Goal: Transaction & Acquisition: Purchase product/service

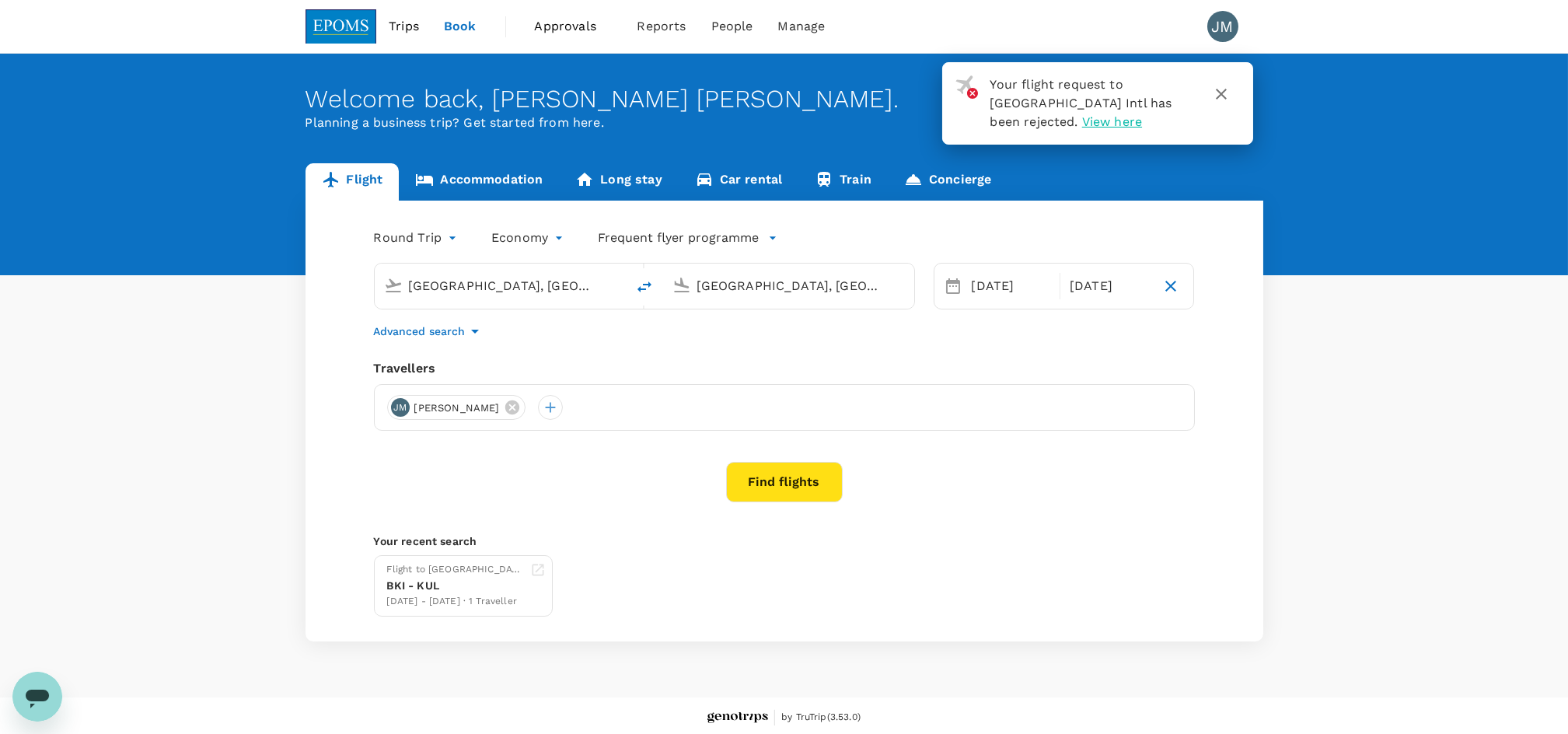
click at [787, 474] on button "Find flights" at bounding box center [784, 481] width 117 height 40
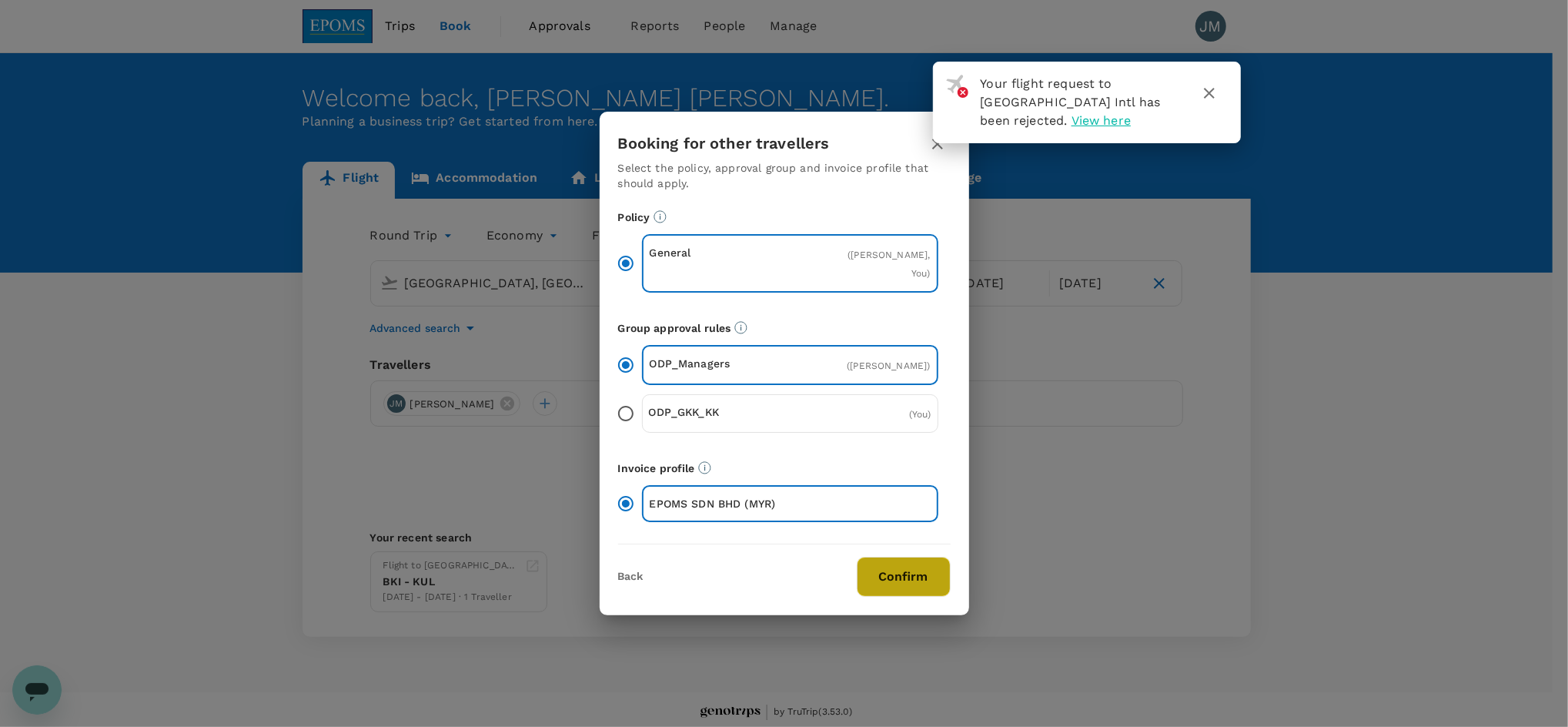
click at [917, 591] on button "Confirm" at bounding box center [904, 576] width 94 height 40
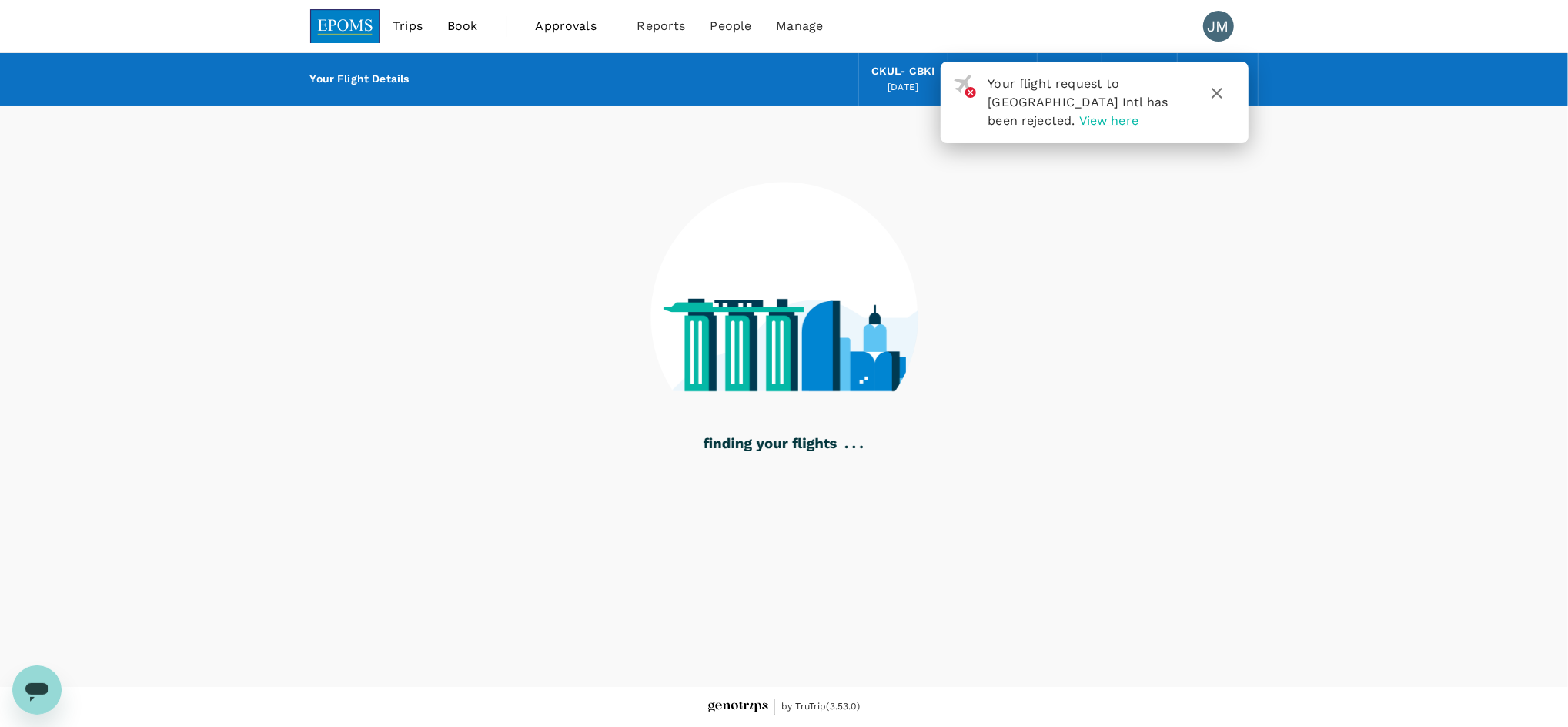
click at [1079, 119] on span "View here" at bounding box center [1109, 120] width 59 height 15
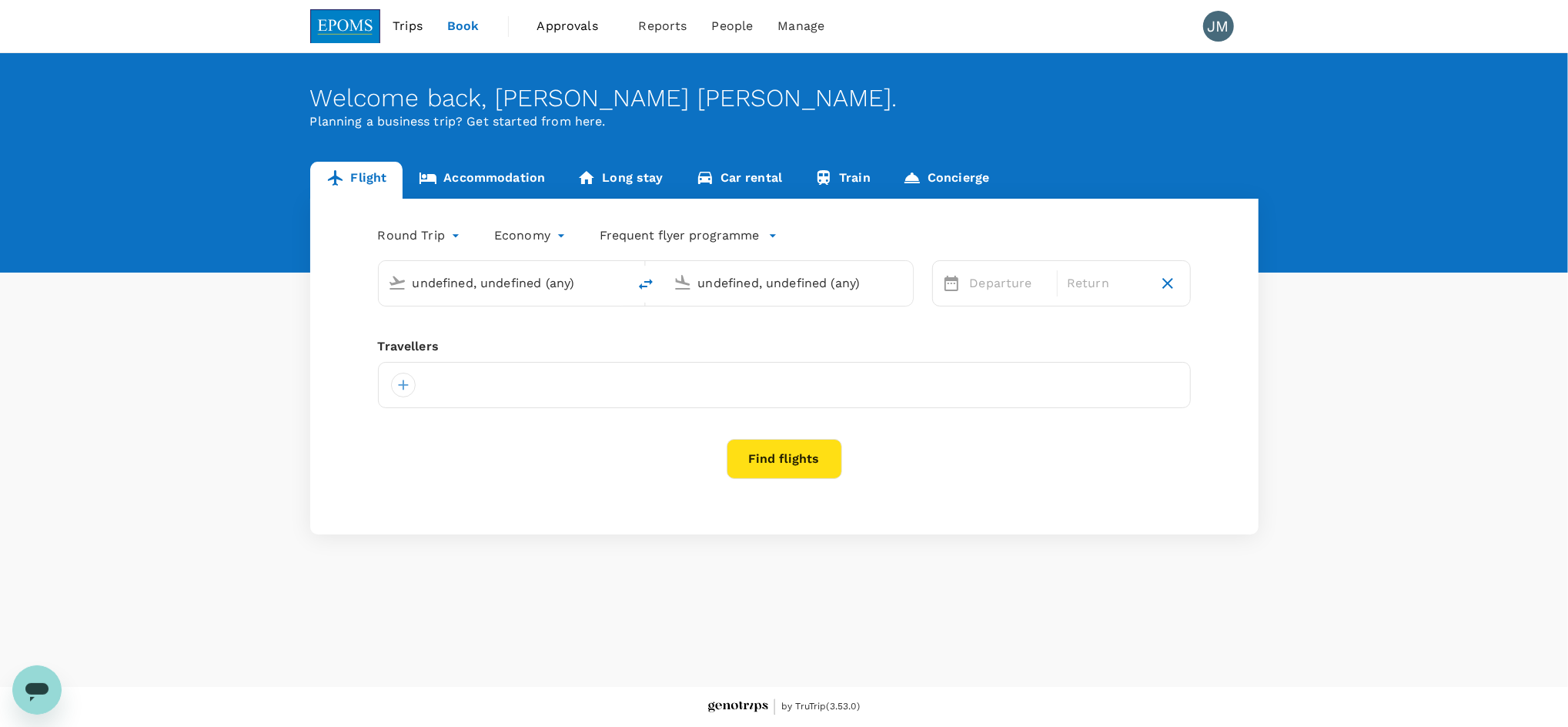
type input "[GEOGRAPHIC_DATA], [GEOGRAPHIC_DATA] (any)"
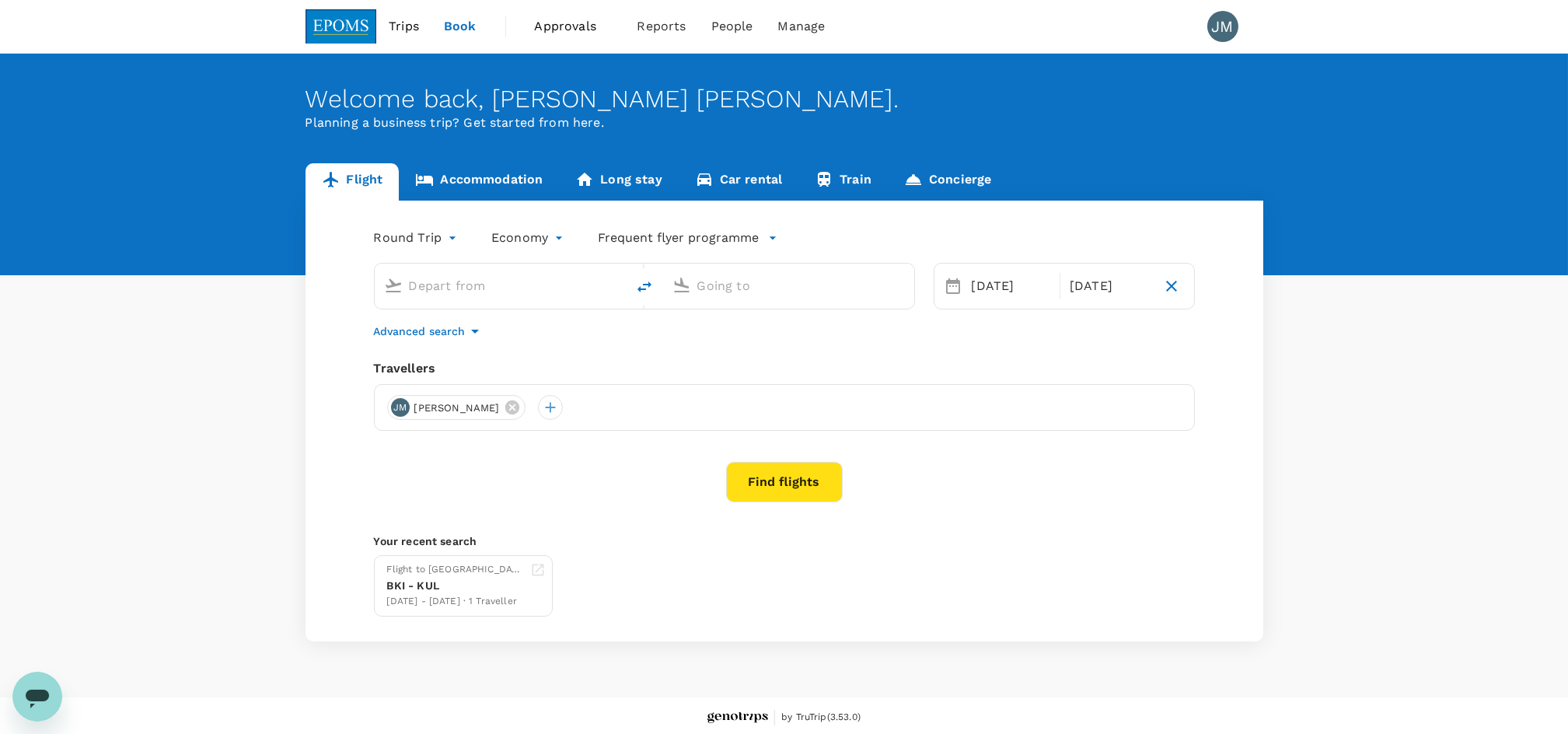
type input "[GEOGRAPHIC_DATA], [GEOGRAPHIC_DATA] (any)"
click at [781, 487] on button "Find flights" at bounding box center [784, 481] width 117 height 40
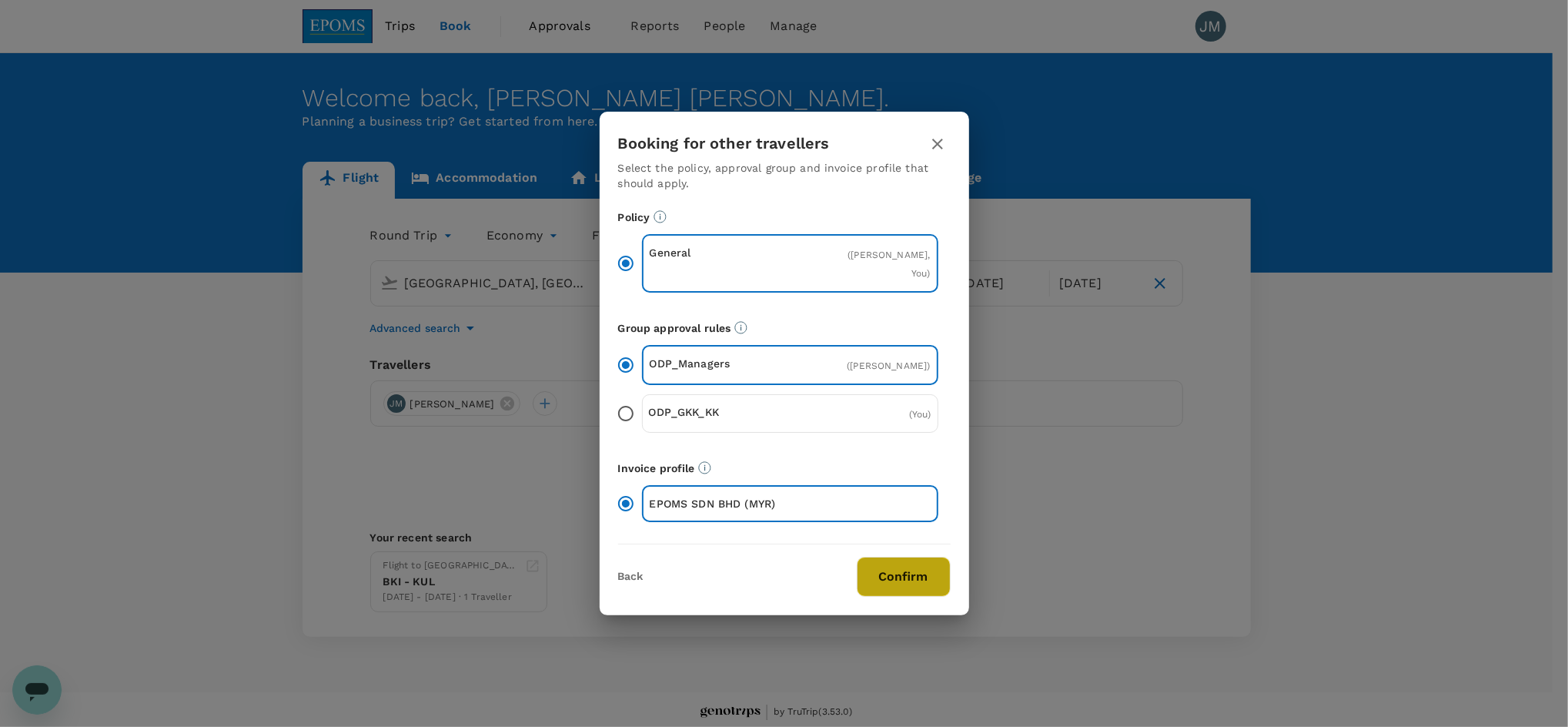
click at [871, 573] on button "Confirm" at bounding box center [904, 576] width 94 height 40
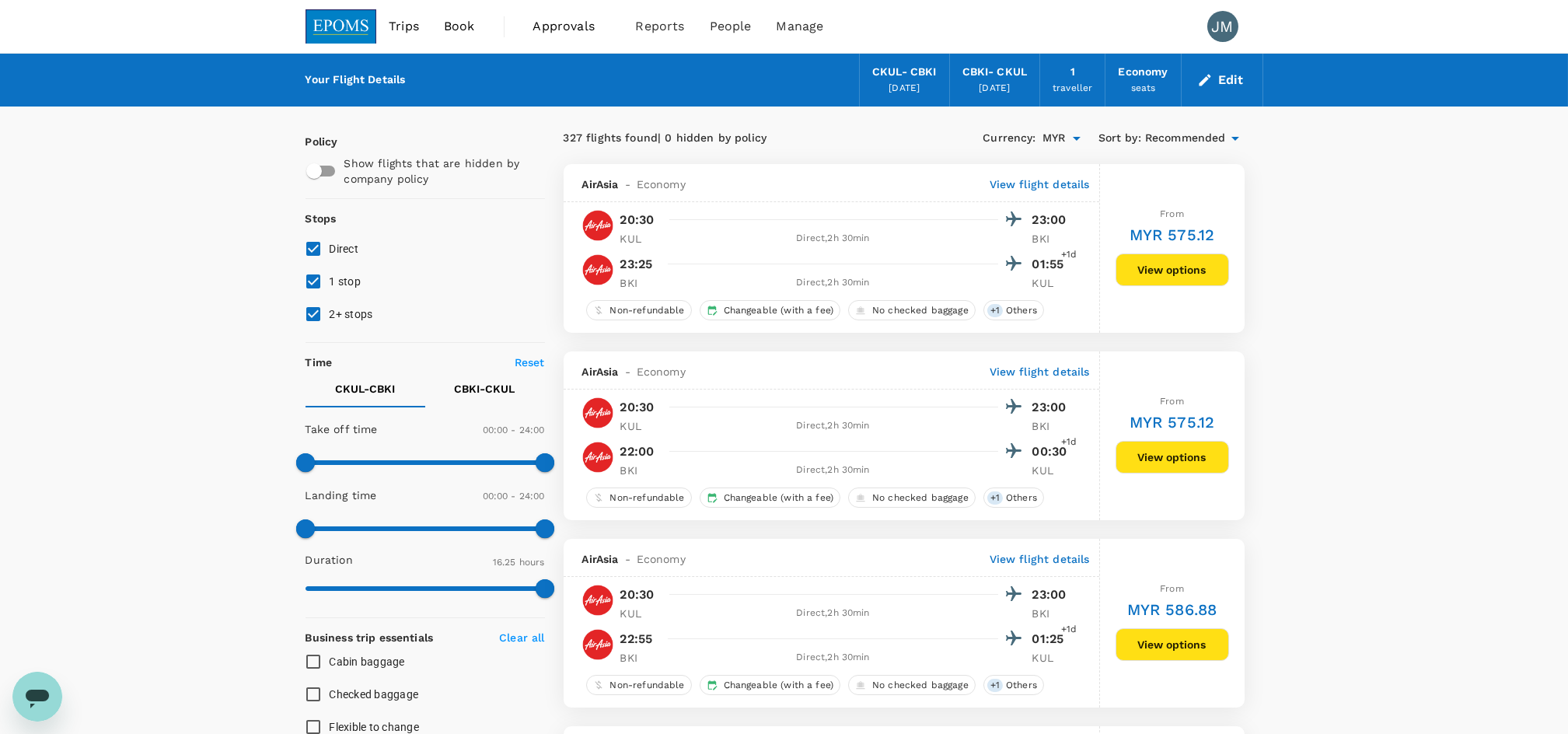
click at [346, 280] on span "1 stop" at bounding box center [346, 281] width 32 height 13
click at [330, 280] on input "1 stop" at bounding box center [313, 281] width 32 height 32
checkbox input "false"
click at [344, 317] on span "2+ stops" at bounding box center [351, 314] width 43 height 13
click at [330, 317] on input "2+ stops" at bounding box center [313, 313] width 32 height 32
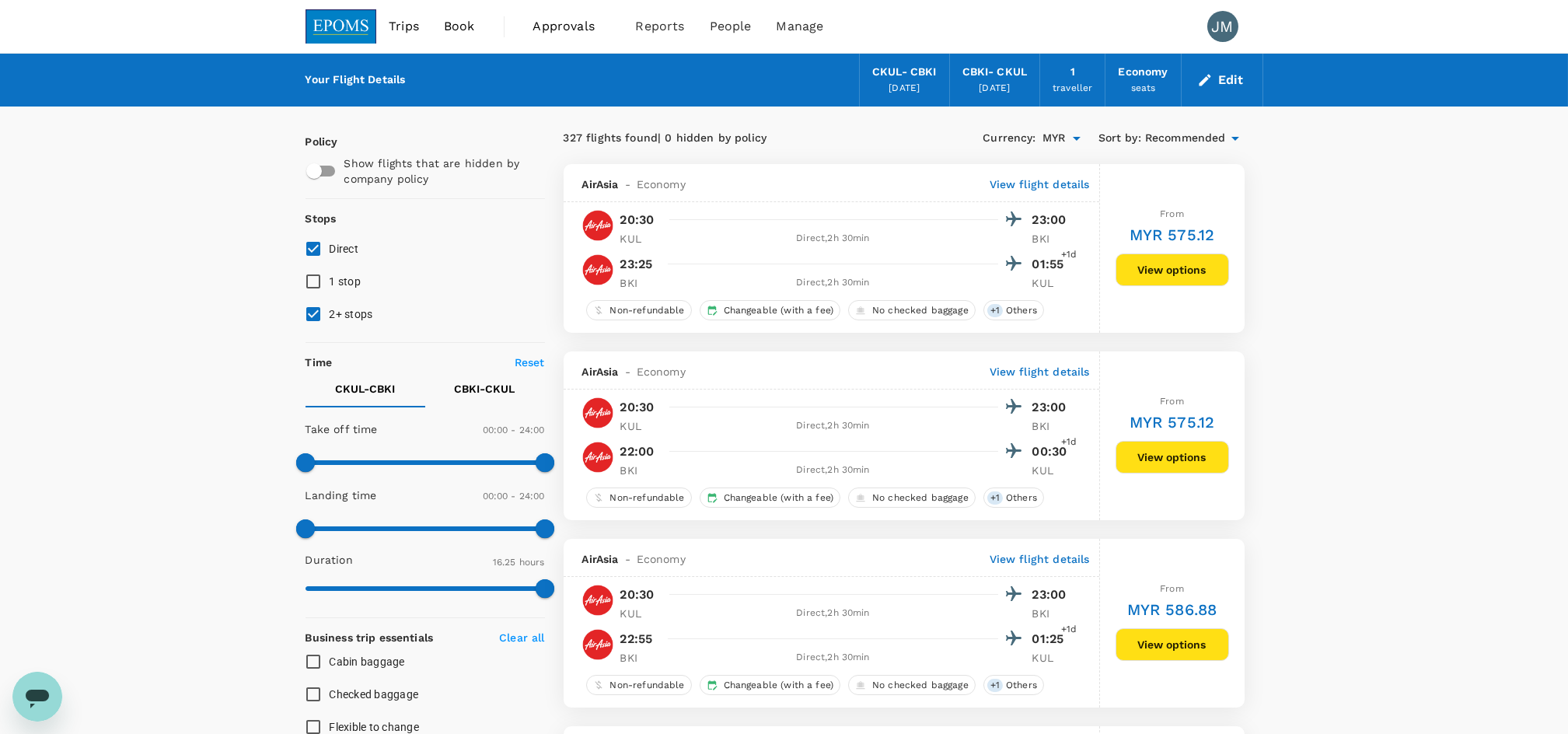
checkbox input "false"
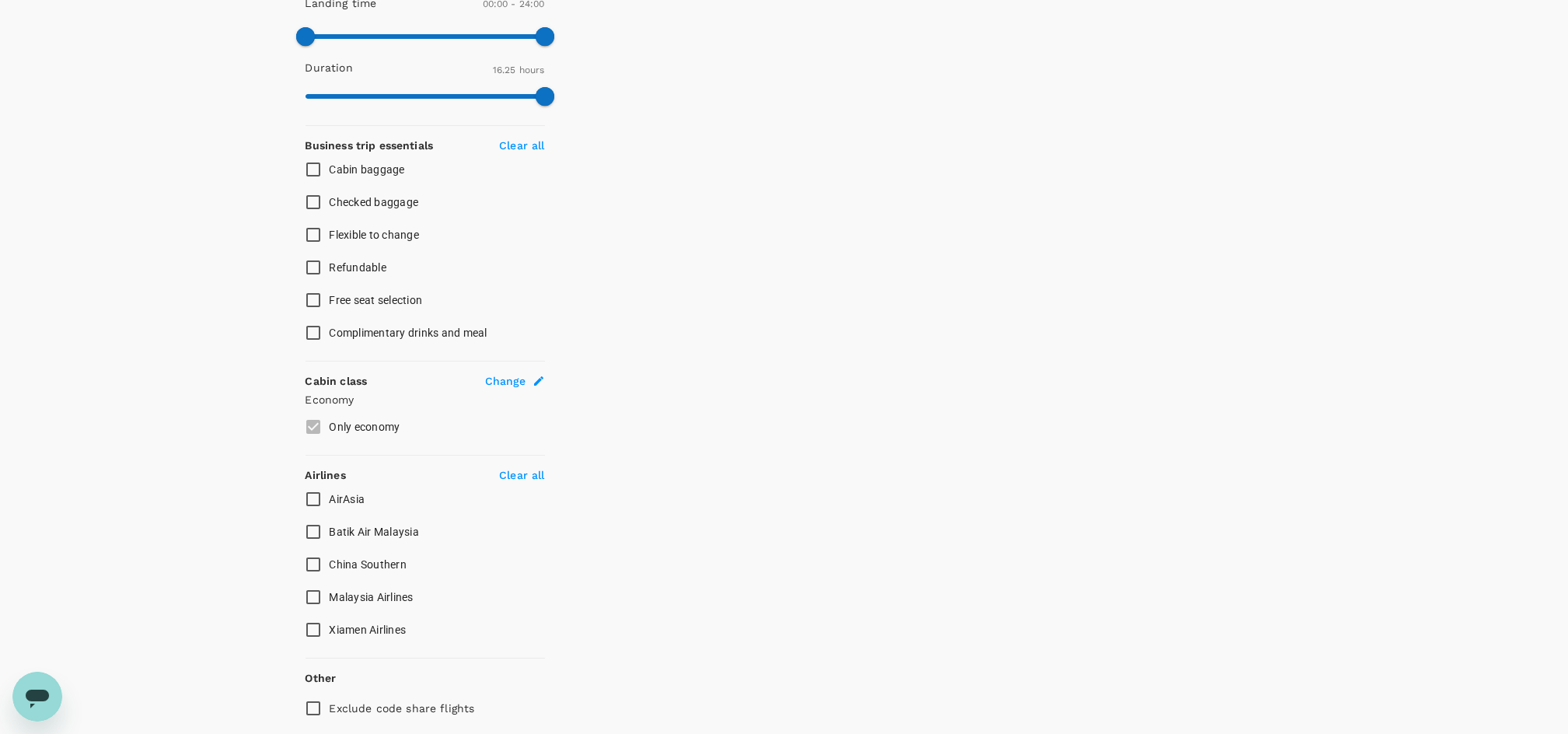
scroll to position [549, 0]
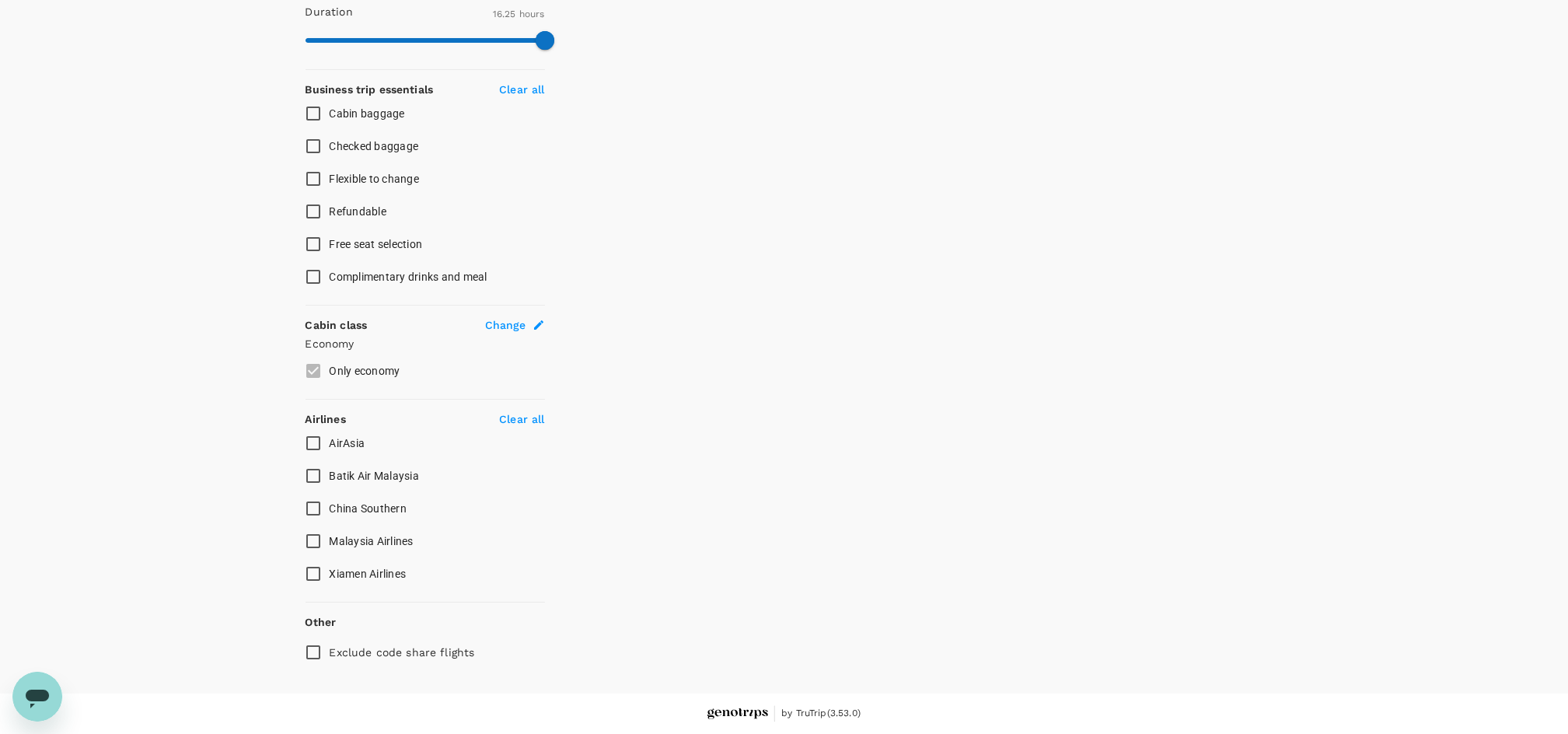
click at [358, 539] on span "Malaysia Airlines" at bounding box center [372, 541] width 84 height 13
click at [330, 539] on input "Malaysia Airlines" at bounding box center [313, 540] width 32 height 32
checkbox input "true"
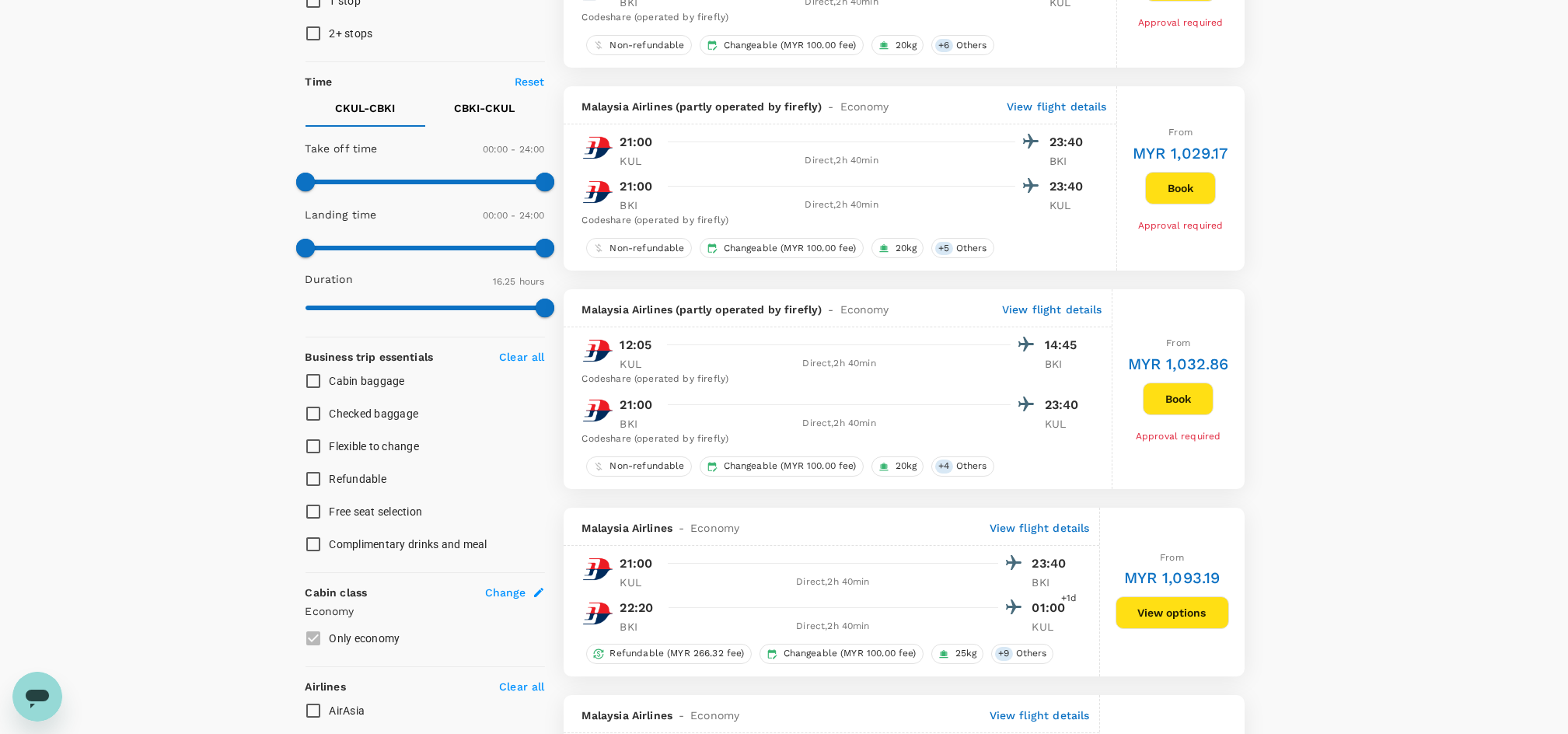
scroll to position [238, 0]
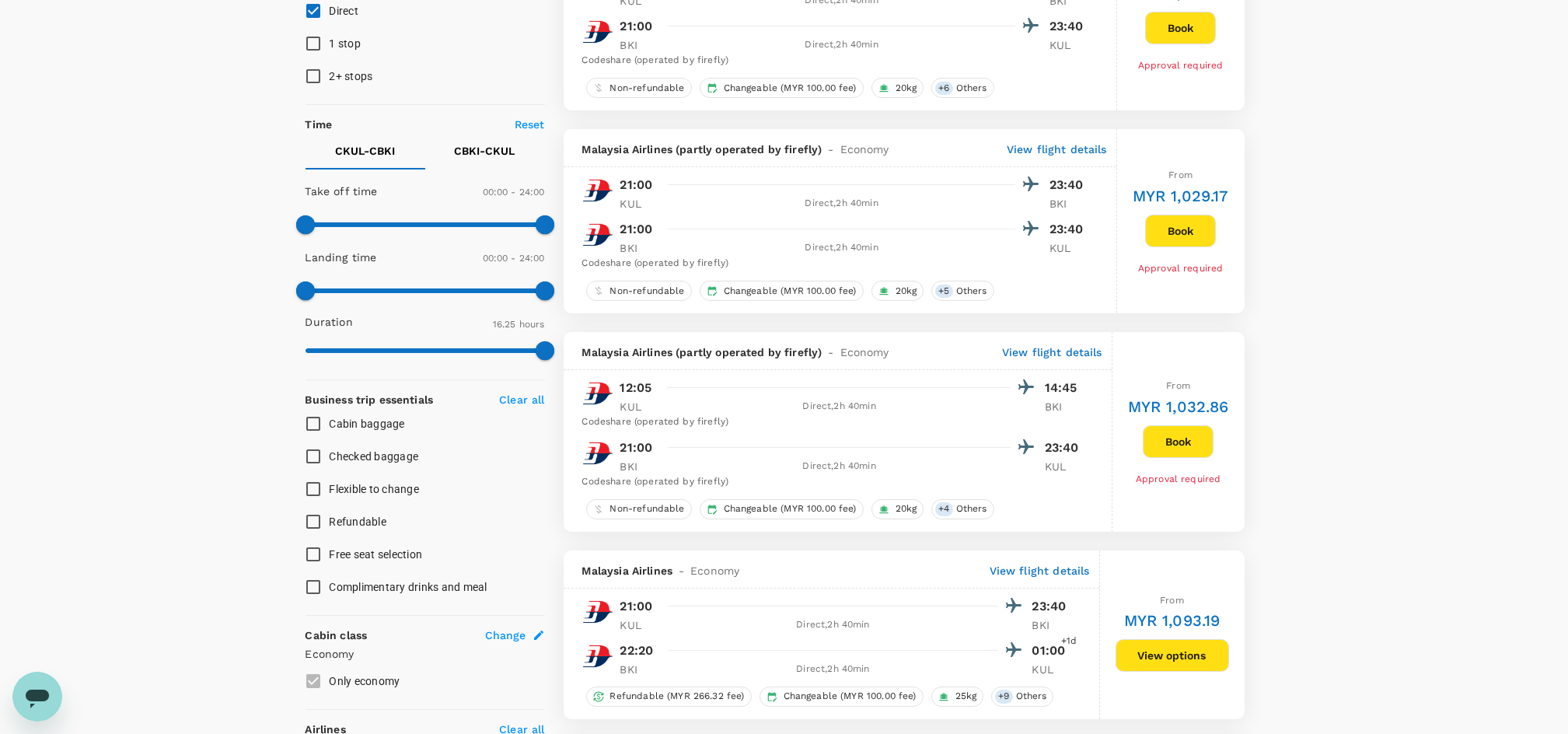
click at [362, 487] on span "Flexible to change" at bounding box center [375, 489] width 91 height 13
click at [330, 487] on input "Flexible to change" at bounding box center [313, 488] width 32 height 32
checkbox input "true"
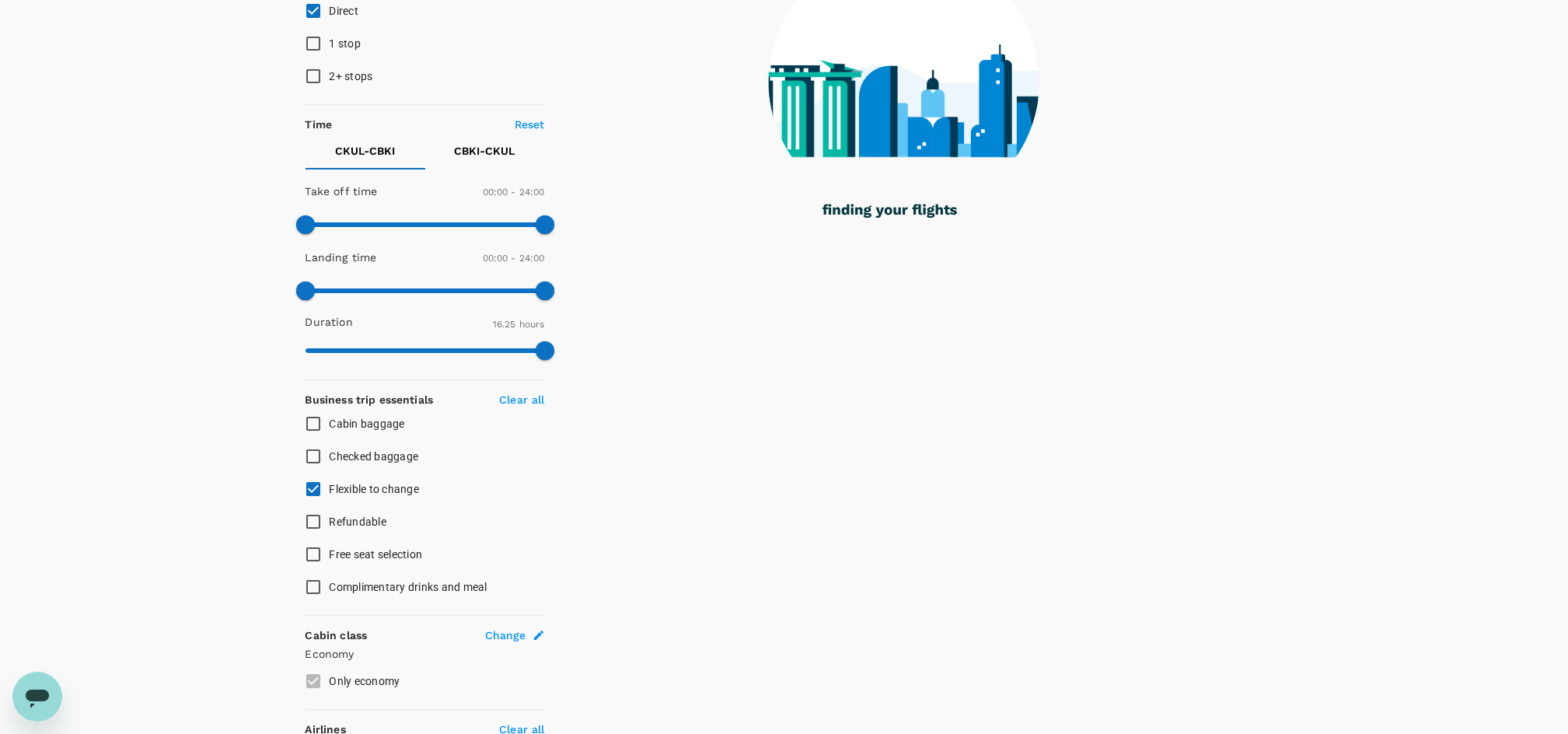
click at [386, 556] on span "Free seat selection" at bounding box center [376, 554] width 93 height 13
click at [330, 556] on input "Free seat selection" at bounding box center [313, 554] width 32 height 32
checkbox input "true"
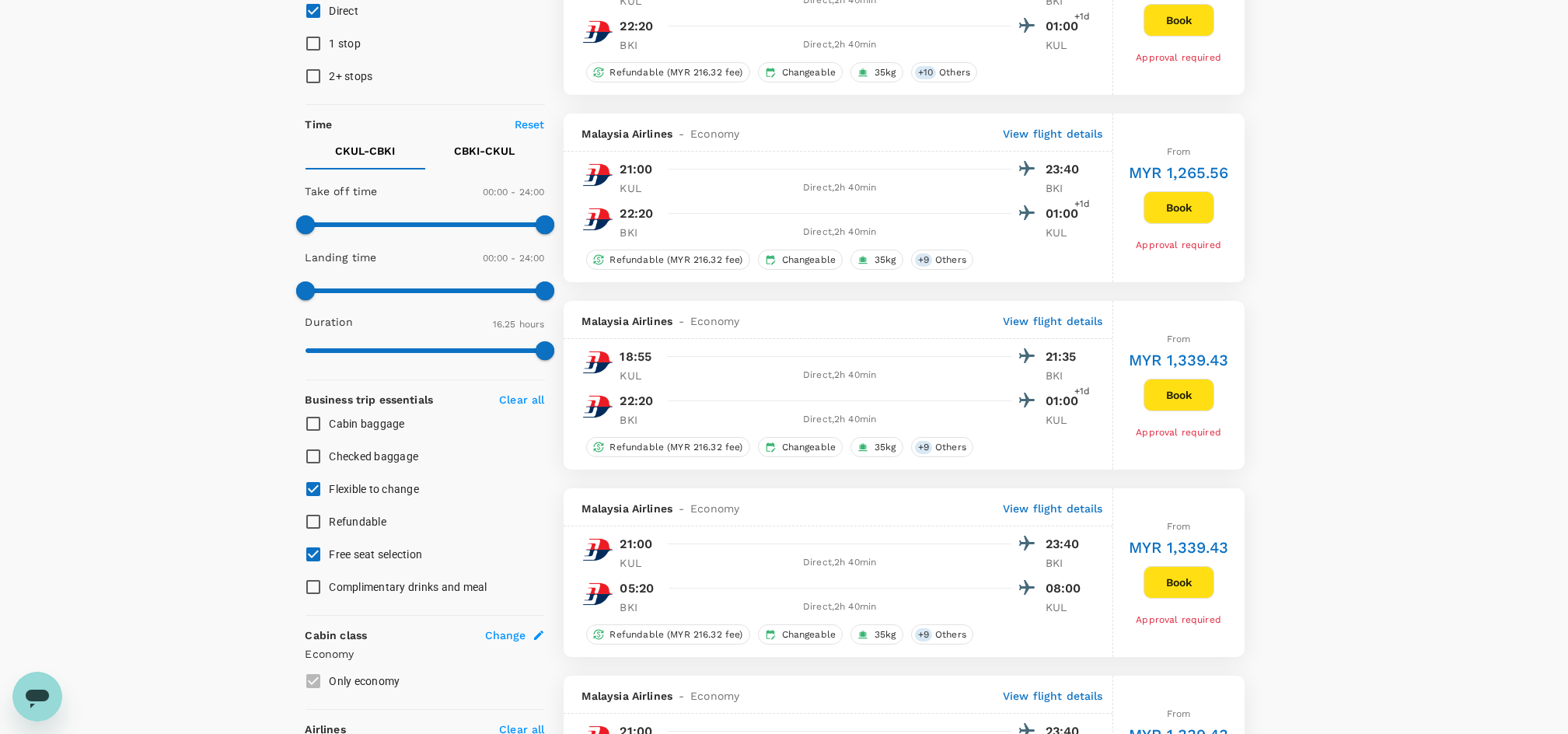
type input "MYR"
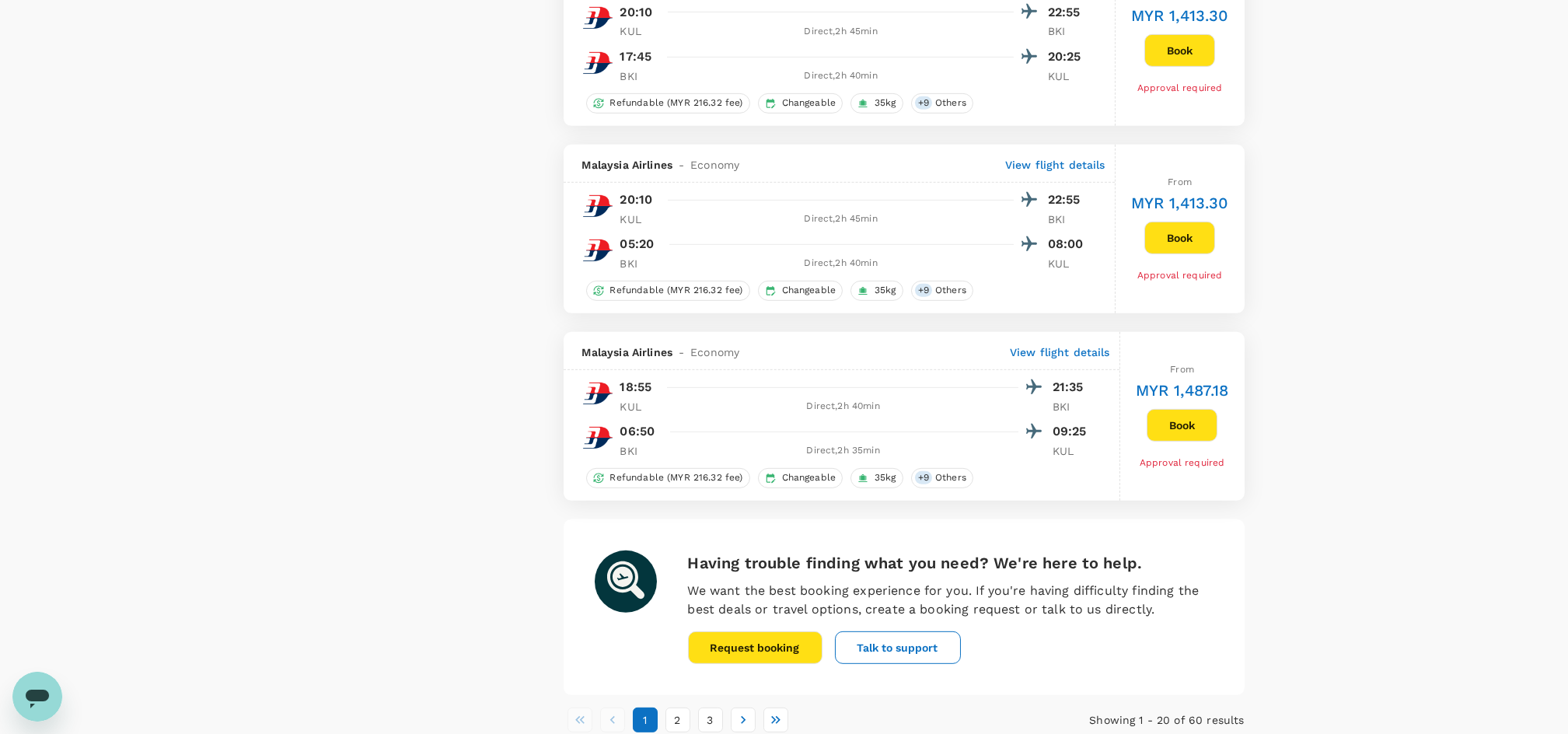
scroll to position [3514, 0]
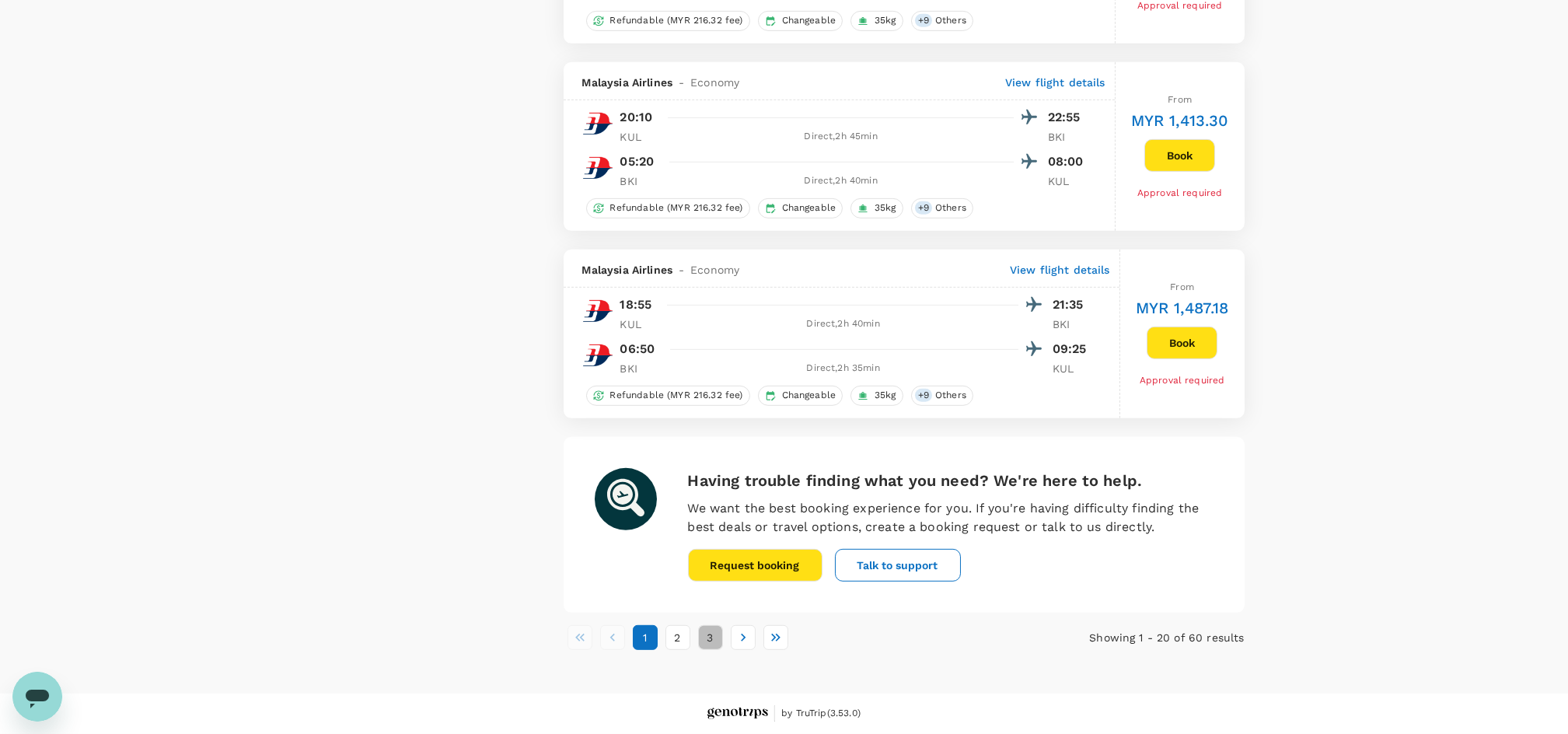
click at [709, 640] on button "3" at bounding box center [711, 638] width 25 height 25
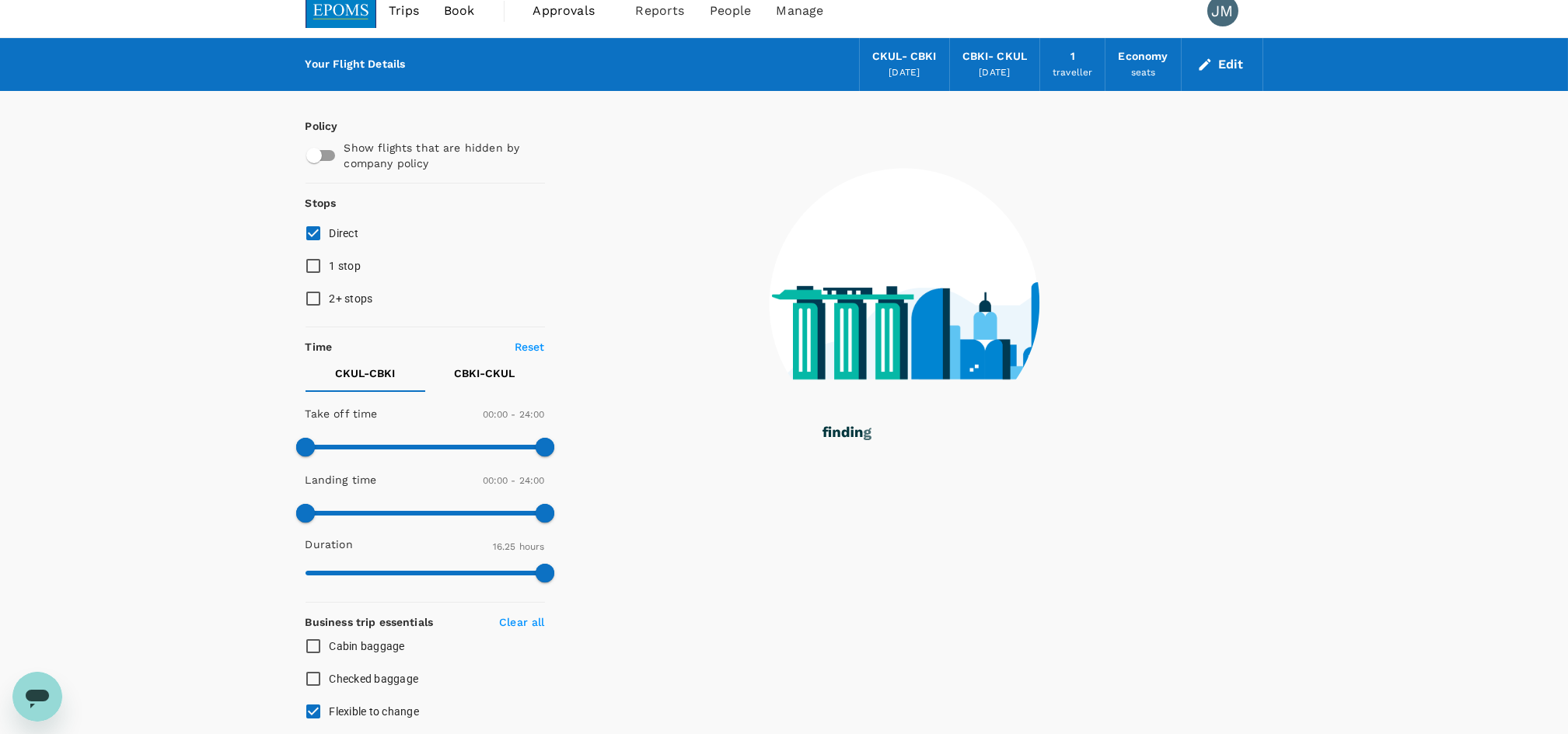
scroll to position [0, 0]
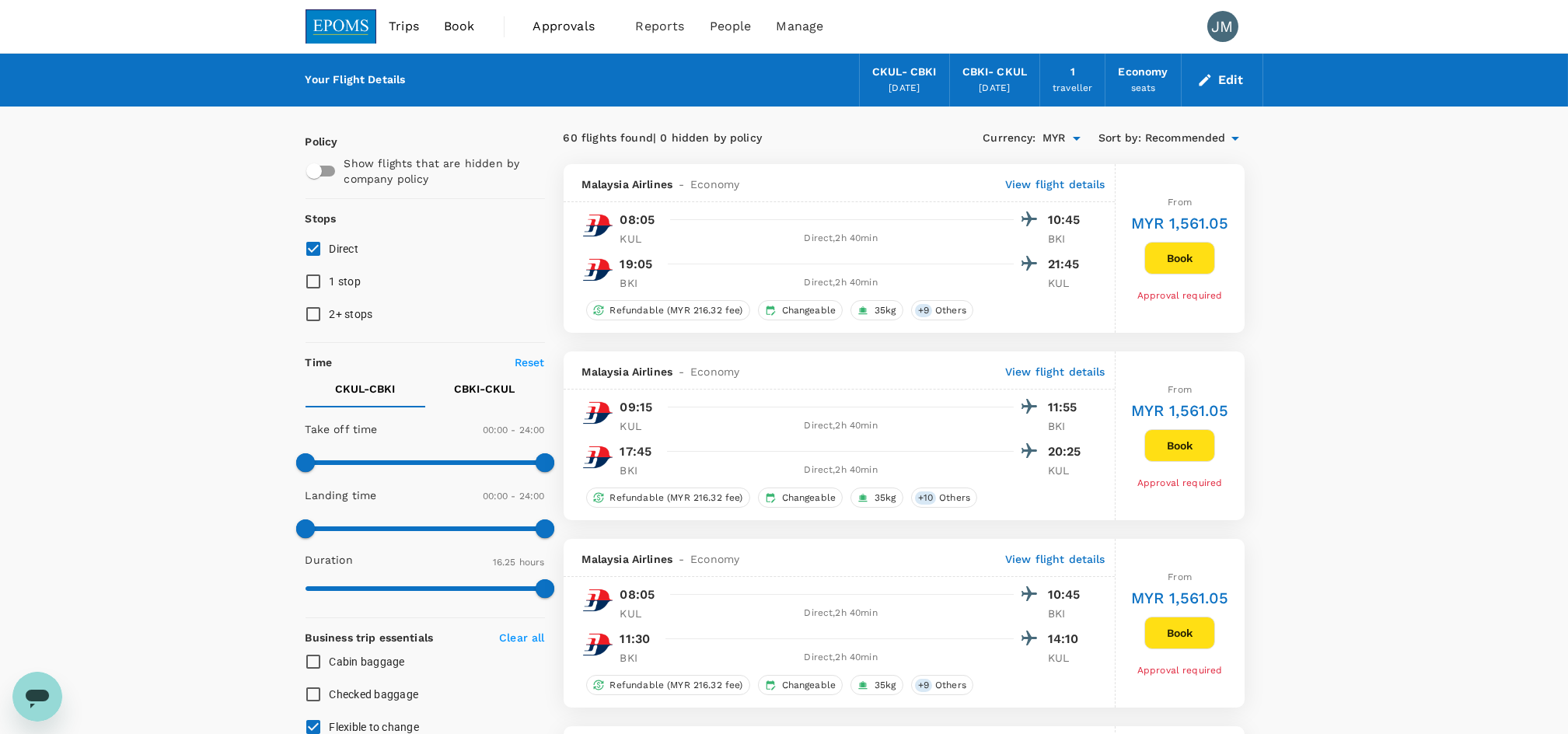
type input "MYR"
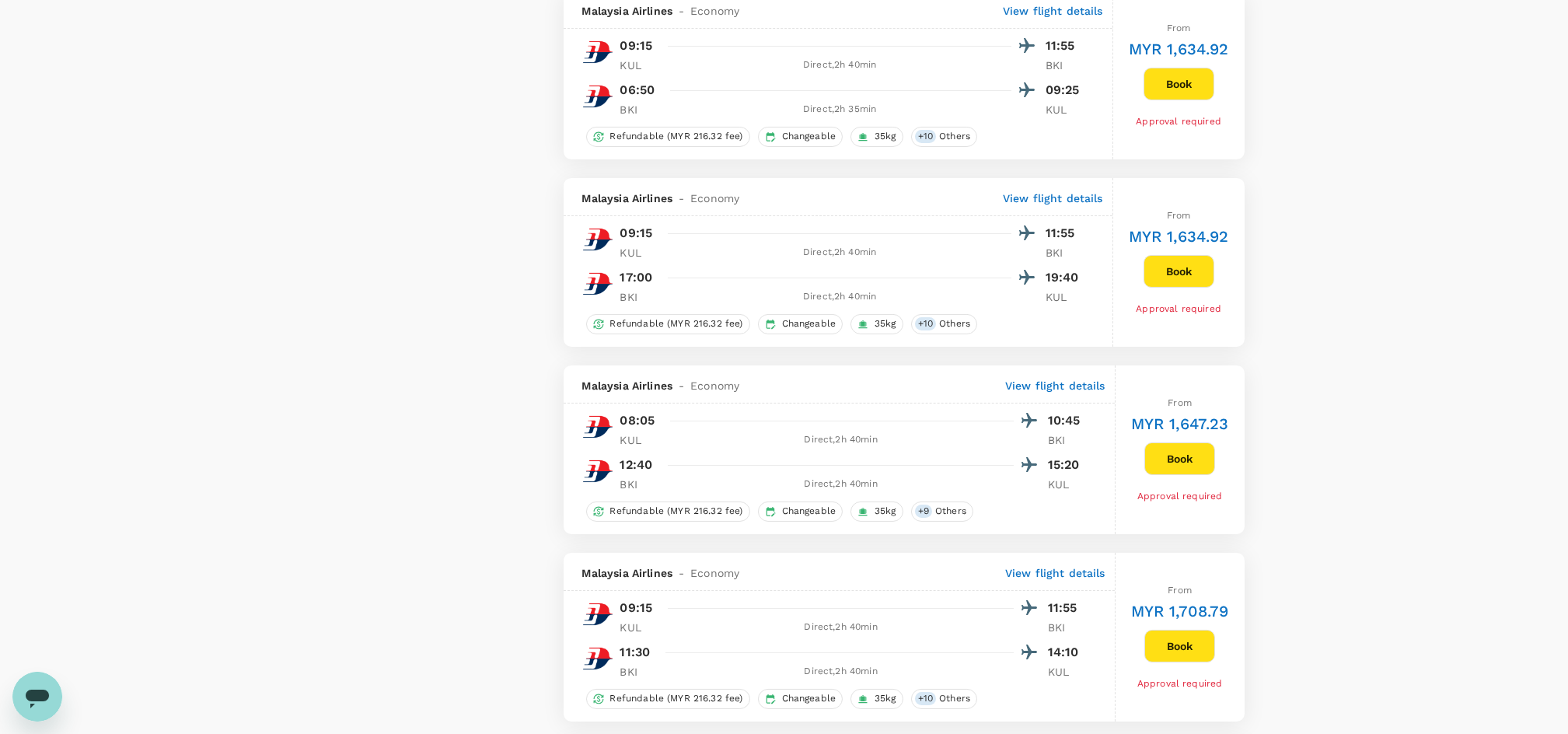
scroll to position [1348, 0]
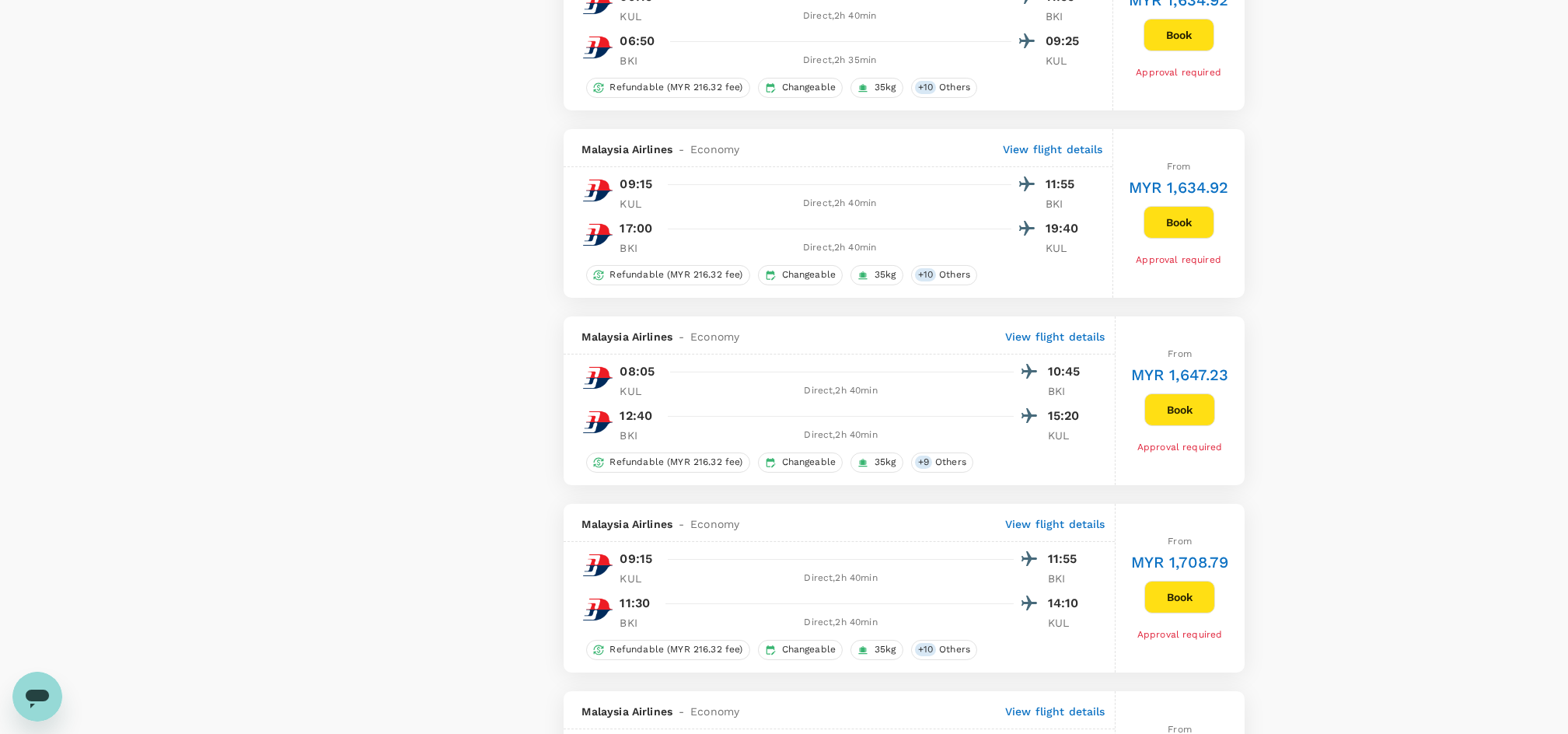
click at [1162, 614] on button "Book" at bounding box center [1180, 596] width 71 height 32
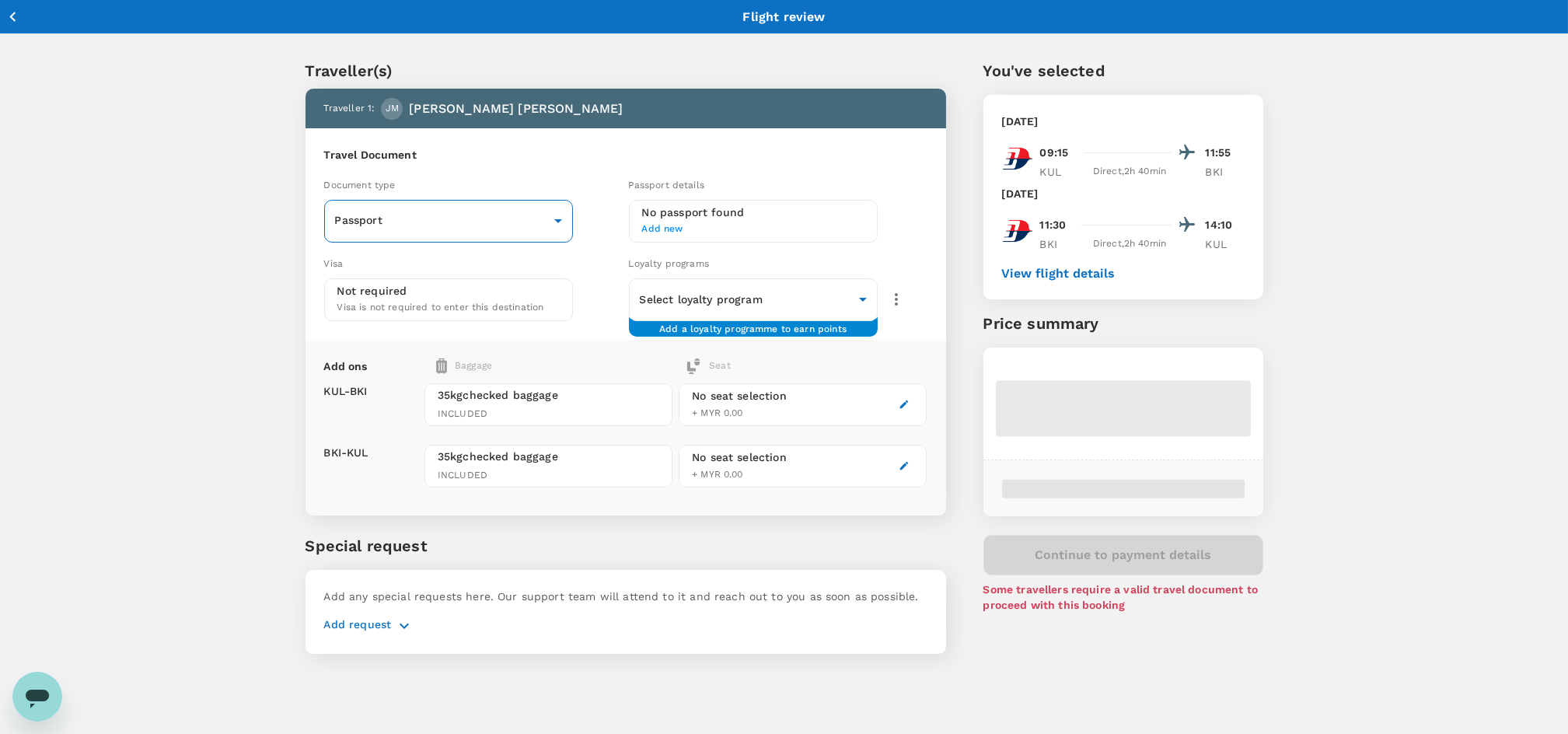
click at [502, 228] on body "Back to flight results Flight review Traveller(s) Traveller 1 : [PERSON_NAME] […" at bounding box center [784, 387] width 1568 height 774
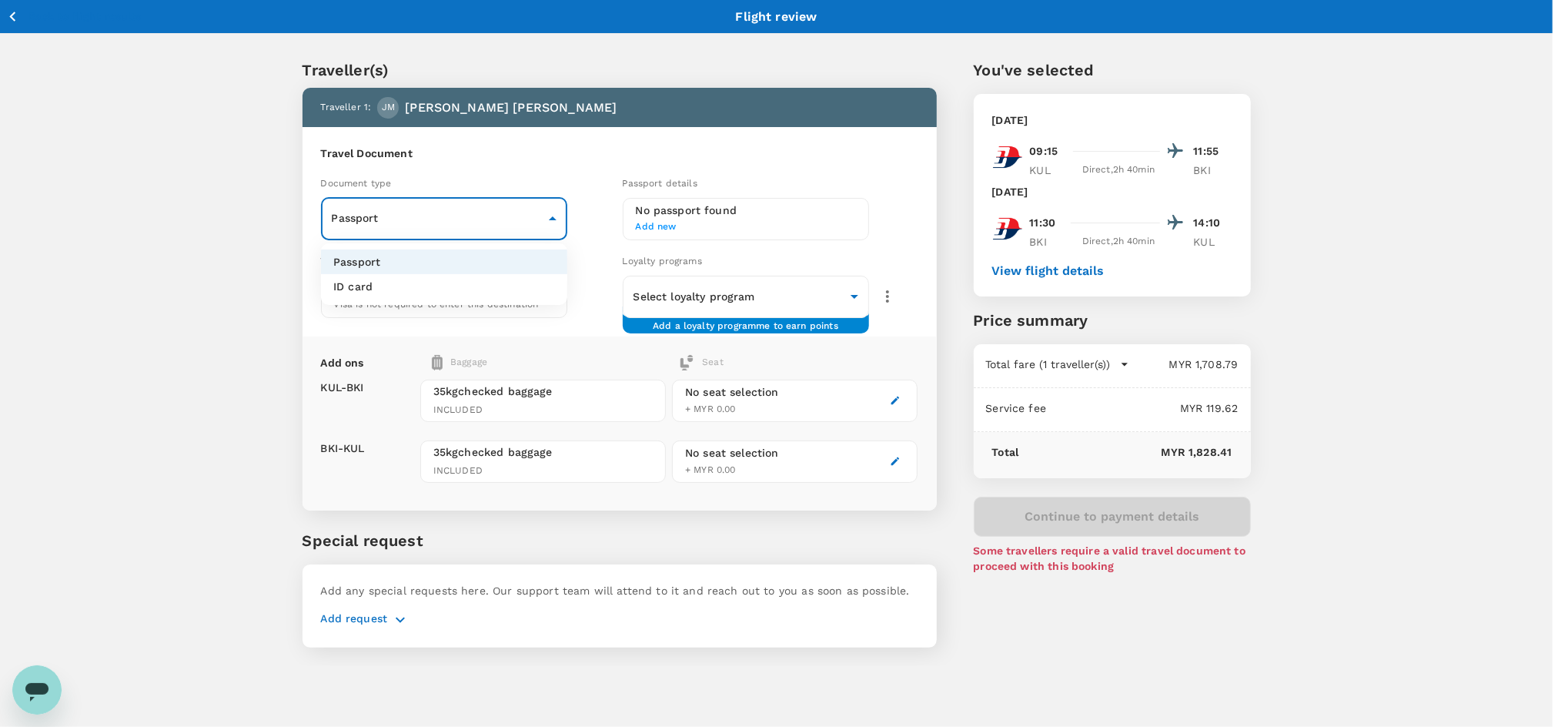
click at [450, 284] on li "ID card" at bounding box center [444, 286] width 246 height 25
type input "Id card"
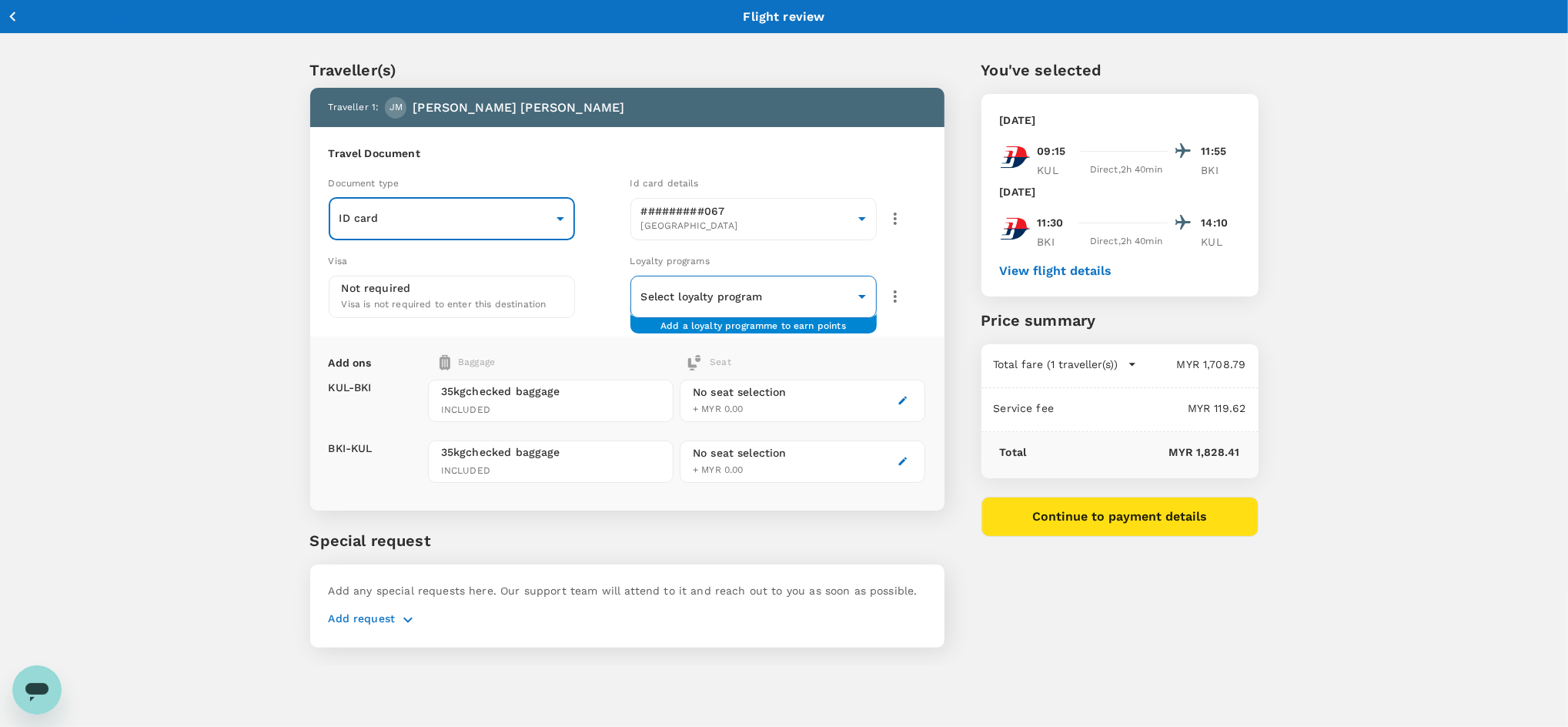
click at [680, 301] on body "Back to flight results Flight review Traveller(s) Traveller 1 : [PERSON_NAME] […" at bounding box center [784, 383] width 1568 height 767
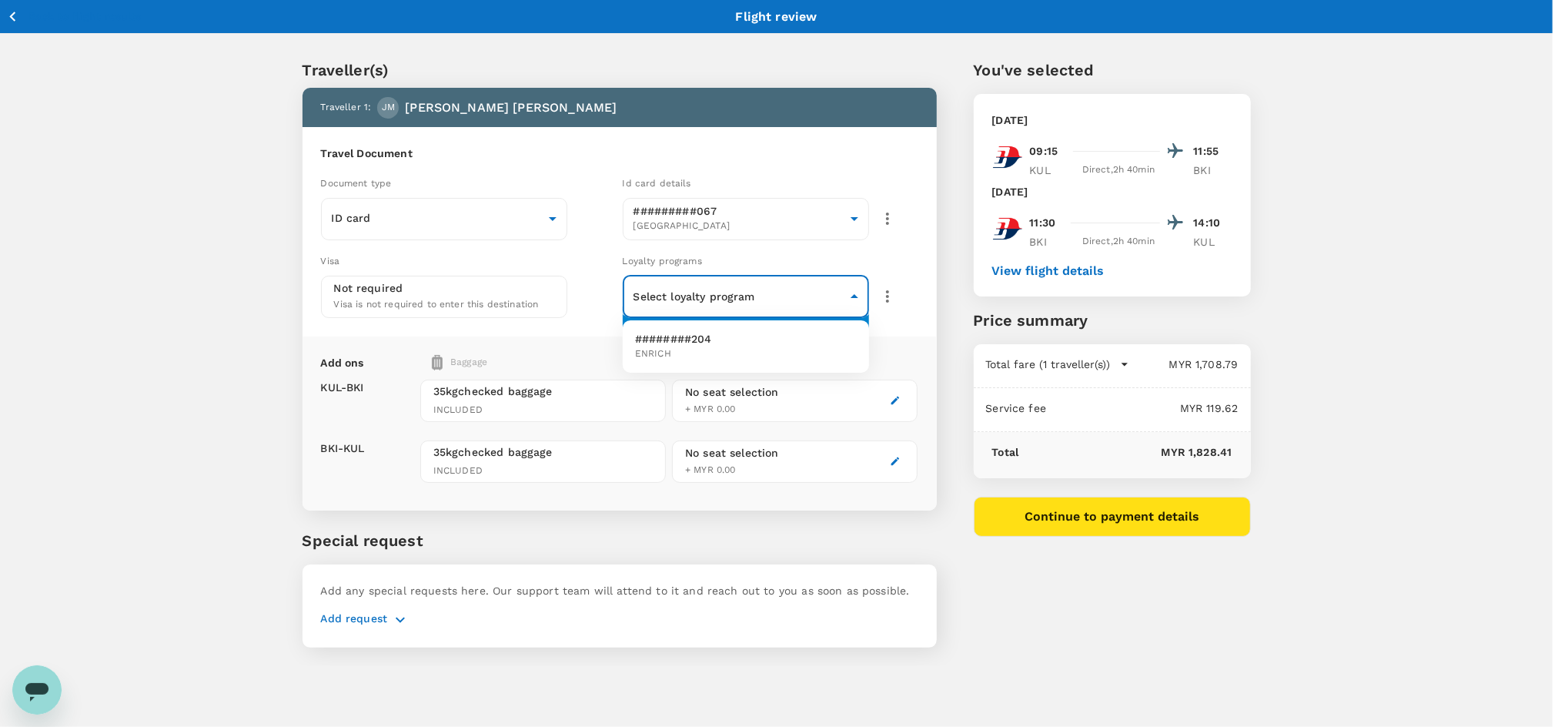
click at [650, 341] on p "########204" at bounding box center [673, 339] width 77 height 16
type input "bc5a0de5-a8cf-4642-9725-82a0585d2bdd"
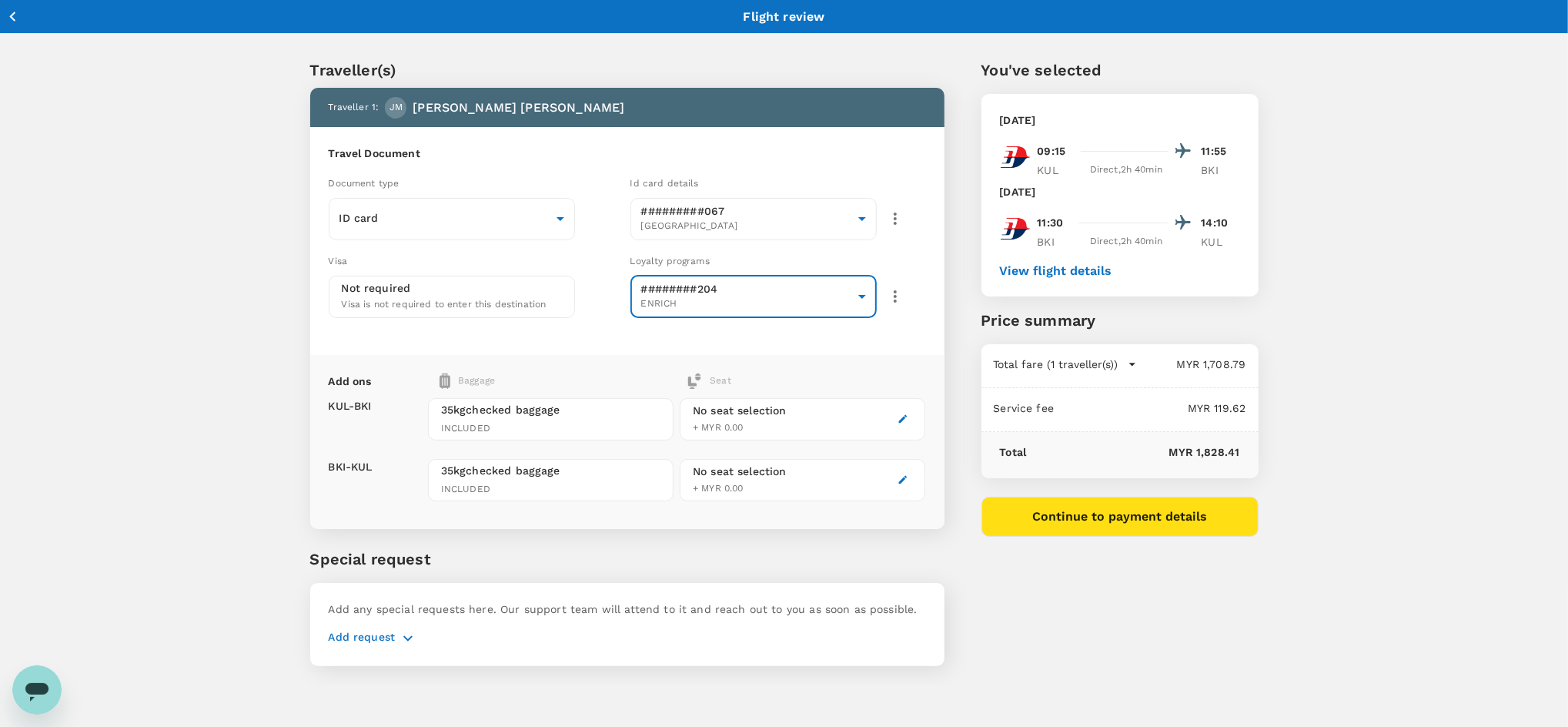
click at [685, 293] on body "Back to flight results Flight review Traveller(s) Traveller 1 : [PERSON_NAME] […" at bounding box center [784, 383] width 1568 height 767
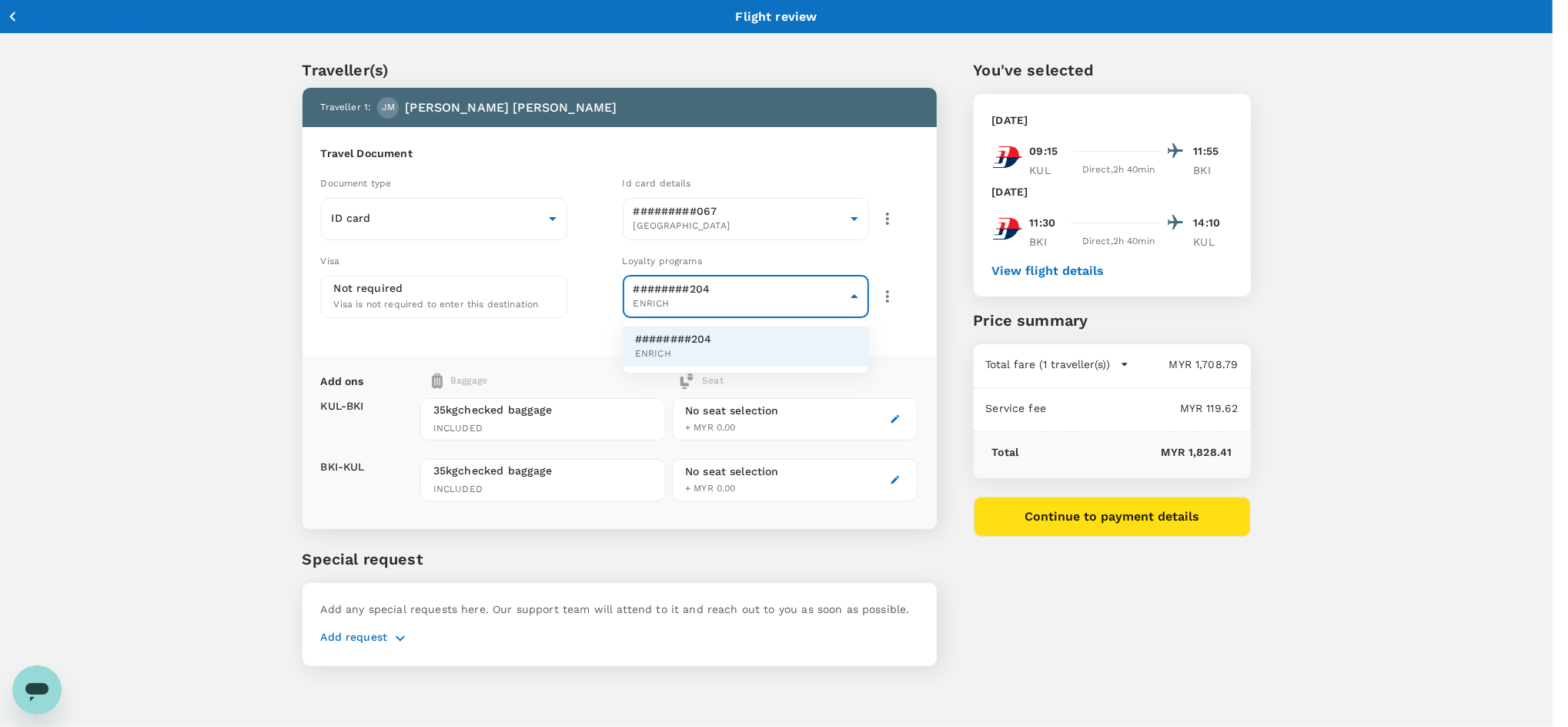
click at [679, 348] on span "ENRICH" at bounding box center [673, 354] width 77 height 16
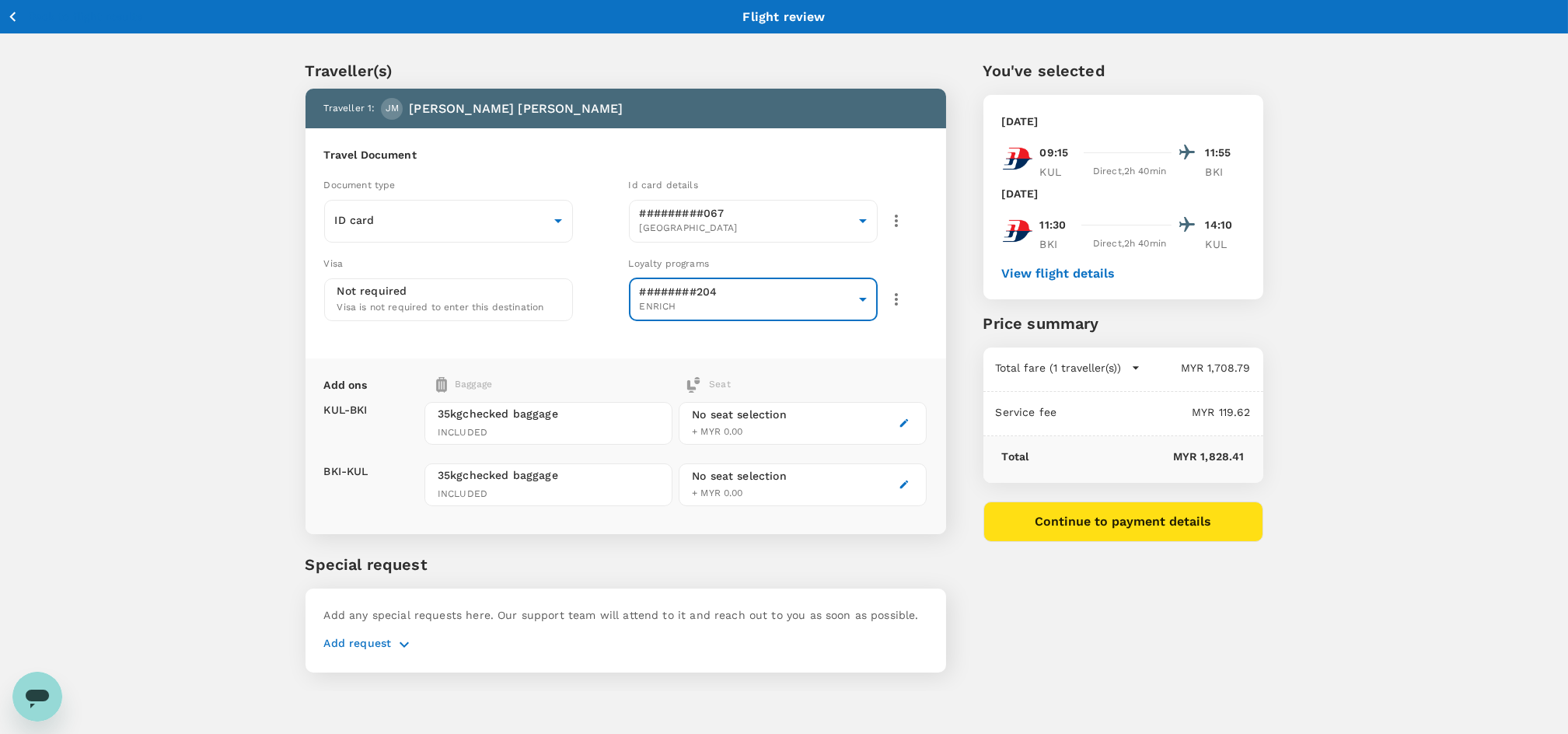
click at [904, 427] on icon "button" at bounding box center [904, 423] width 11 height 11
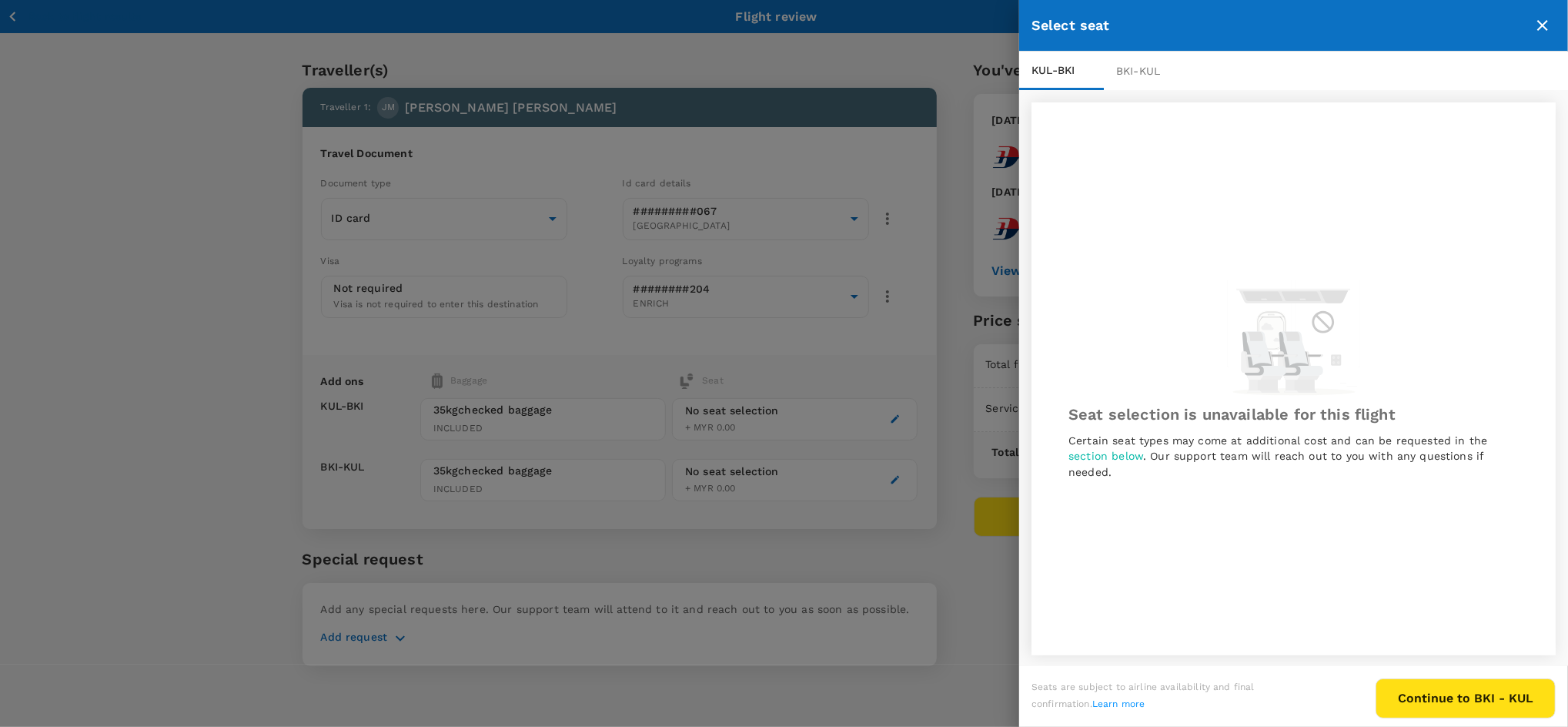
click at [1545, 31] on icon "close" at bounding box center [1543, 26] width 19 height 19
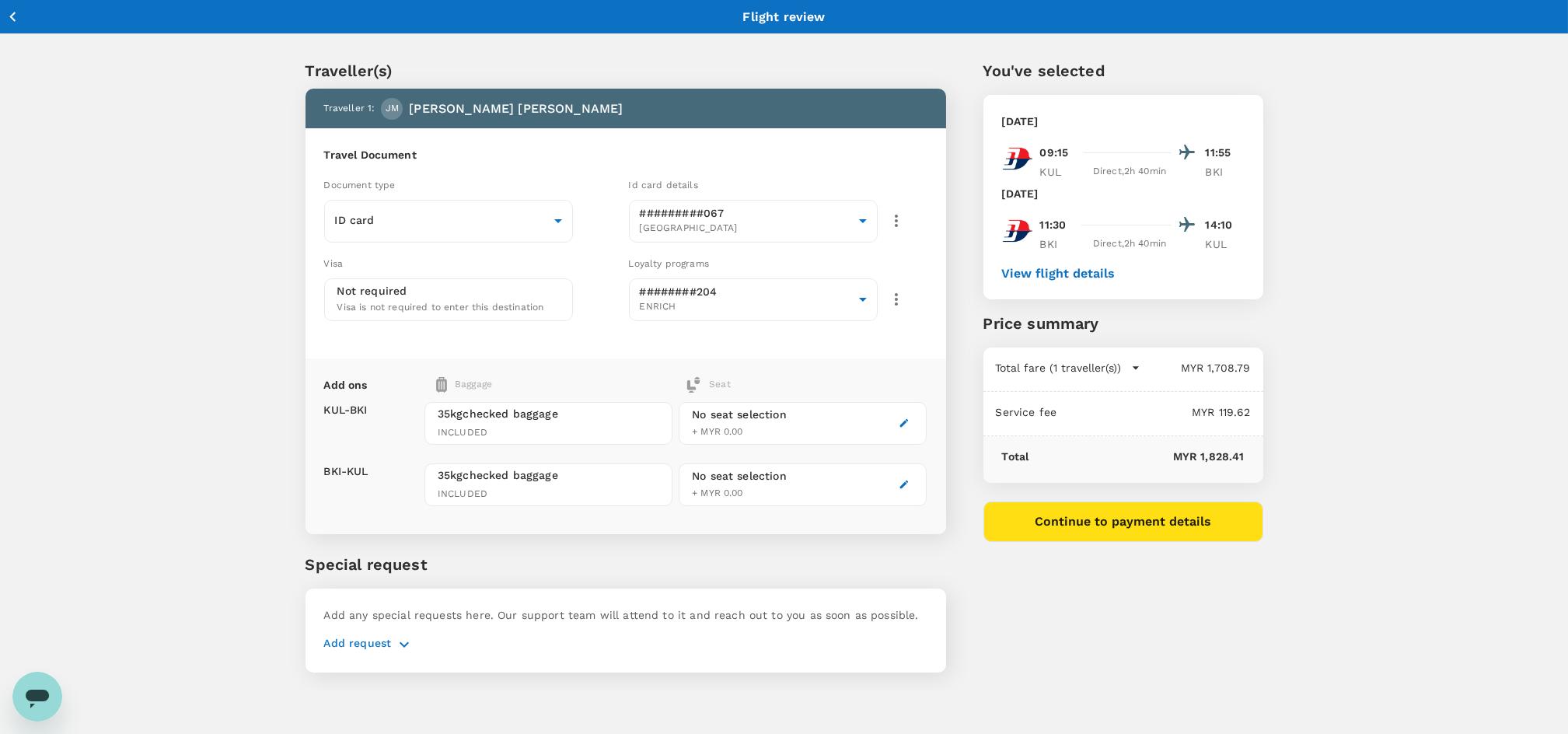
click at [1073, 528] on button "Continue to payment details" at bounding box center [1123, 521] width 280 height 40
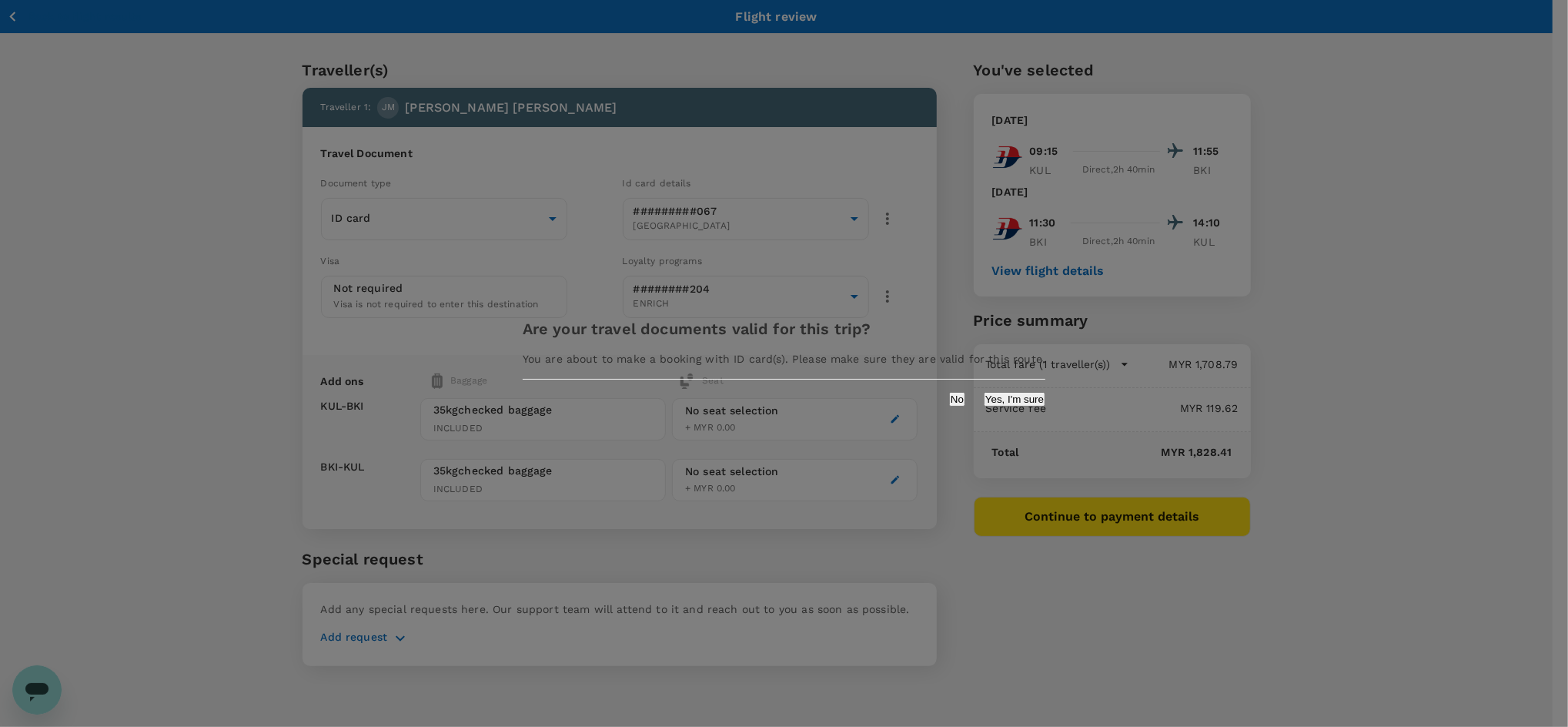
click at [984, 401] on button "Yes, I'm sure" at bounding box center [1014, 399] width 62 height 15
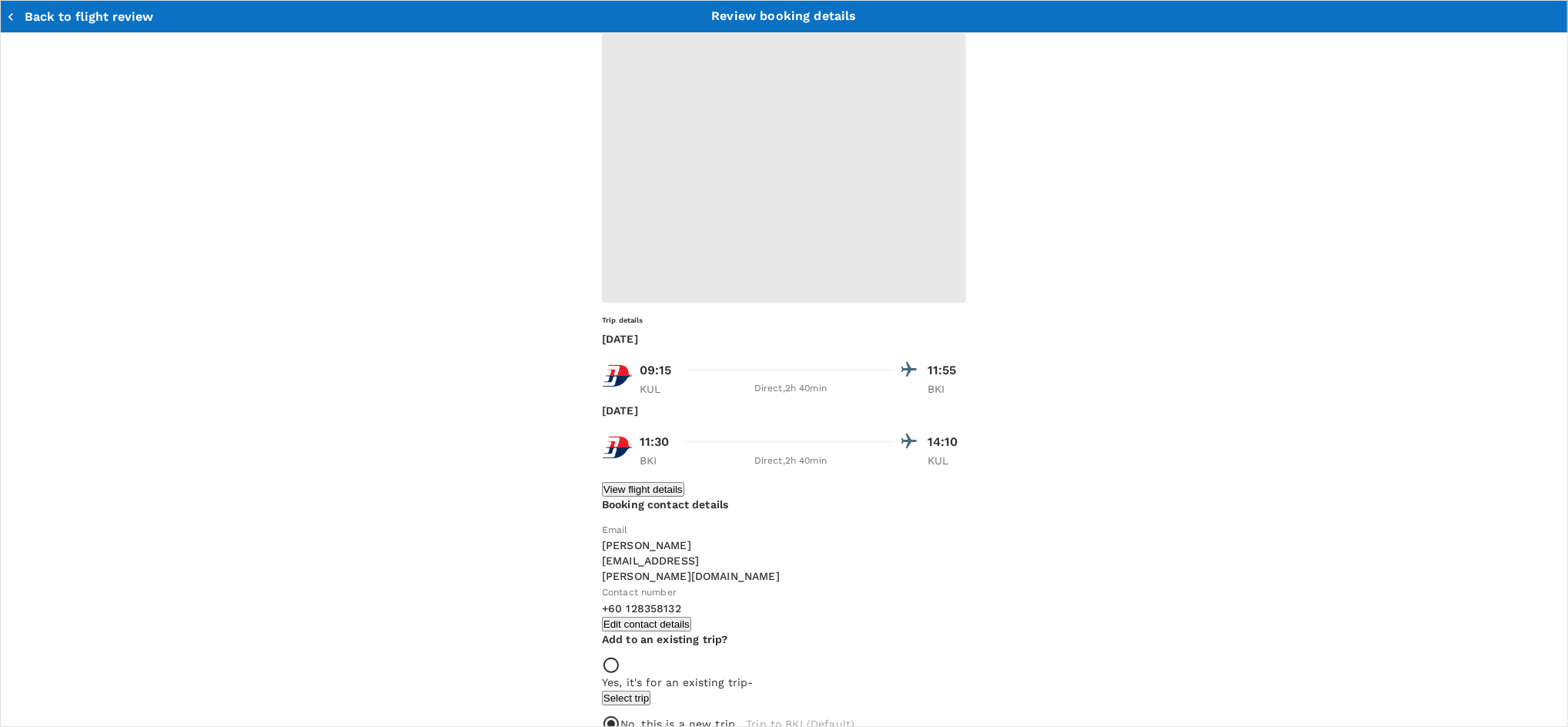
type input "9ea61a02-274a-4f65-9d5b-ca51ac7b2cfc"
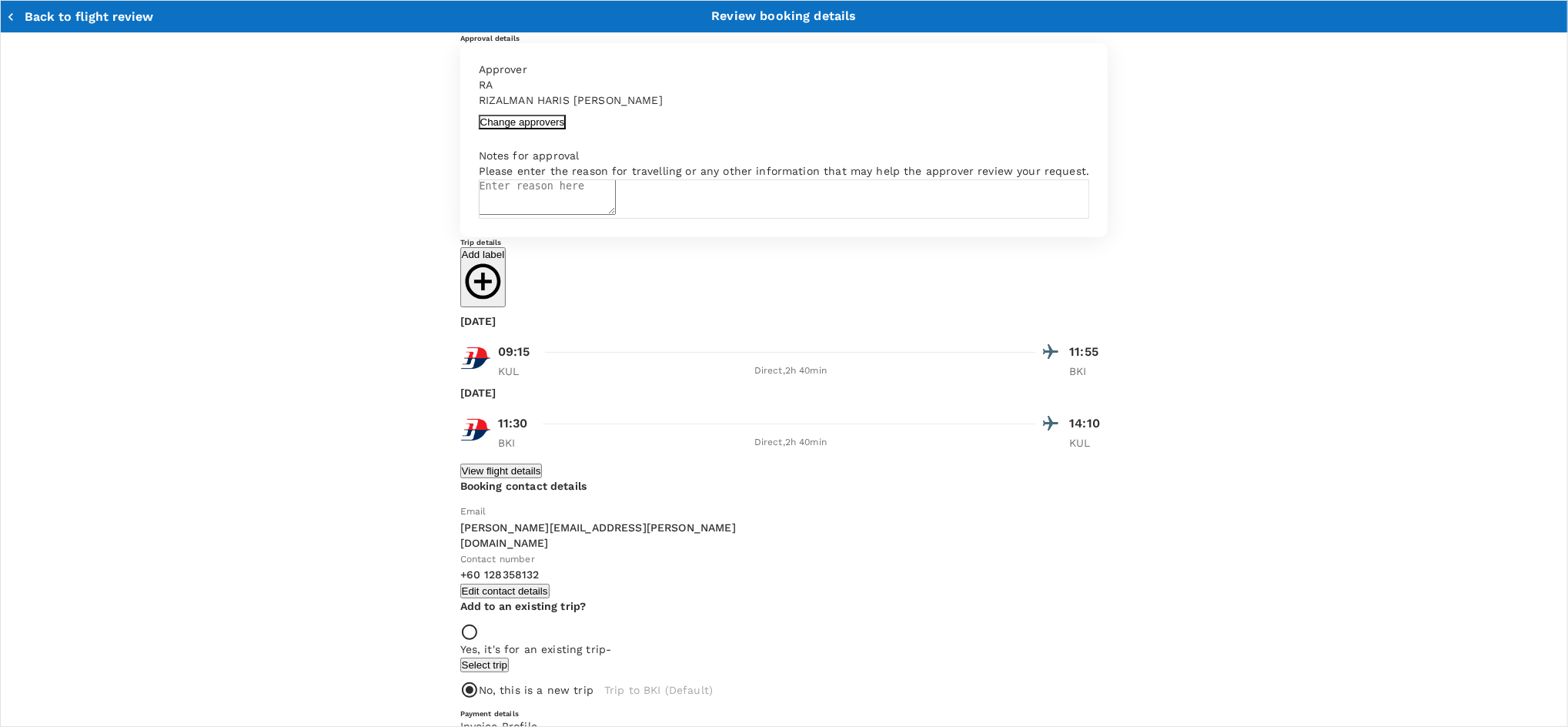
click at [479, 129] on button "Change approvers" at bounding box center [522, 122] width 88 height 15
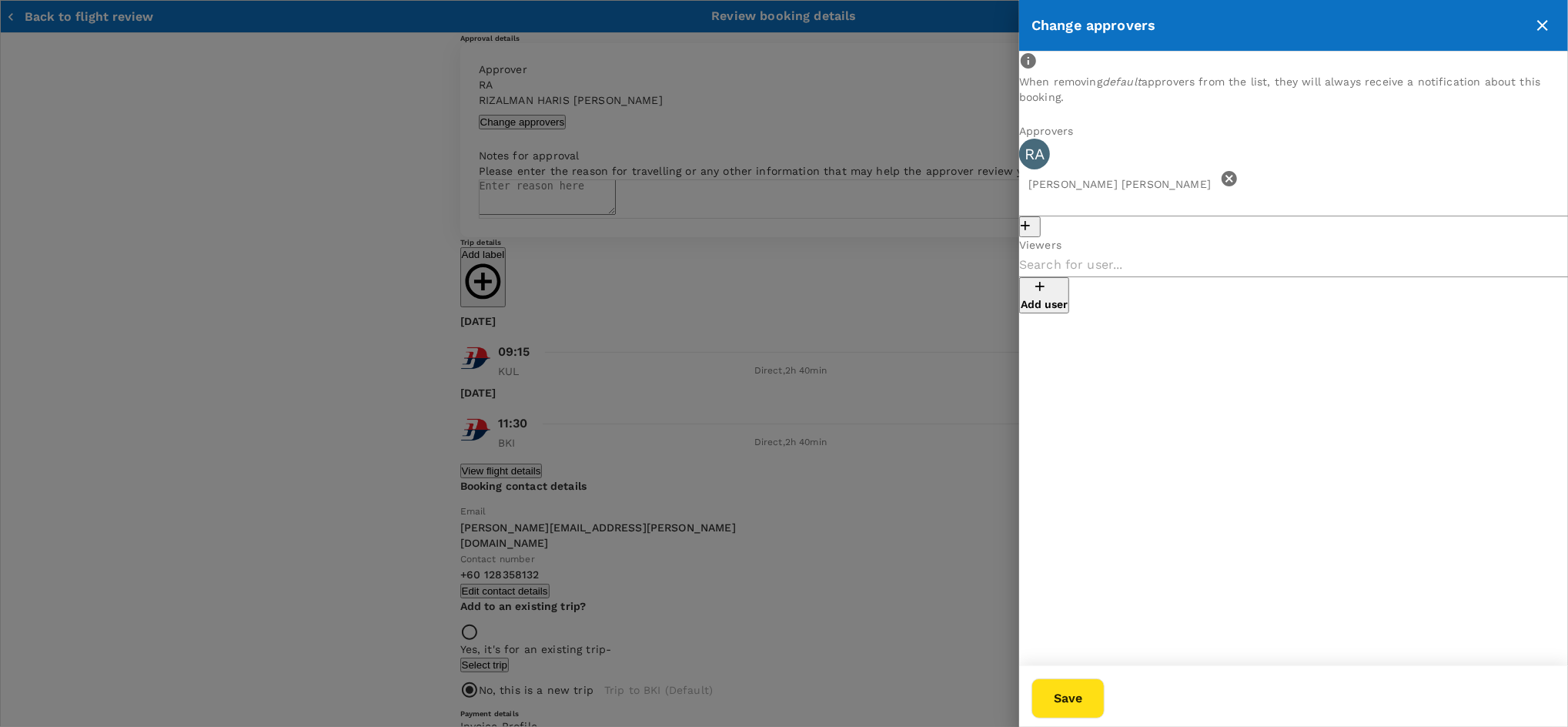
click at [1238, 176] on icon at bounding box center [1230, 179] width 19 height 19
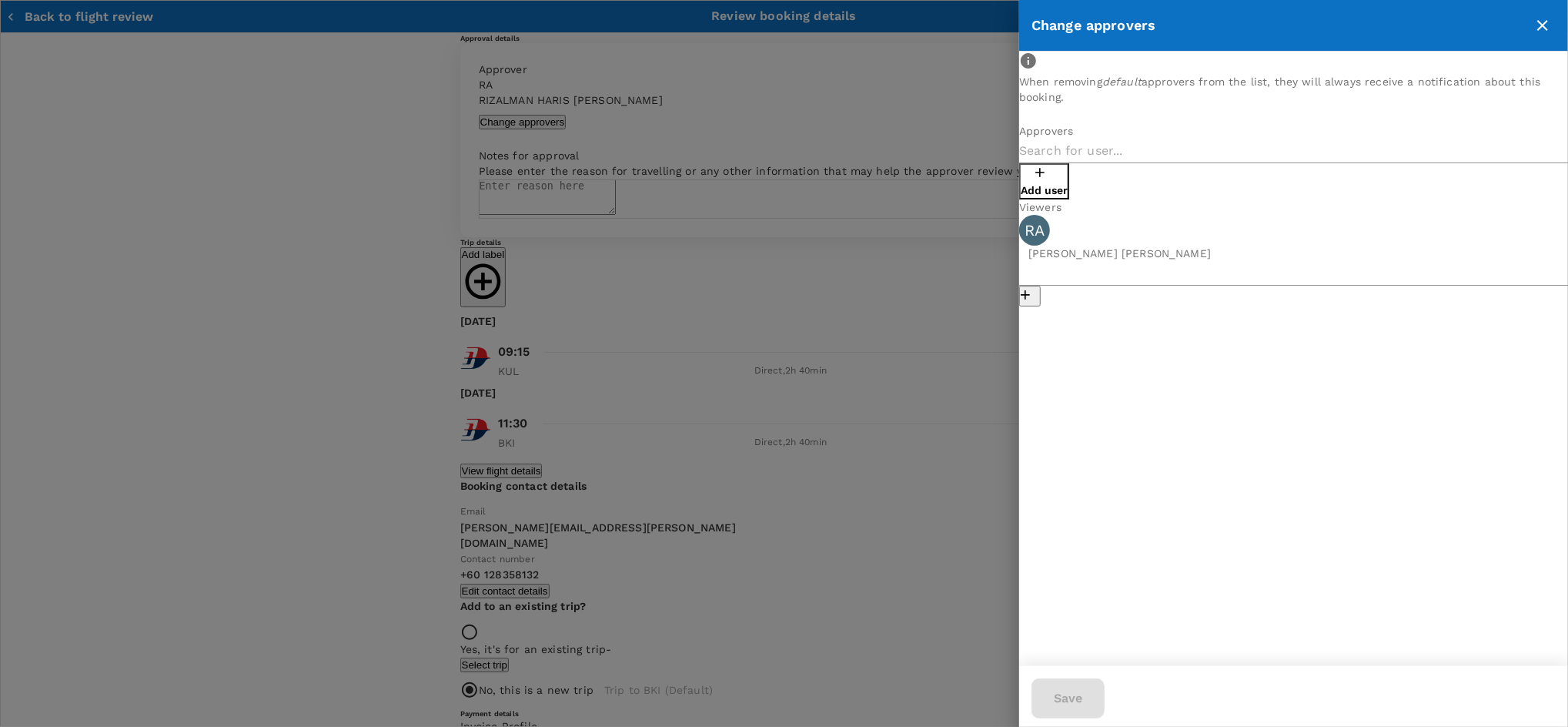
click at [1067, 183] on p "Add user" at bounding box center [1044, 190] width 47 height 16
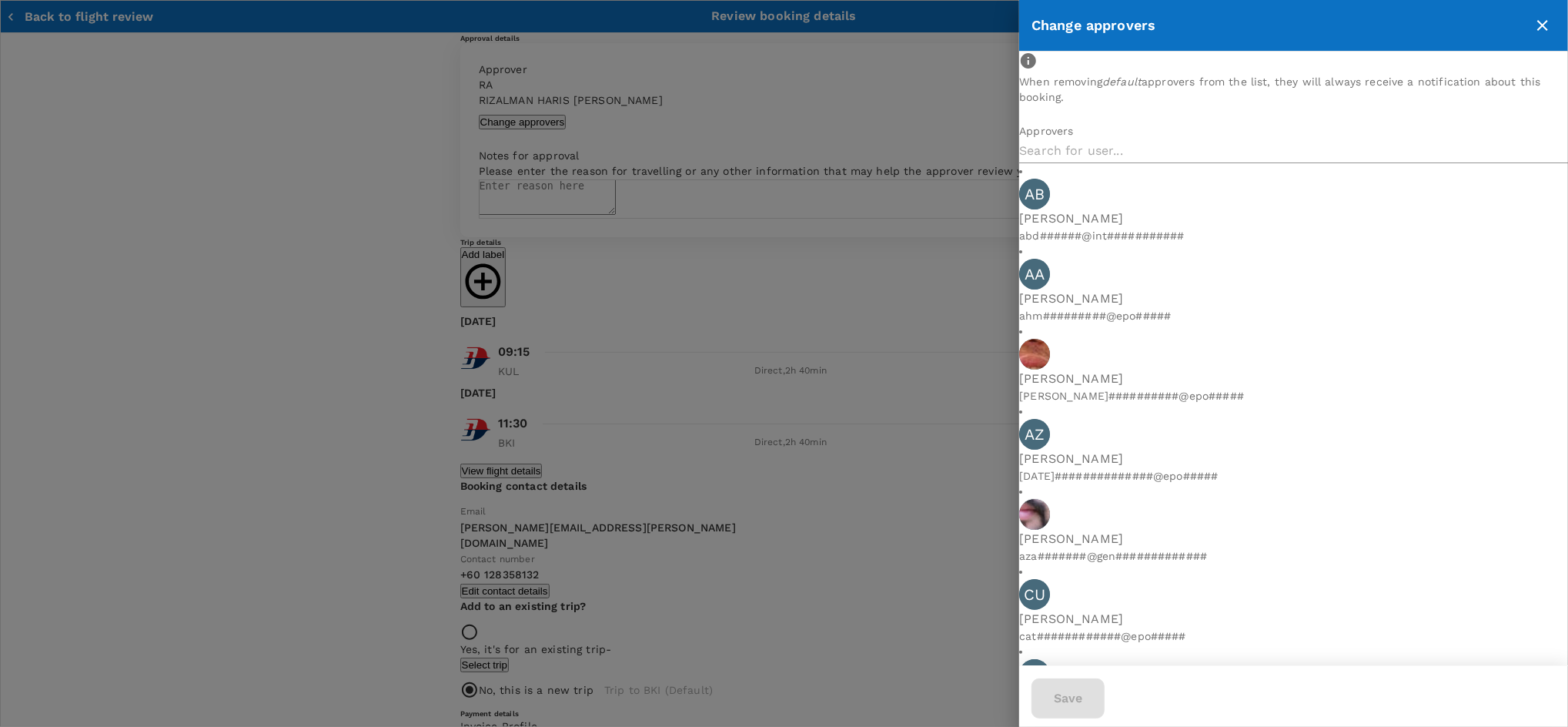
click at [1107, 163] on input "text" at bounding box center [1294, 151] width 549 height 25
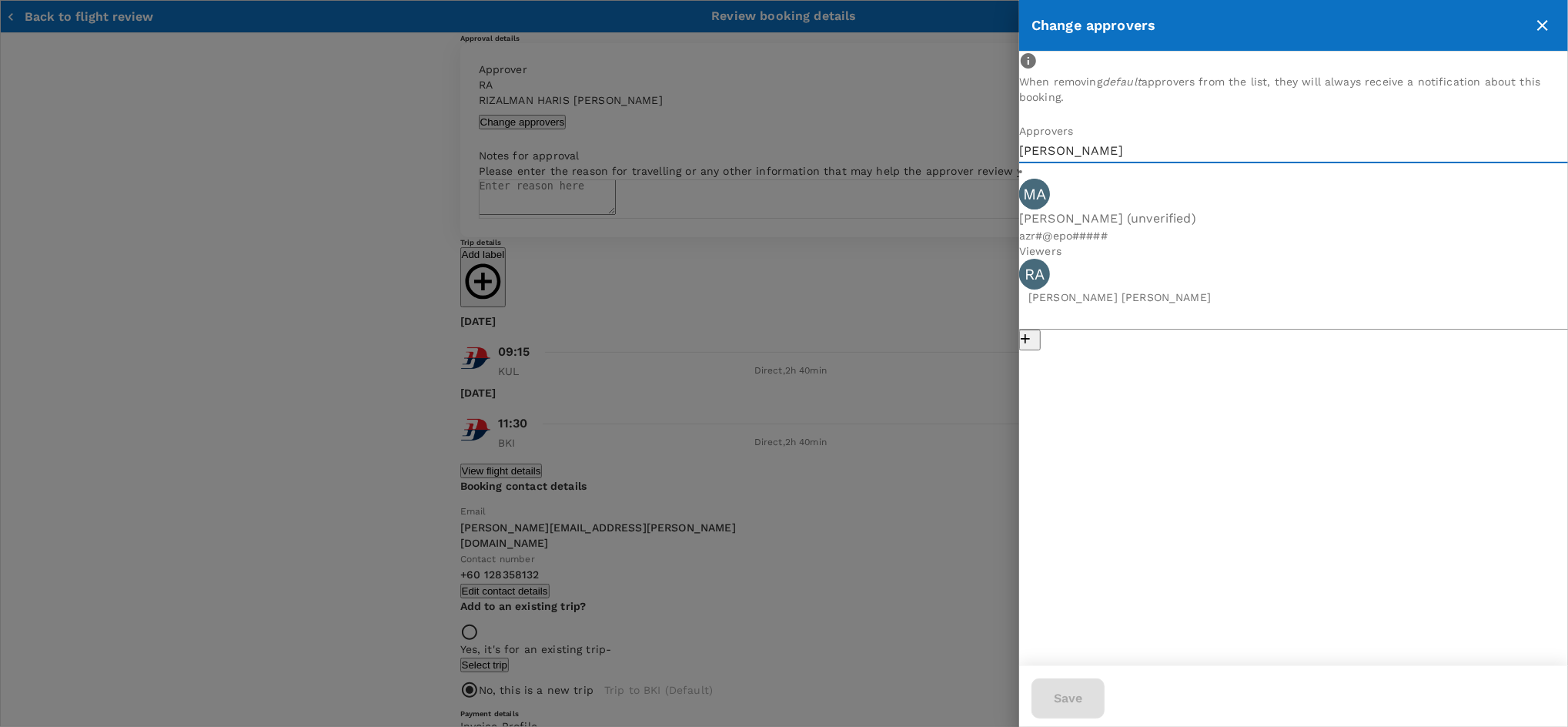
type input "[PERSON_NAME]"
click at [1166, 228] on p "azr#@epo#####" at bounding box center [1294, 236] width 549 height 16
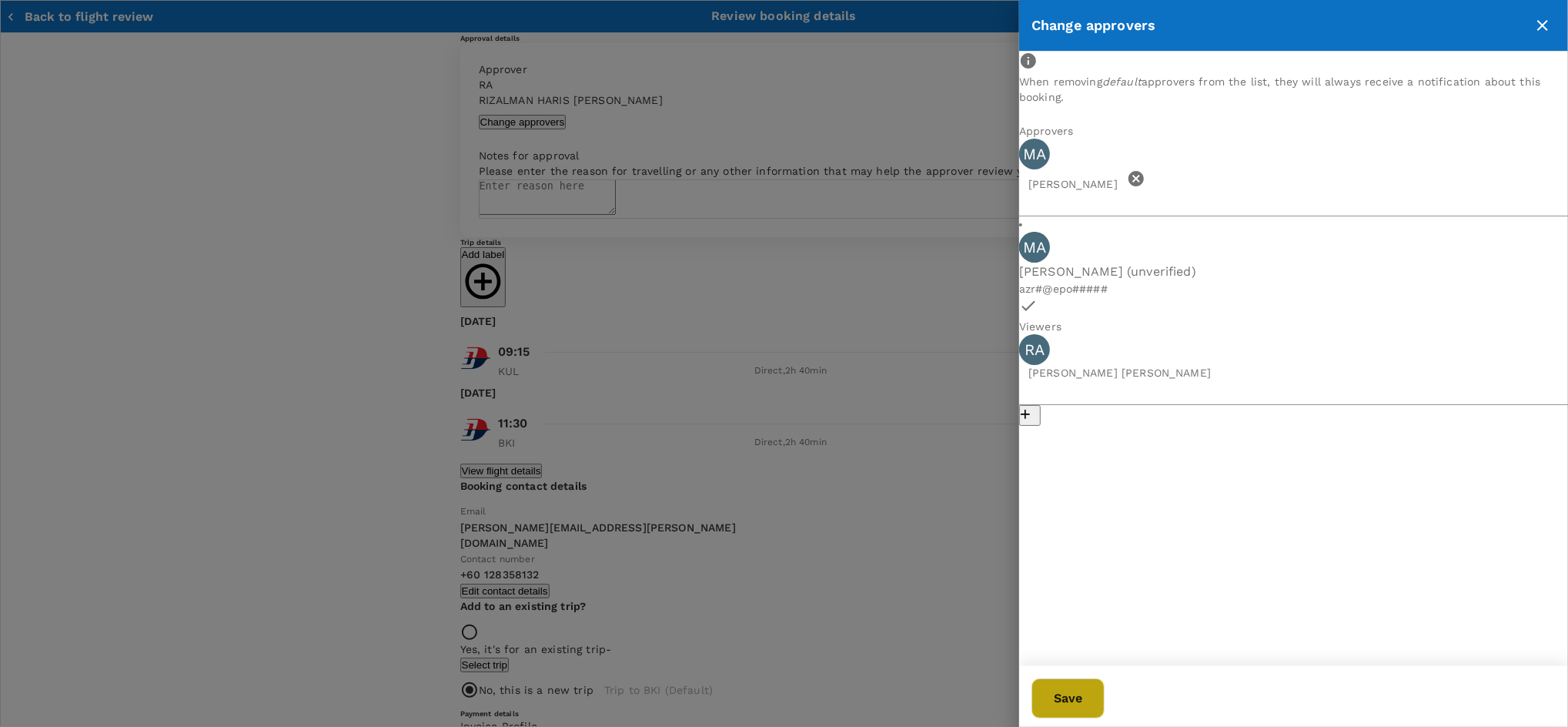
click at [1105, 703] on button "Save" at bounding box center [1068, 698] width 73 height 40
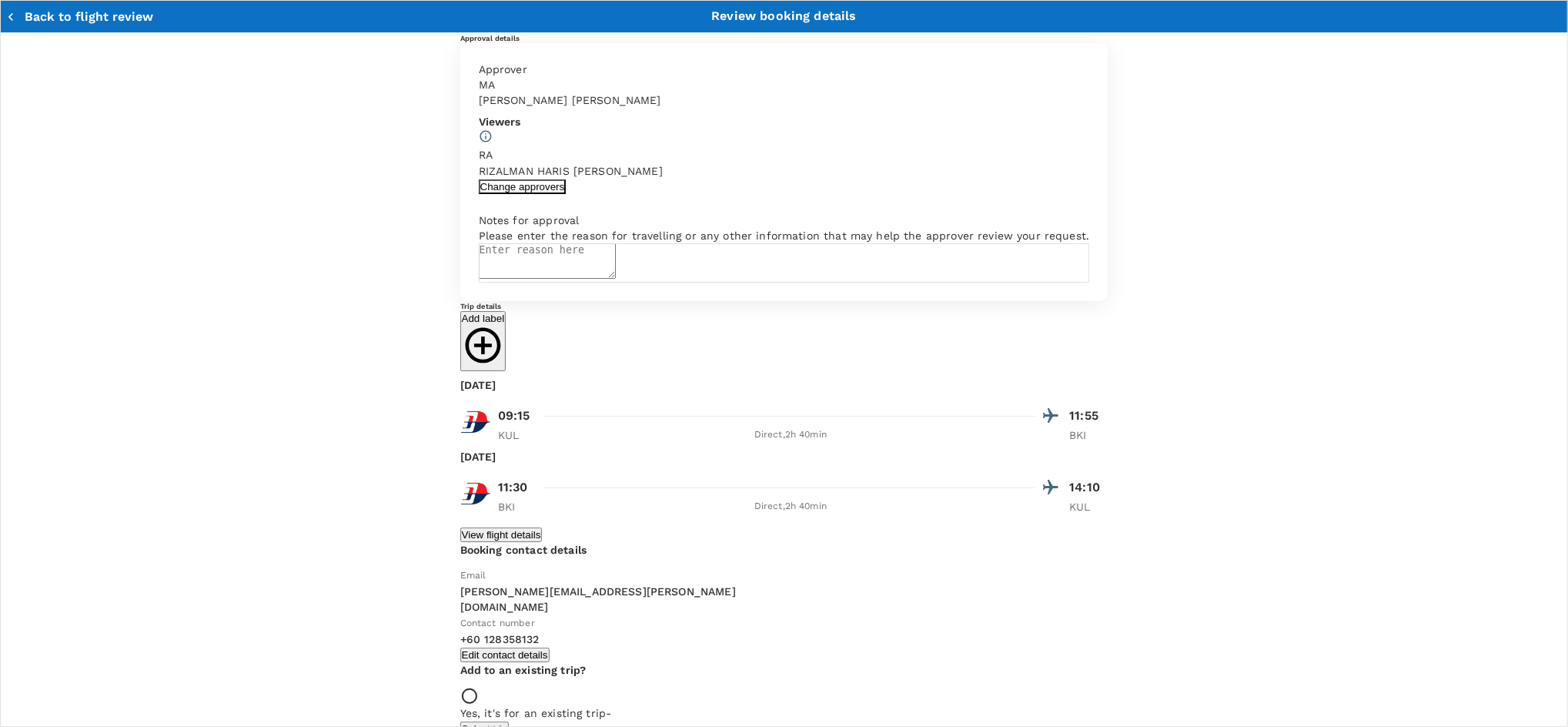
click at [479, 194] on button "Change approvers" at bounding box center [522, 186] width 88 height 15
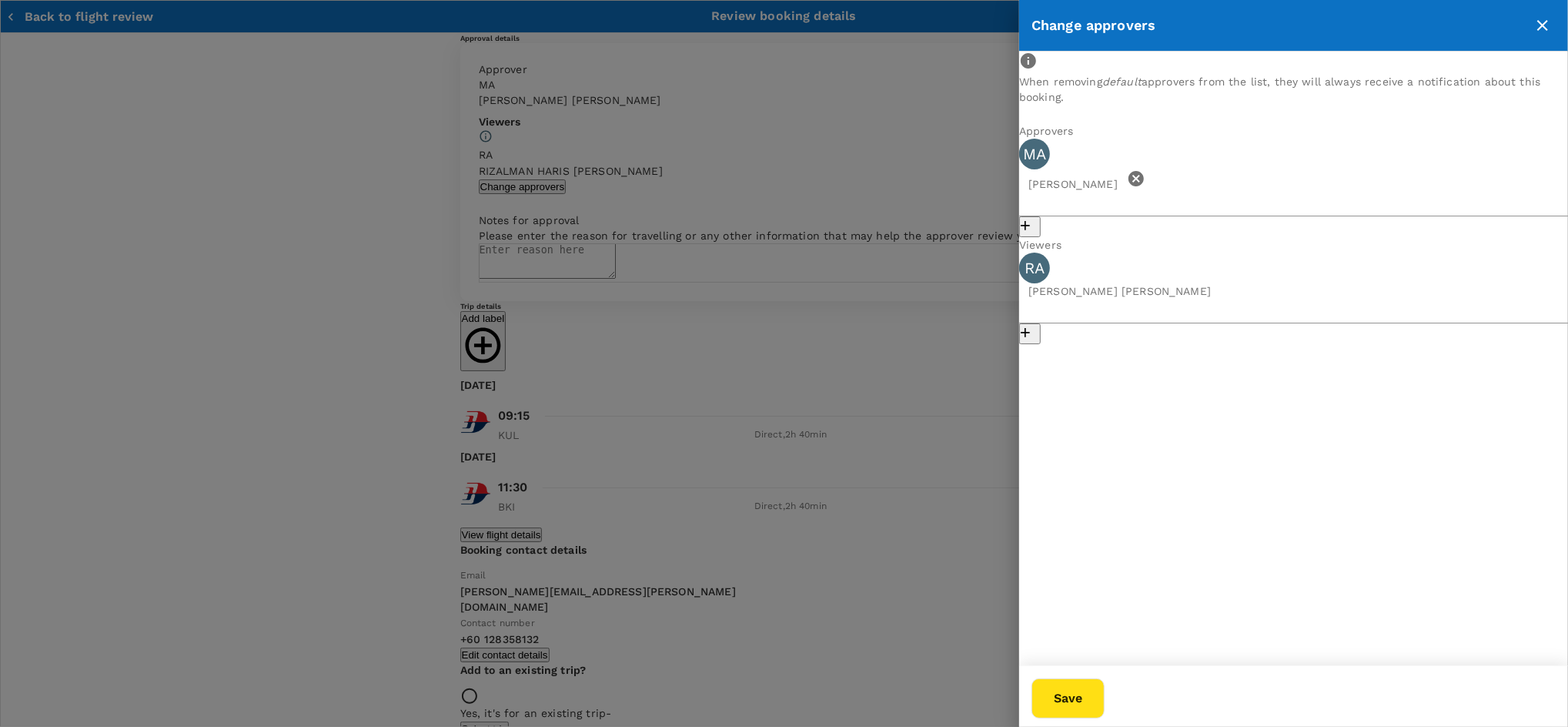
click at [1283, 263] on div "[PERSON_NAME] [PERSON_NAME]" at bounding box center [1294, 298] width 549 height 91
click at [1033, 325] on icon "button" at bounding box center [1025, 333] width 16 height 16
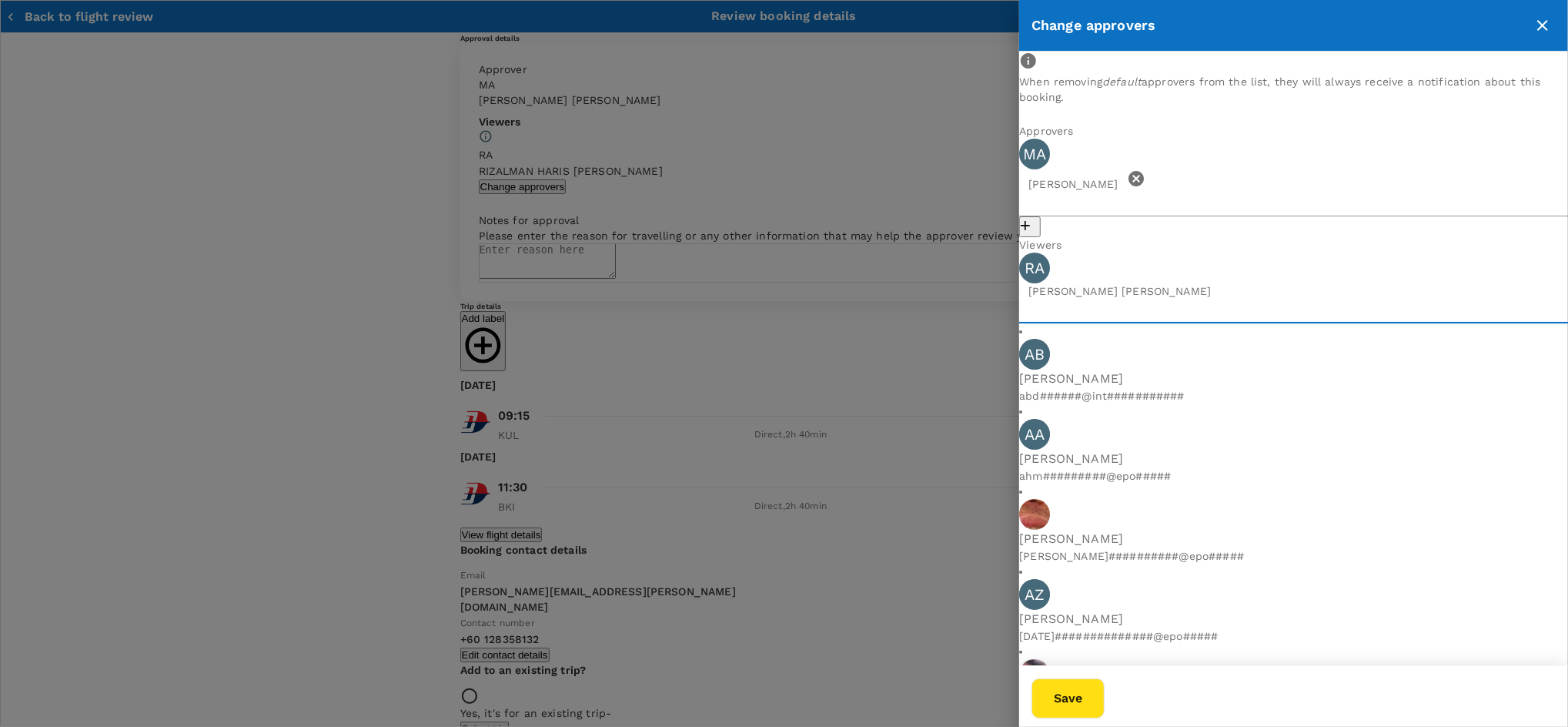
click at [1266, 299] on input "text" at bounding box center [1294, 311] width 549 height 25
click at [1265, 299] on input "text" at bounding box center [1294, 311] width 549 height 25
click at [1336, 636] on div "When removing default approvers from the list, they will always receive a notif…" at bounding box center [1294, 358] width 549 height 614
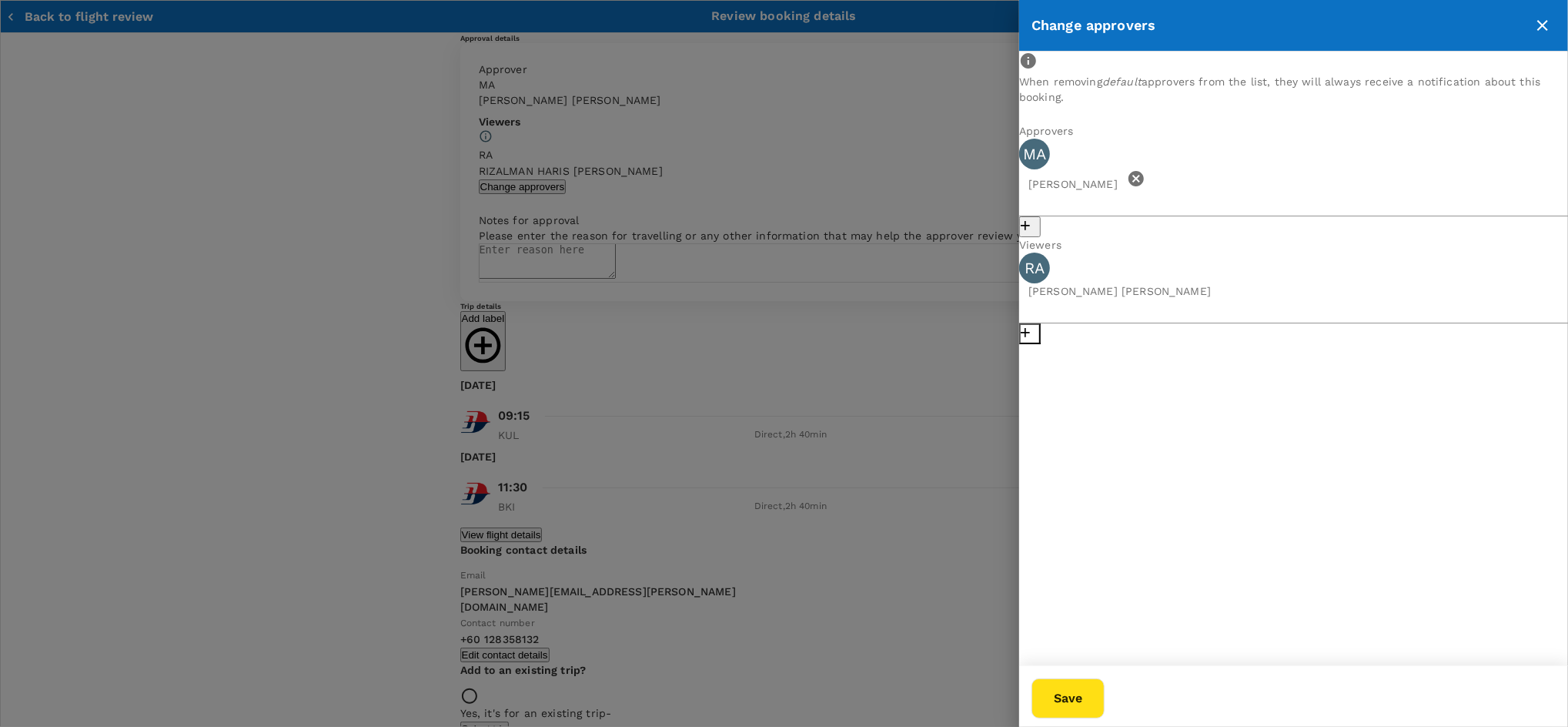
click at [1033, 325] on icon "button" at bounding box center [1025, 333] width 16 height 16
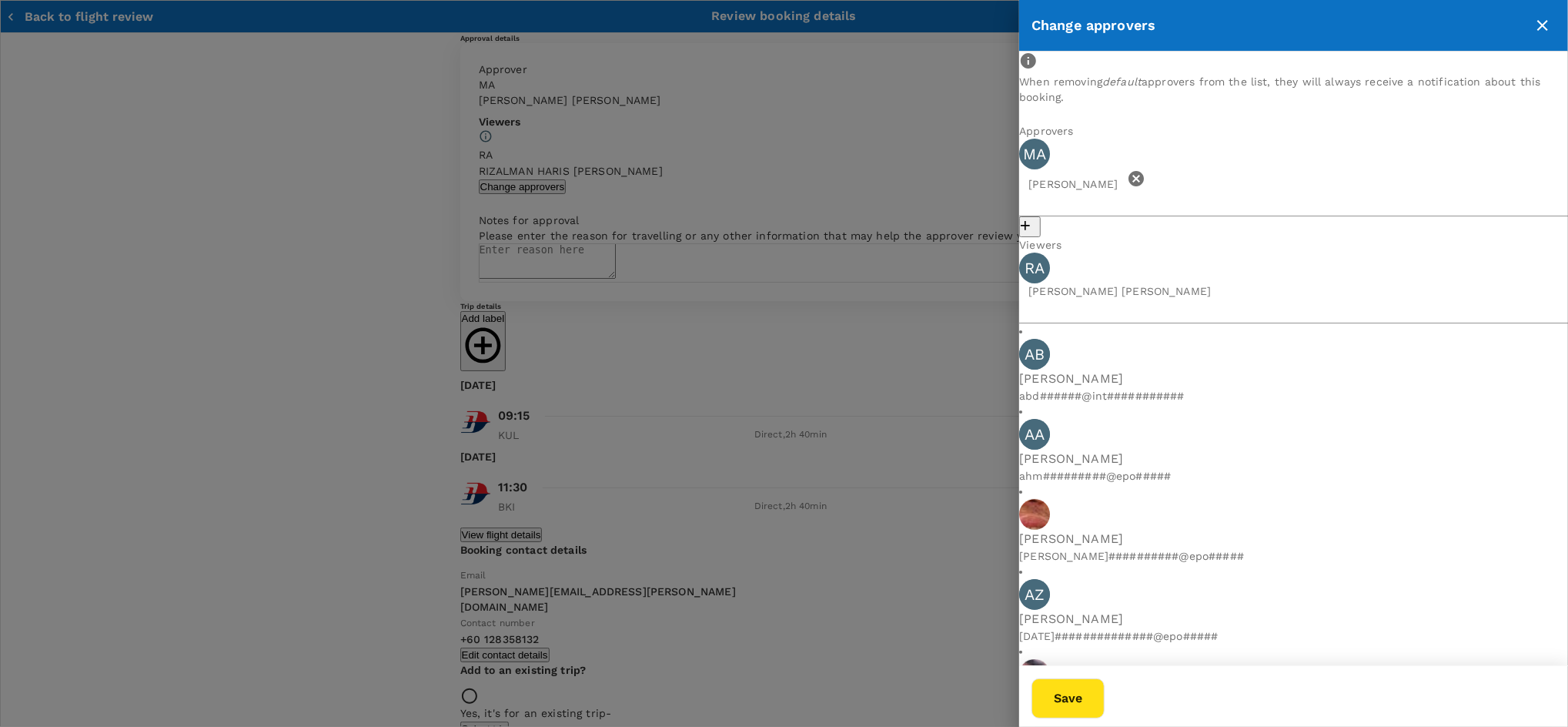
click at [1271, 299] on input "text" at bounding box center [1294, 311] width 549 height 25
drag, startPoint x: 1198, startPoint y: 267, endPoint x: 1291, endPoint y: 260, distance: 93.3
click at [1291, 299] on input "text" at bounding box center [1294, 311] width 549 height 25
click at [1244, 608] on div "When removing default approvers from the list, they will always receive a notif…" at bounding box center [1294, 358] width 549 height 614
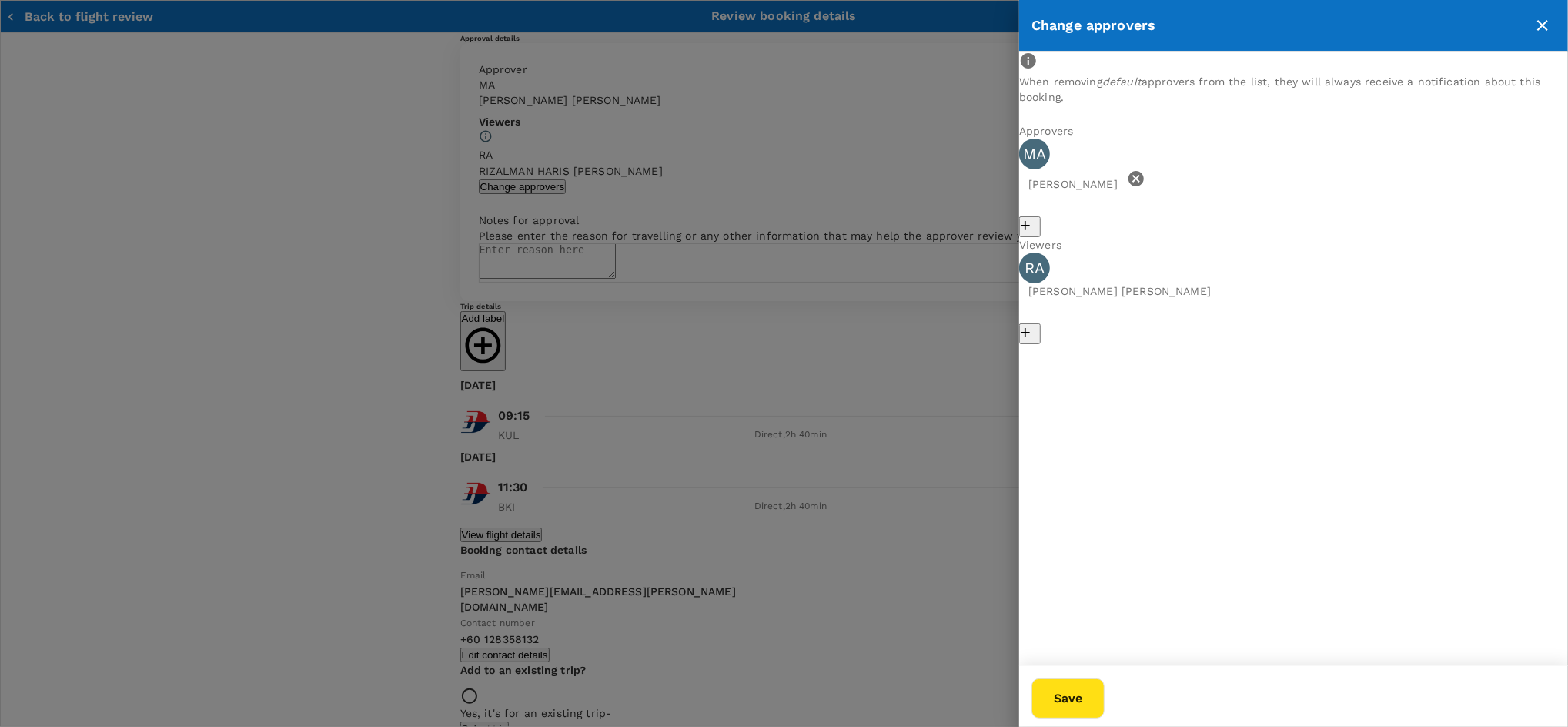
drag, startPoint x: 1067, startPoint y: 265, endPoint x: 1308, endPoint y: 257, distance: 241.1
click at [1308, 257] on div "[PERSON_NAME] [PERSON_NAME]" at bounding box center [1294, 298] width 549 height 91
drag, startPoint x: 1237, startPoint y: 264, endPoint x: 1224, endPoint y: 266, distance: 13.2
click at [1220, 285] on span "[PERSON_NAME] [PERSON_NAME]" at bounding box center [1120, 291] width 201 height 12
click at [1033, 325] on icon "button" at bounding box center [1025, 333] width 16 height 16
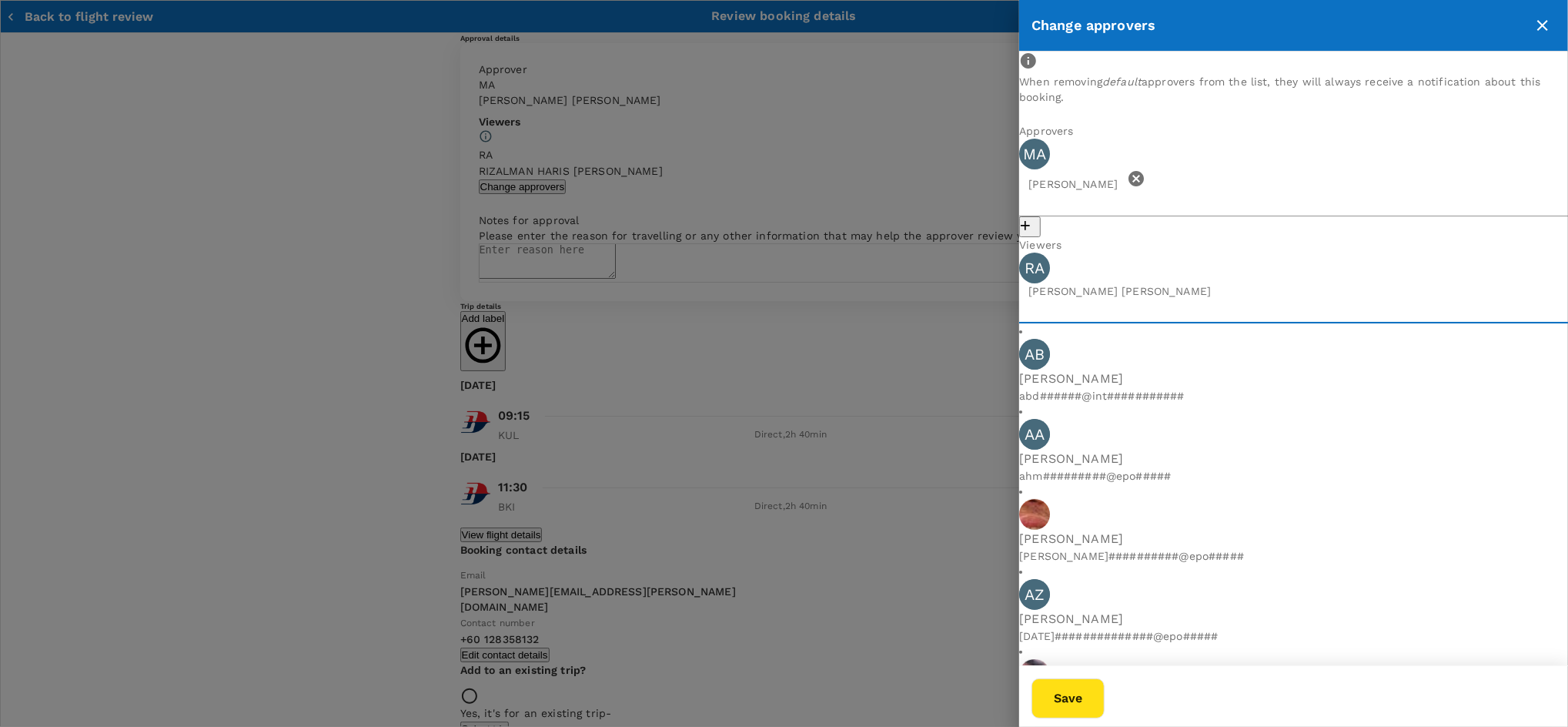
click at [1258, 299] on input "text" at bounding box center [1294, 311] width 549 height 25
drag, startPoint x: 1209, startPoint y: 271, endPoint x: 1269, endPoint y: 261, distance: 60.8
click at [1269, 299] on input "text" at bounding box center [1294, 311] width 549 height 25
click at [1531, 26] on button "close" at bounding box center [1543, 26] width 27 height 27
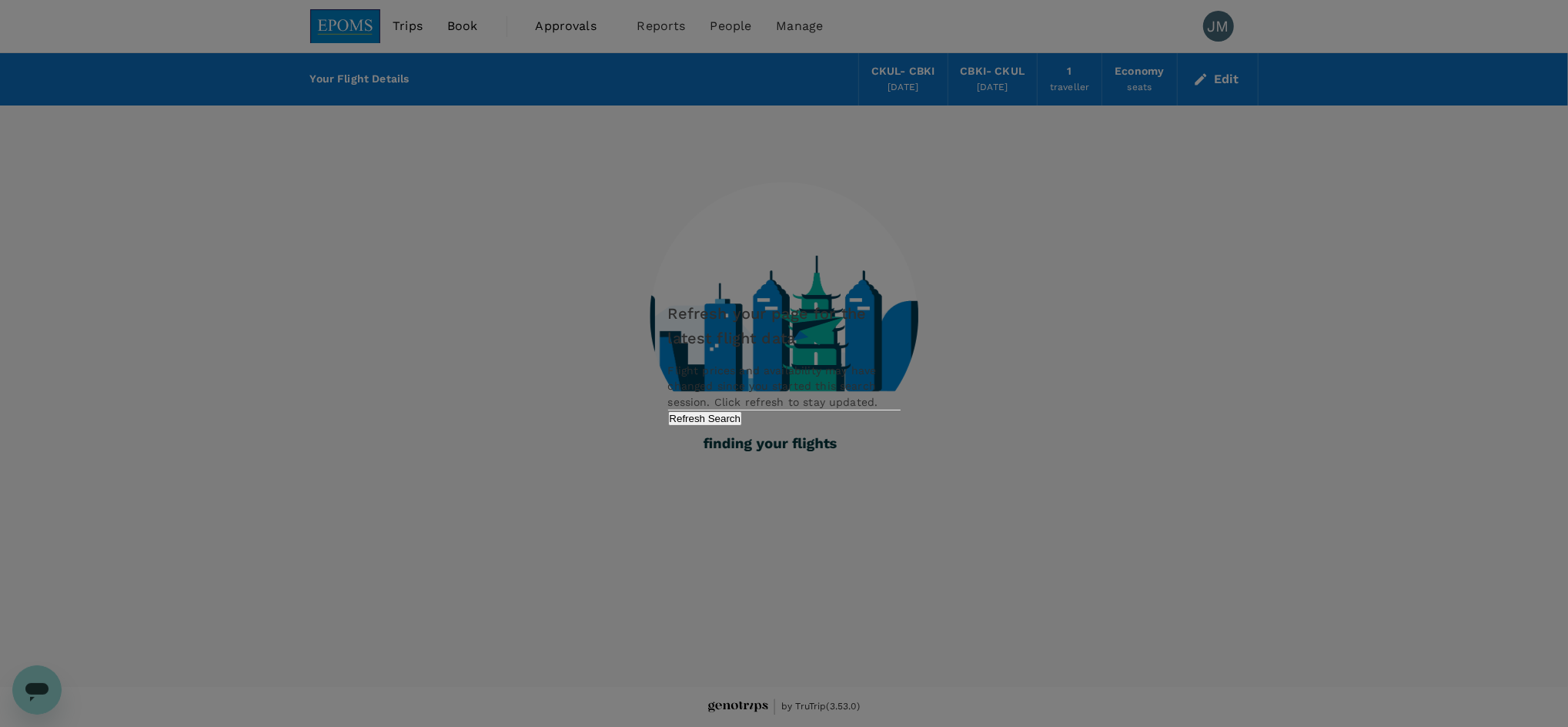
click at [743, 426] on button "Refresh Search" at bounding box center [706, 418] width 75 height 15
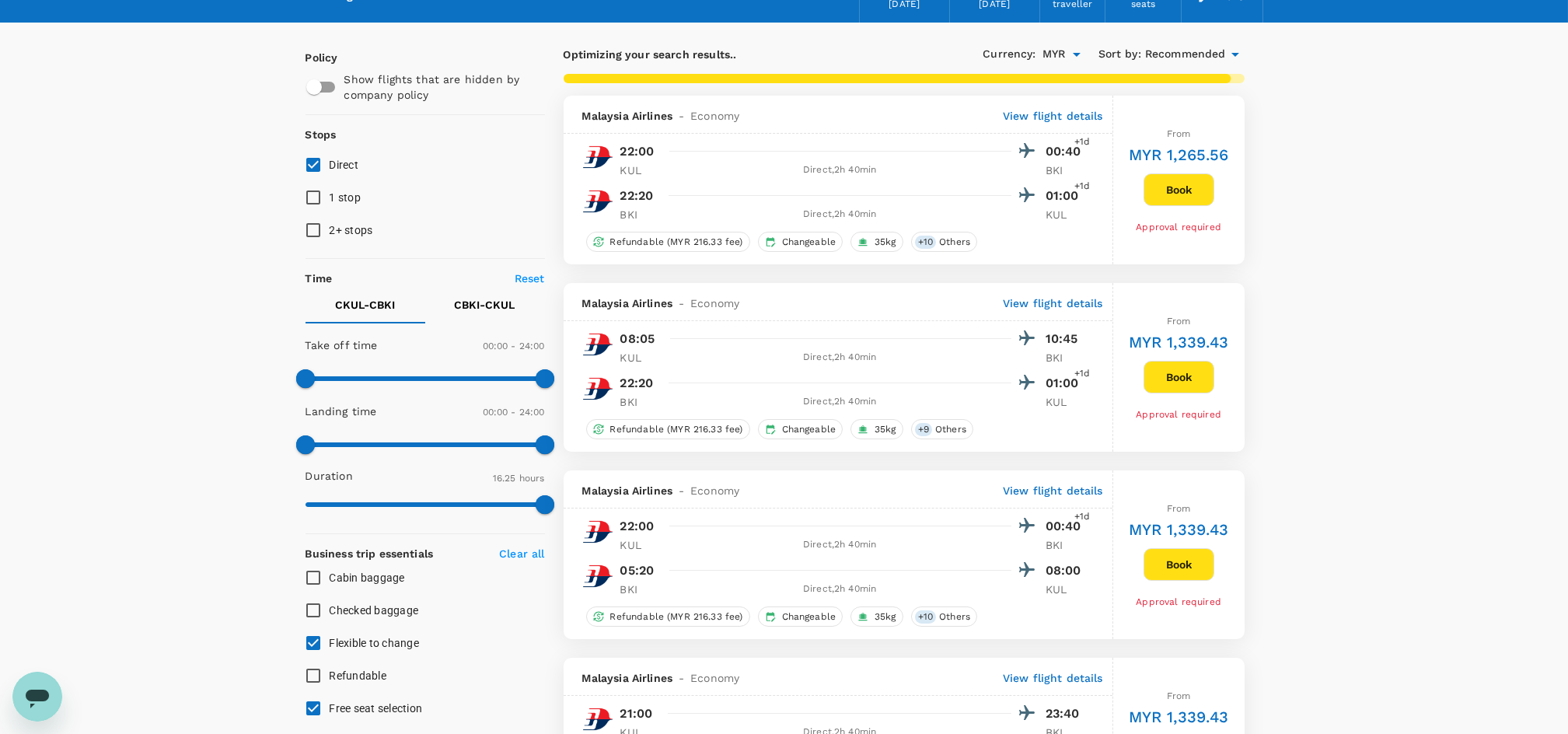
scroll to position [83, 0]
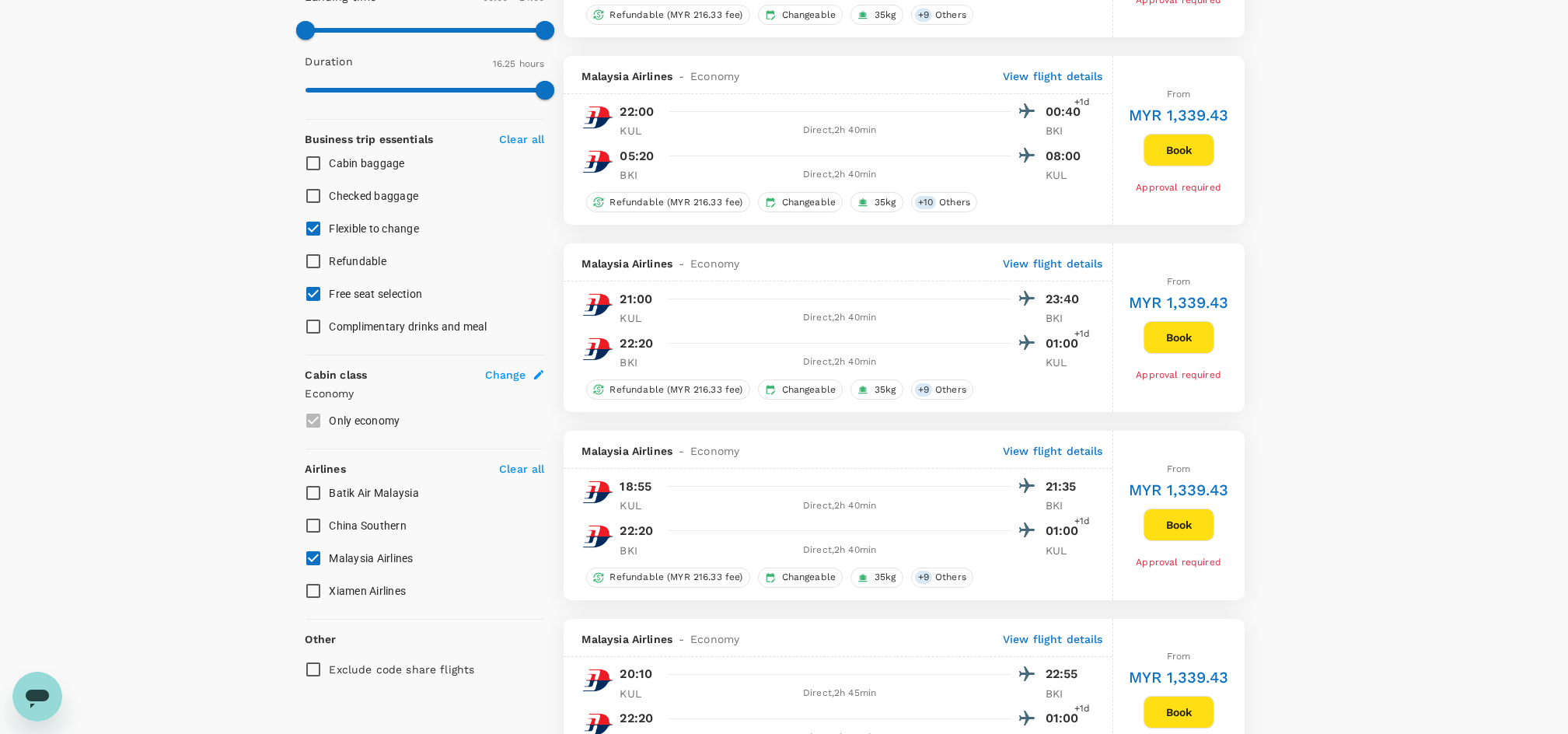
checkbox input "false"
checkbox input "true"
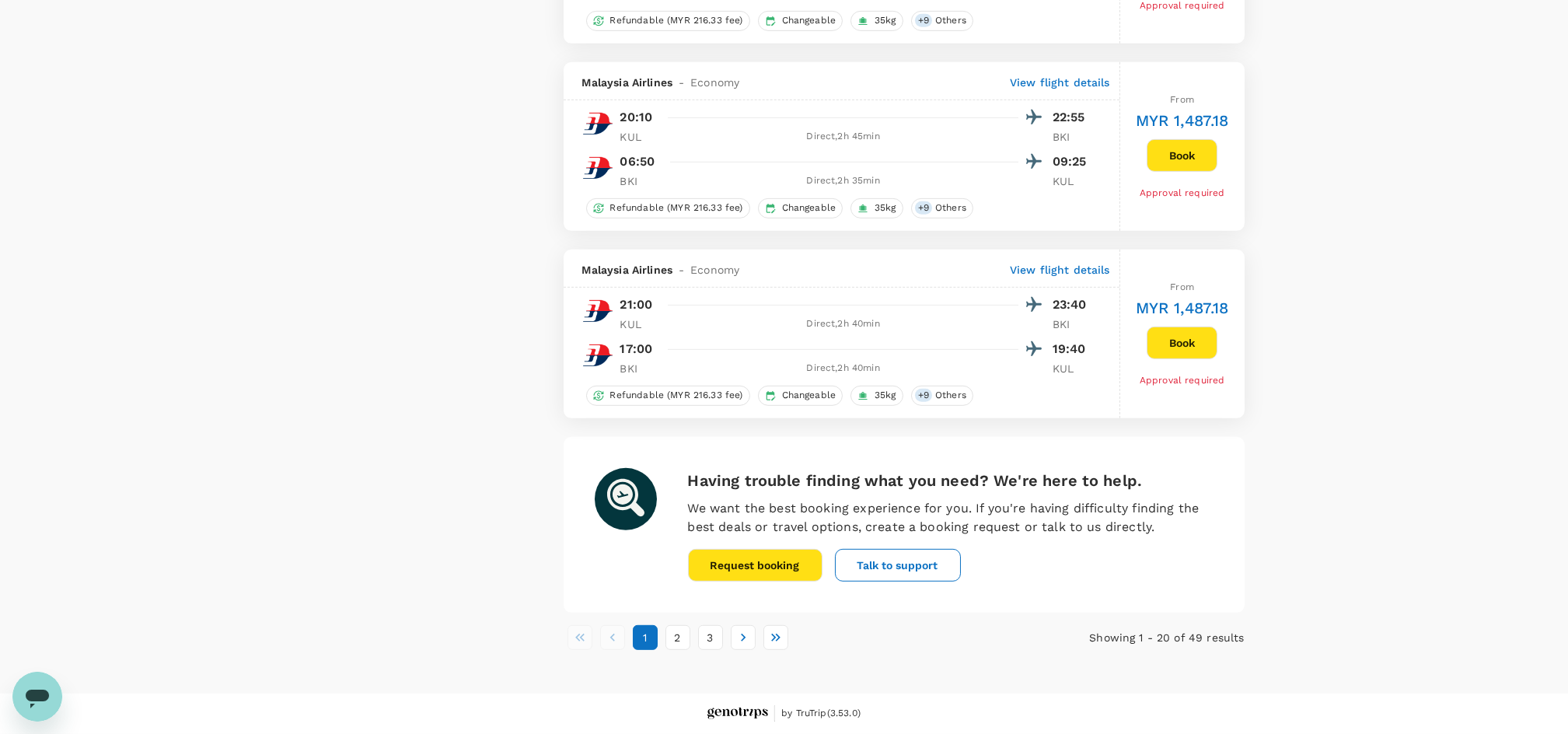
scroll to position [3514, 0]
click at [714, 642] on button "3" at bounding box center [711, 638] width 25 height 25
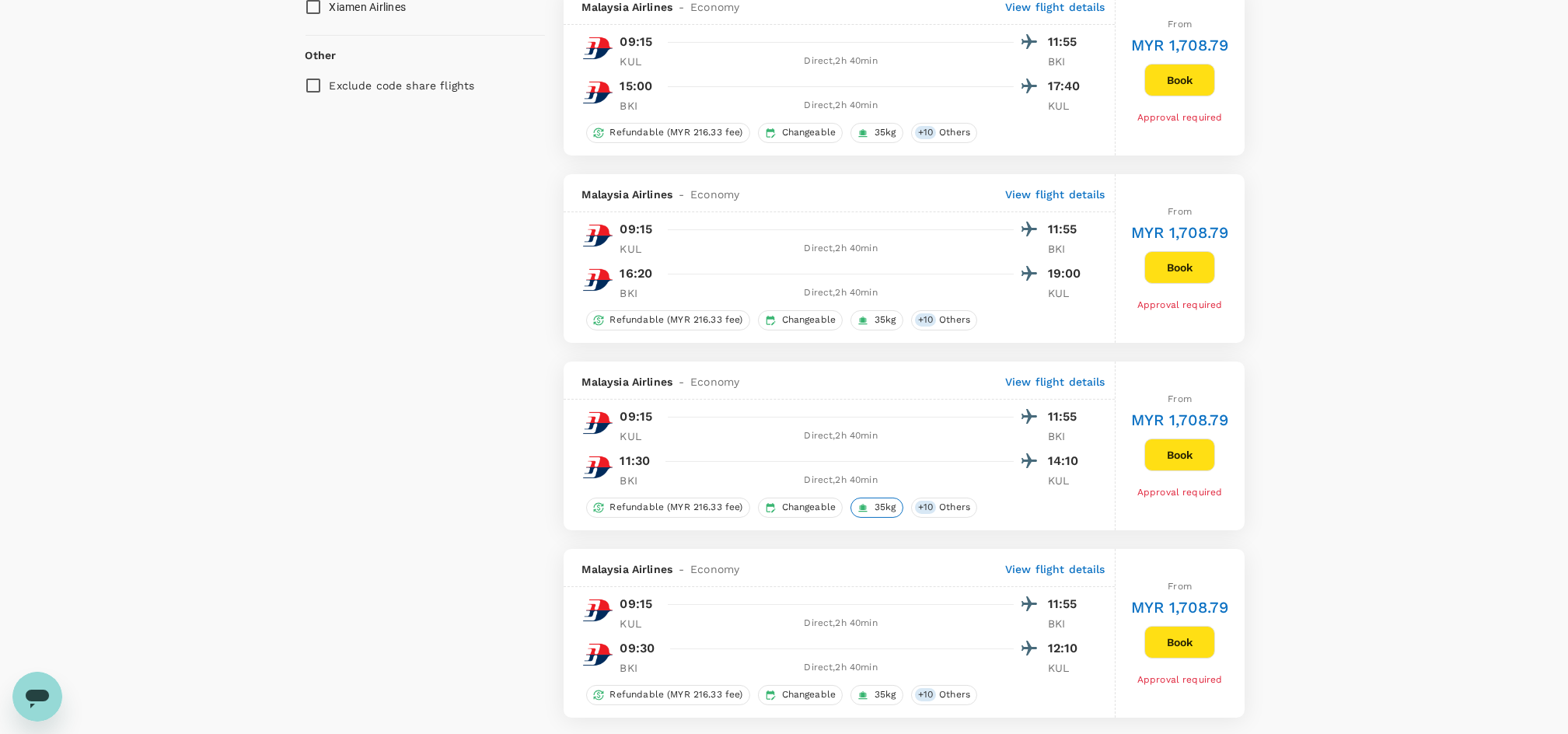
scroll to position [1140, 0]
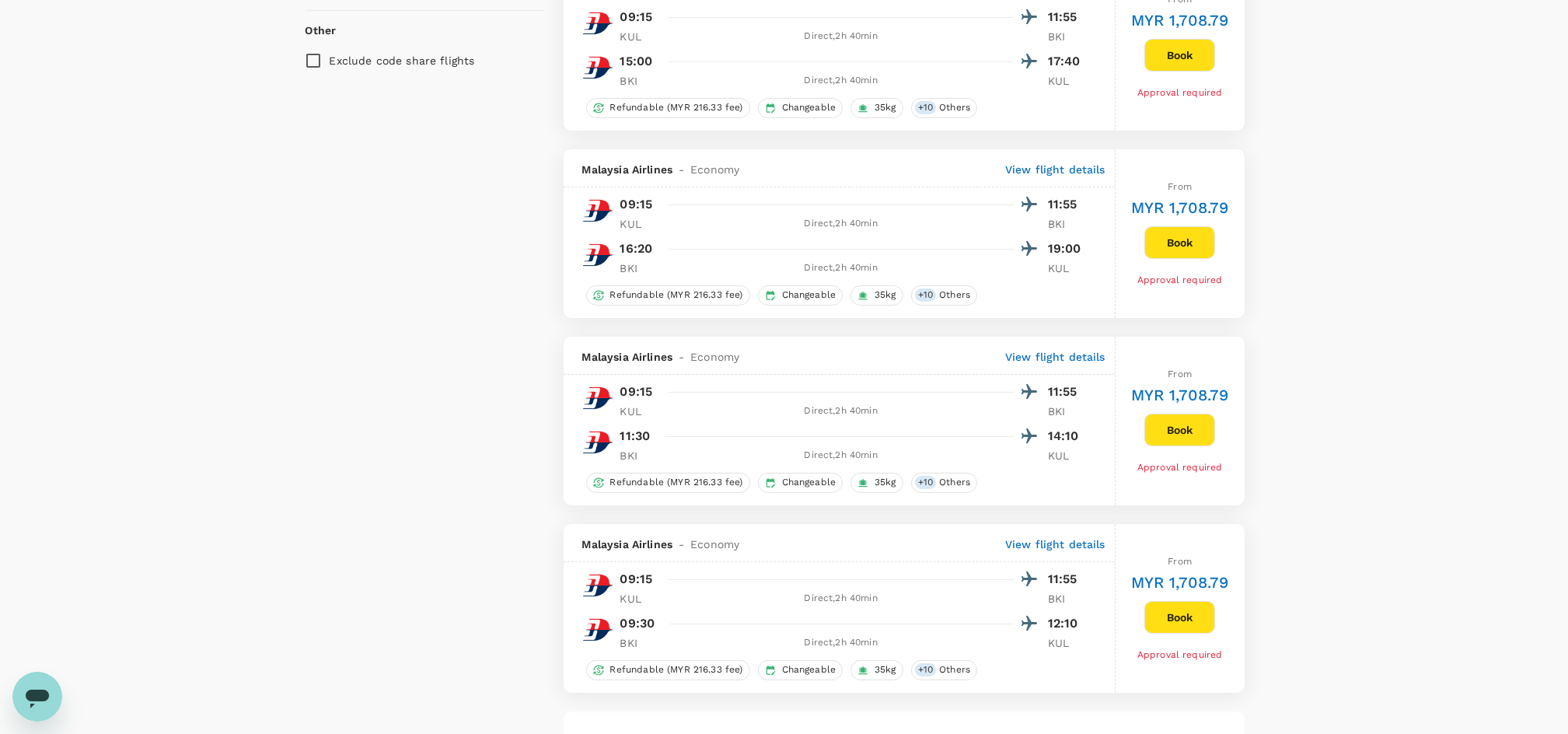
click at [1151, 439] on button "Book" at bounding box center [1180, 429] width 71 height 32
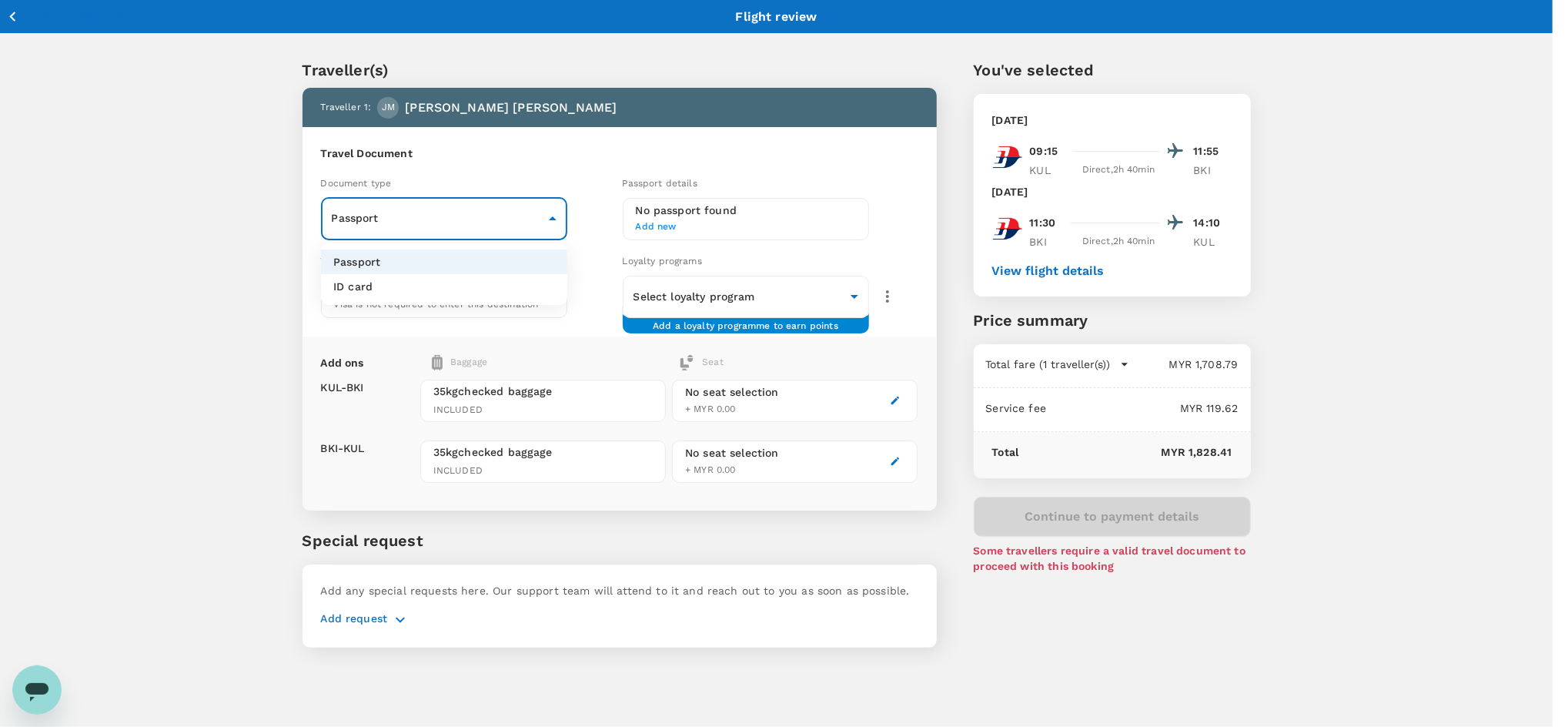
click at [478, 229] on body "Back to flight results Flight review Traveller(s) Traveller 1 : [PERSON_NAME] […" at bounding box center [784, 383] width 1568 height 767
click at [439, 296] on li "ID card" at bounding box center [444, 286] width 246 height 25
type input "Id card"
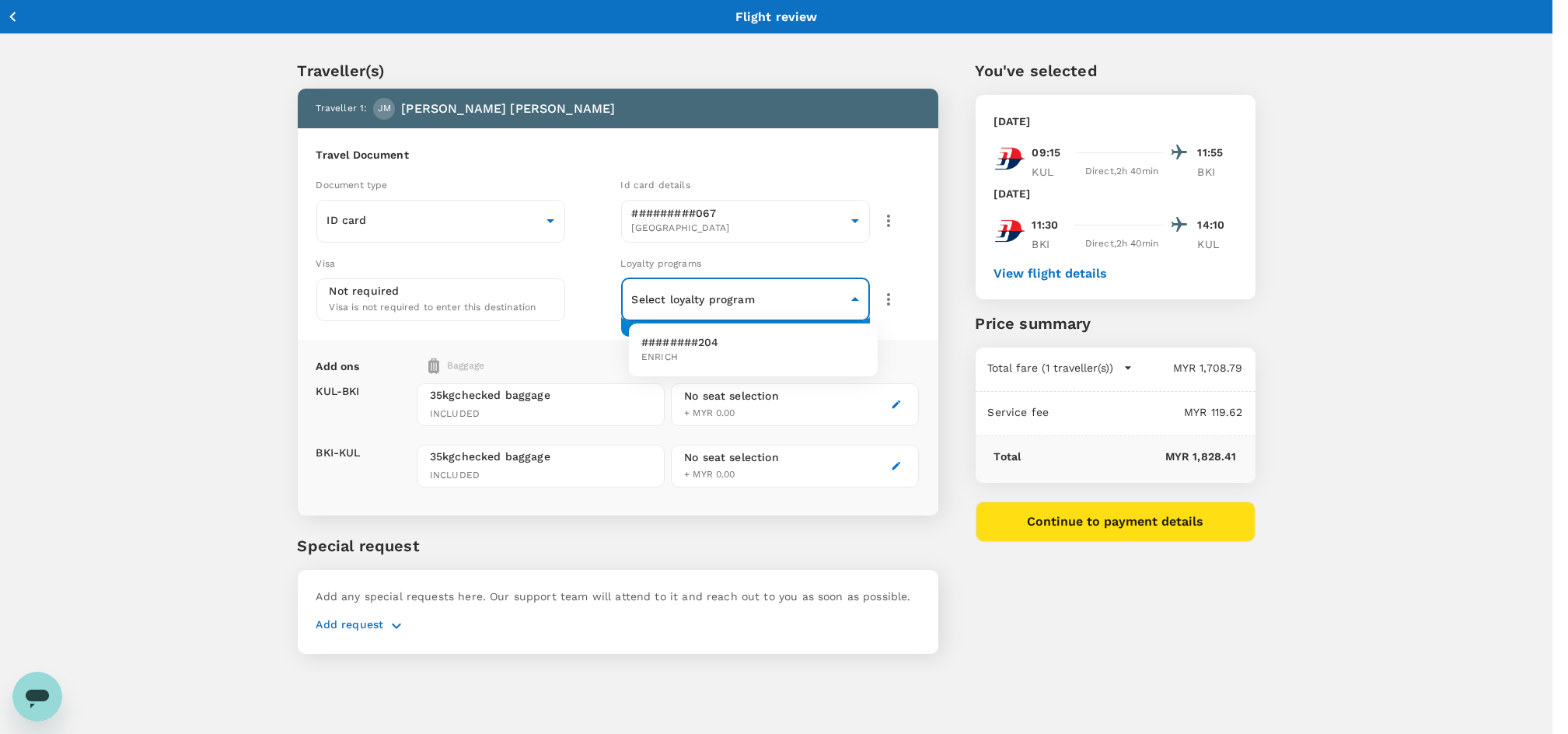
click at [704, 295] on body "Back to flight results Flight review Traveller(s) Traveller 1 : [PERSON_NAME] […" at bounding box center [784, 387] width 1568 height 774
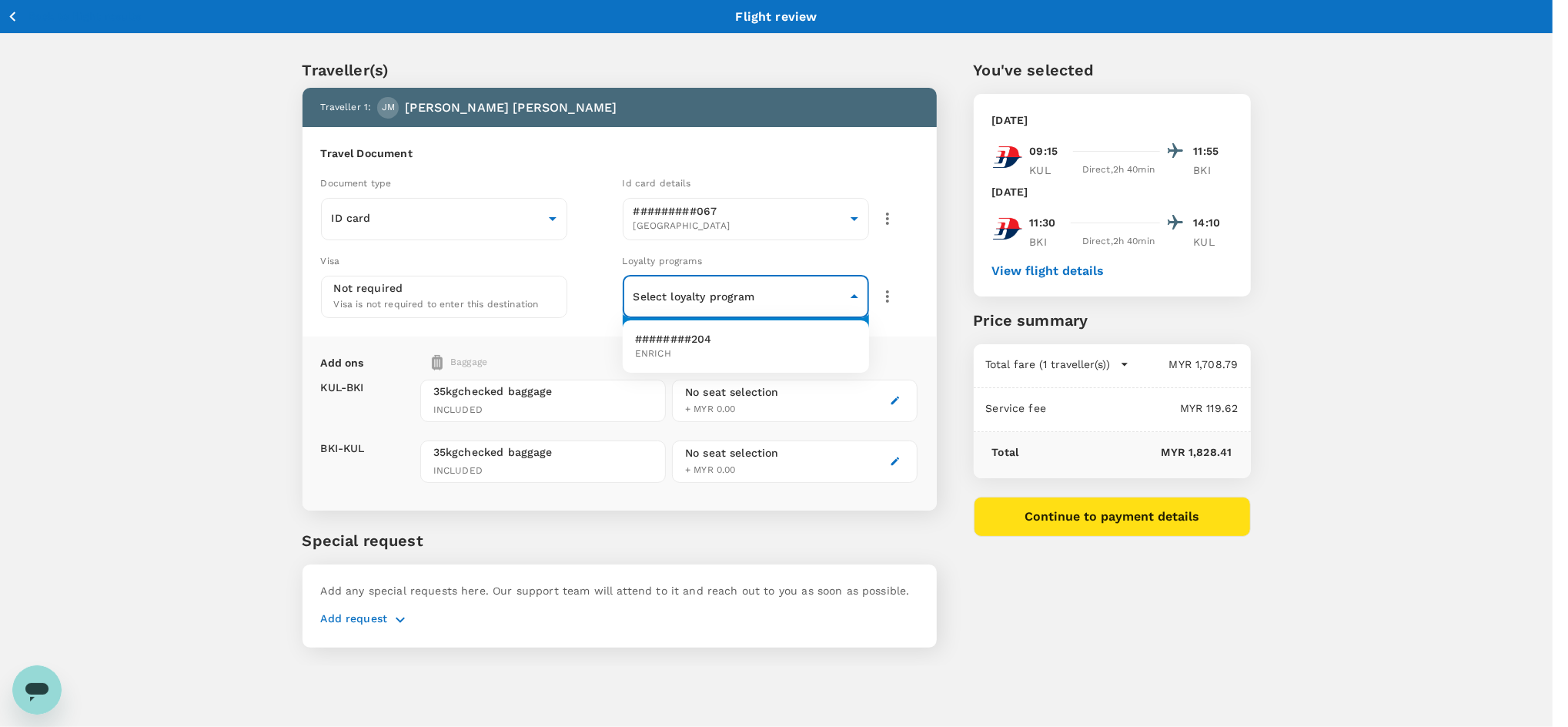
click at [651, 358] on span "ENRICH" at bounding box center [673, 354] width 77 height 16
type input "bc5a0de5-a8cf-4642-9725-82a0585d2bdd"
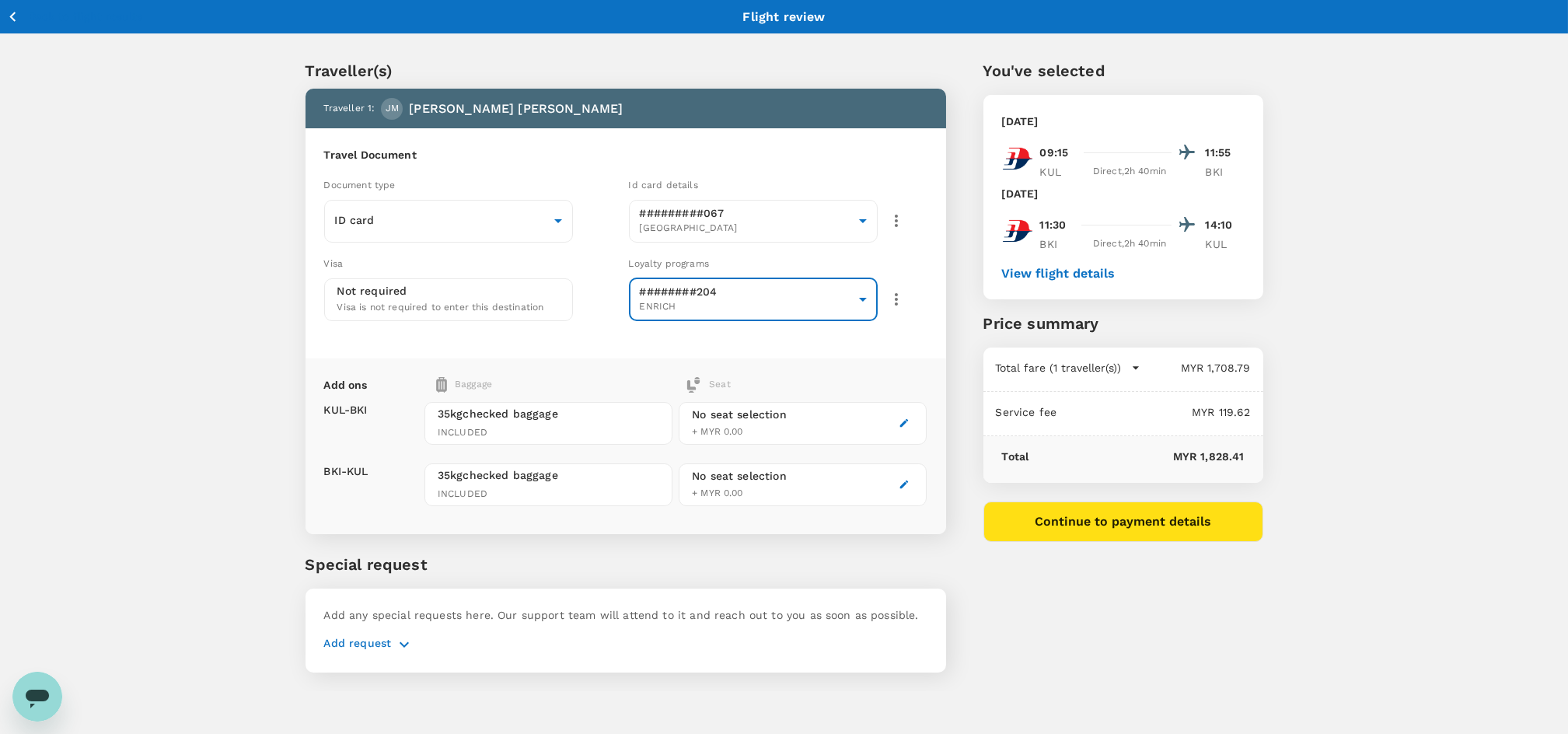
click at [1051, 517] on button "Continue to payment details" at bounding box center [1123, 521] width 280 height 40
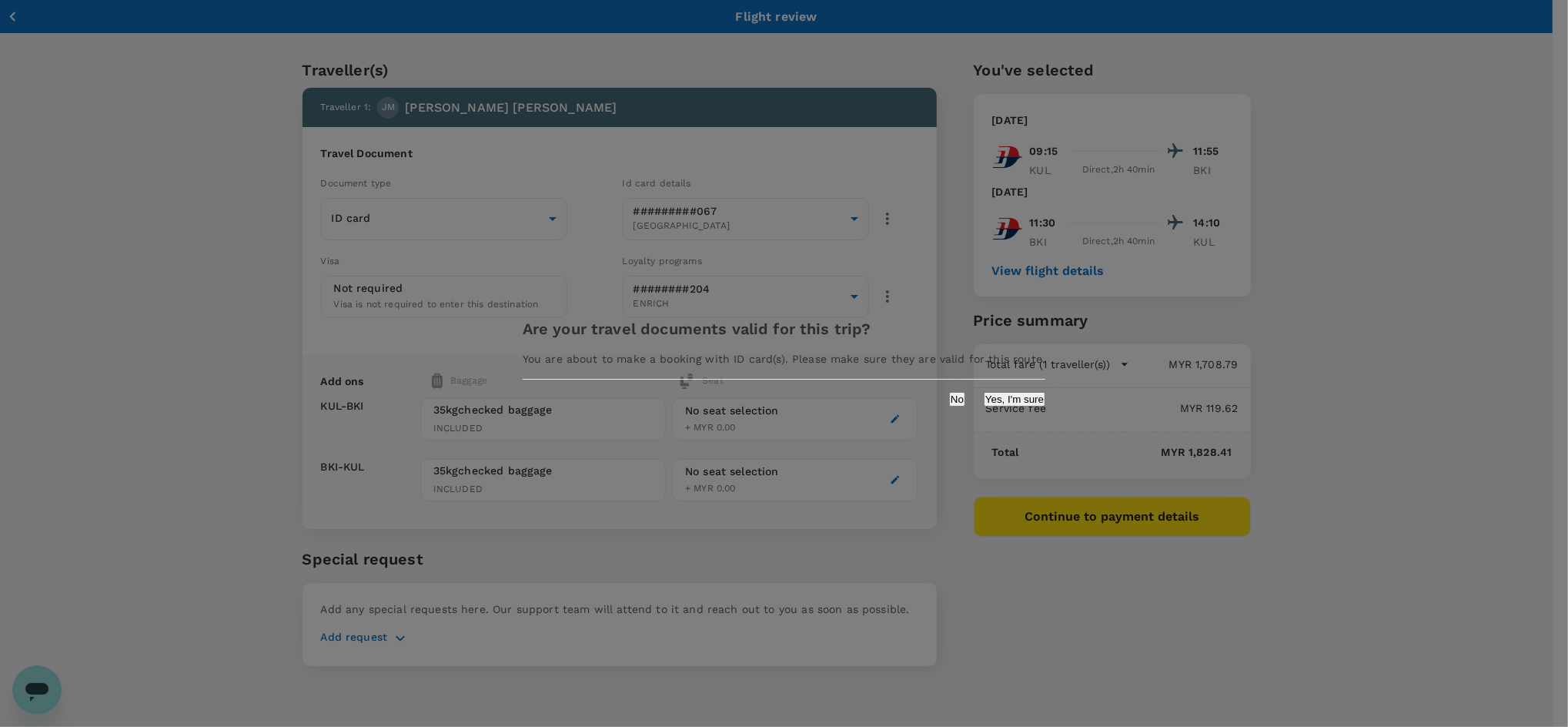
click at [933, 413] on div "Are your travel documents valid for this trip? You are about to make a booking …" at bounding box center [784, 363] width 560 height 122
click at [984, 403] on button "Yes, I'm sure" at bounding box center [1014, 399] width 62 height 15
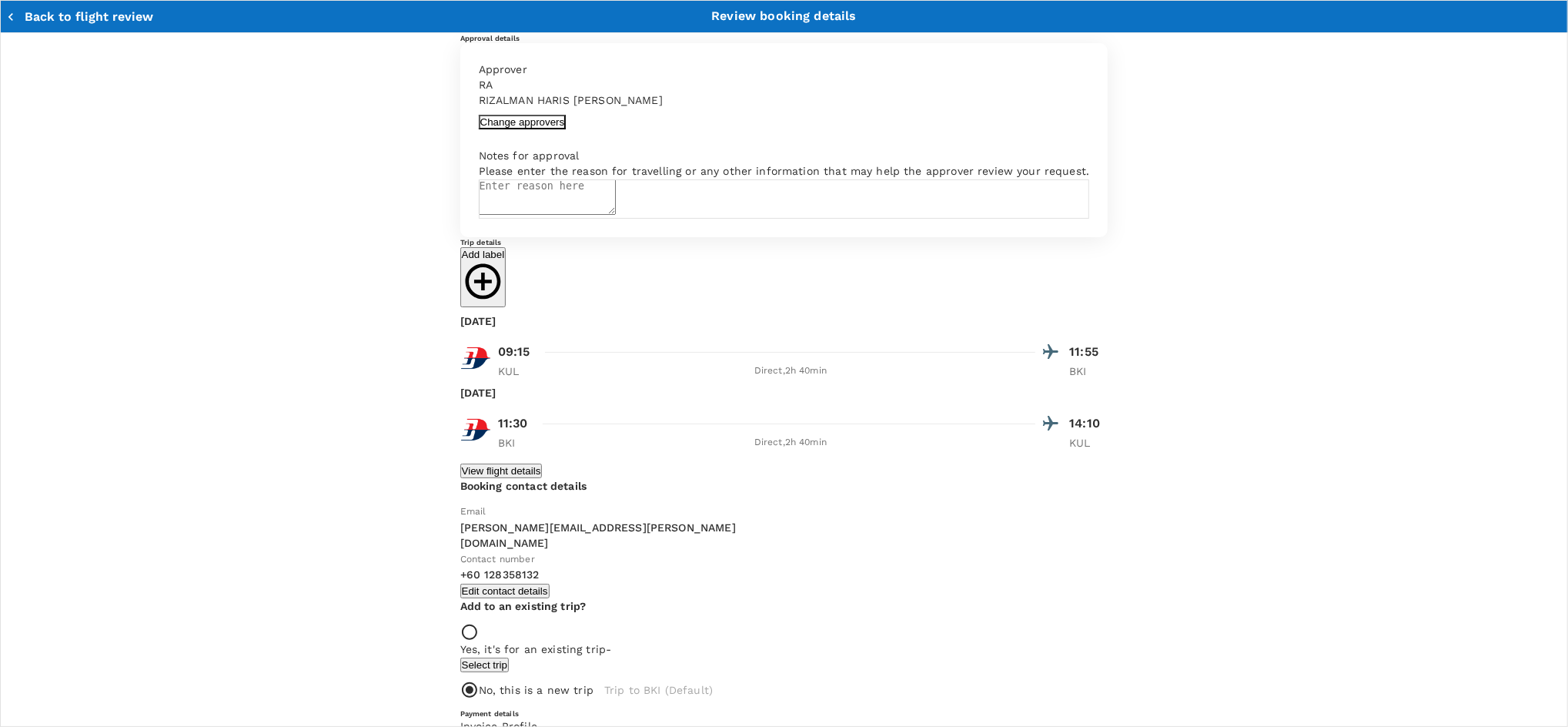
click at [479, 129] on button "Change approvers" at bounding box center [522, 122] width 88 height 15
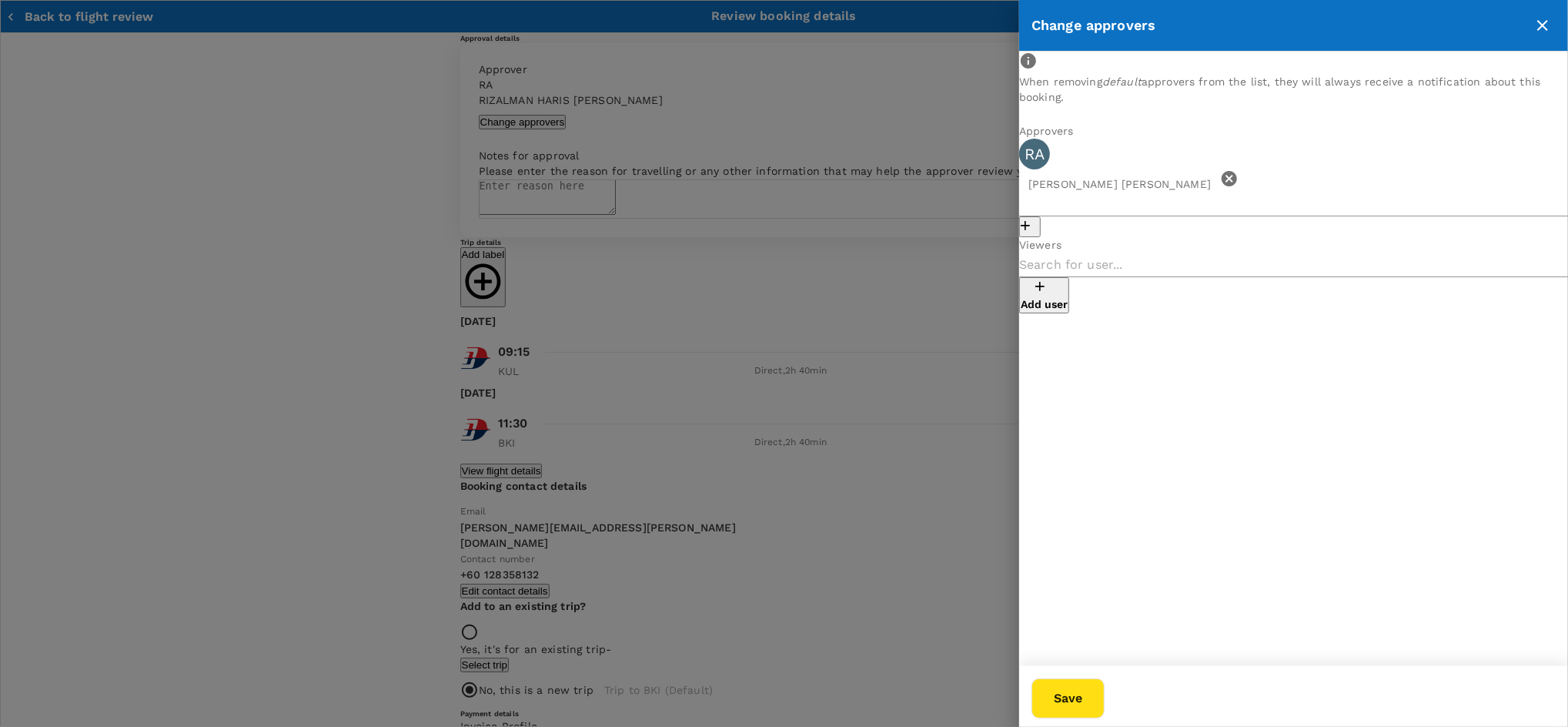
click at [1237, 177] on icon at bounding box center [1230, 179] width 16 height 16
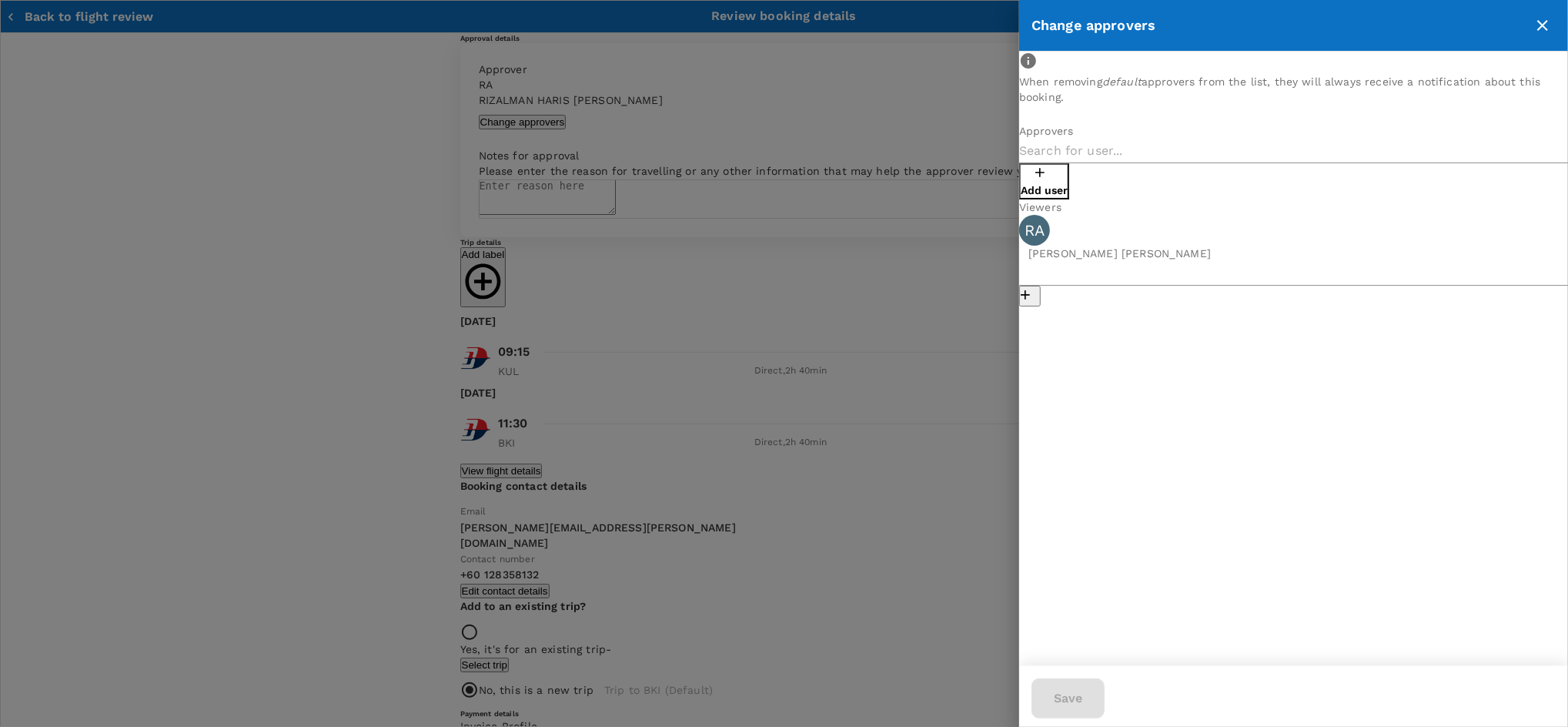
click at [1067, 183] on p "Add user" at bounding box center [1044, 190] width 47 height 16
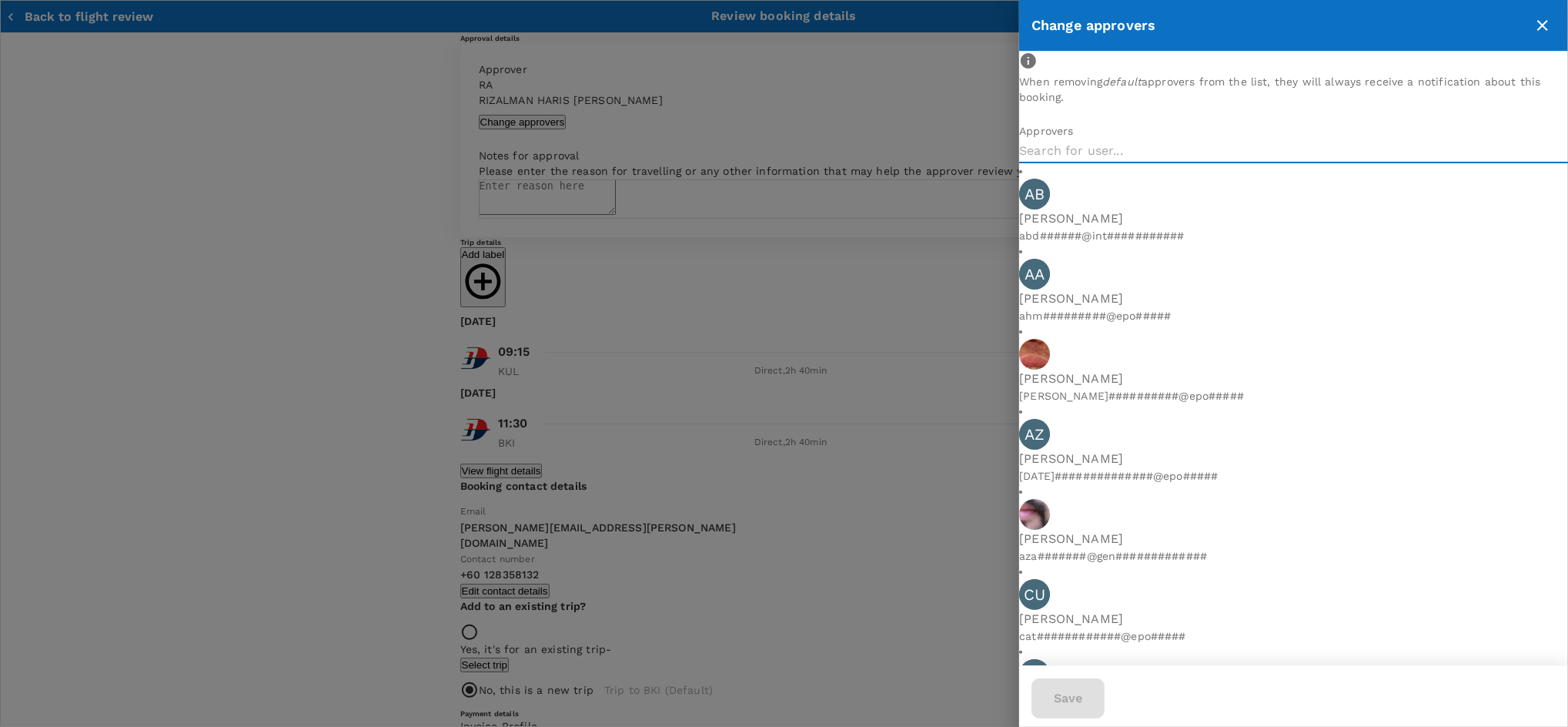
click at [1071, 163] on input "text" at bounding box center [1294, 151] width 549 height 25
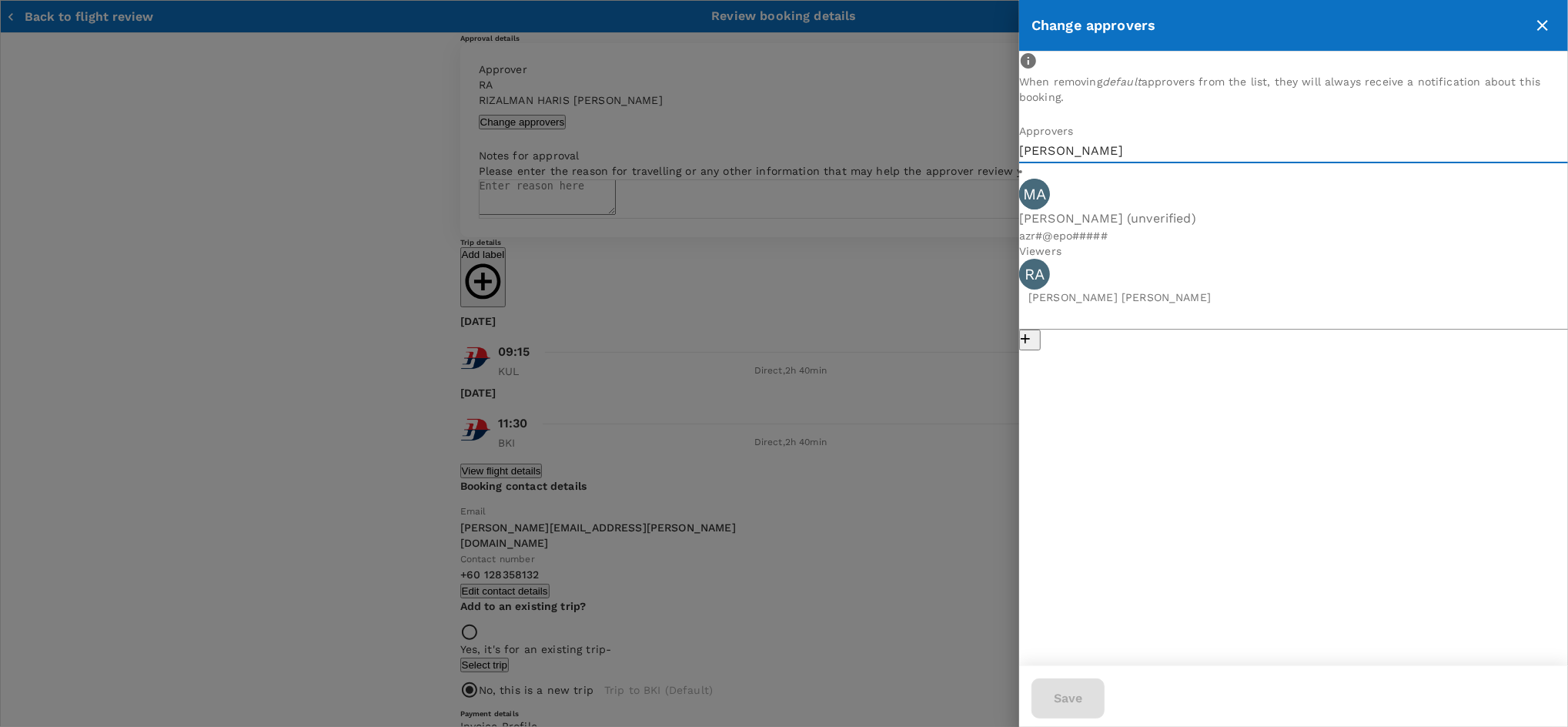
type input "[PERSON_NAME]"
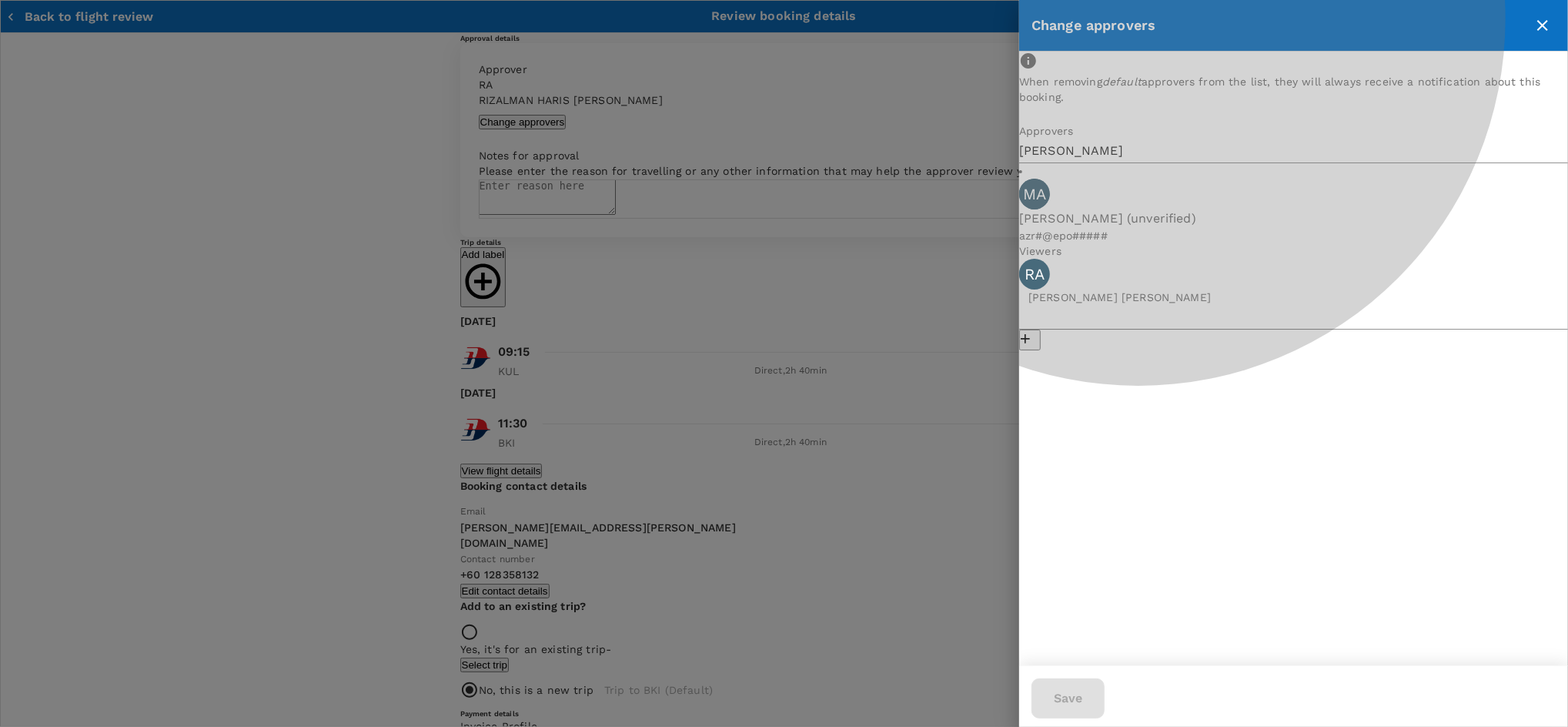
click at [1163, 216] on span "[PERSON_NAME] (unverified)" at bounding box center [1294, 219] width 549 height 19
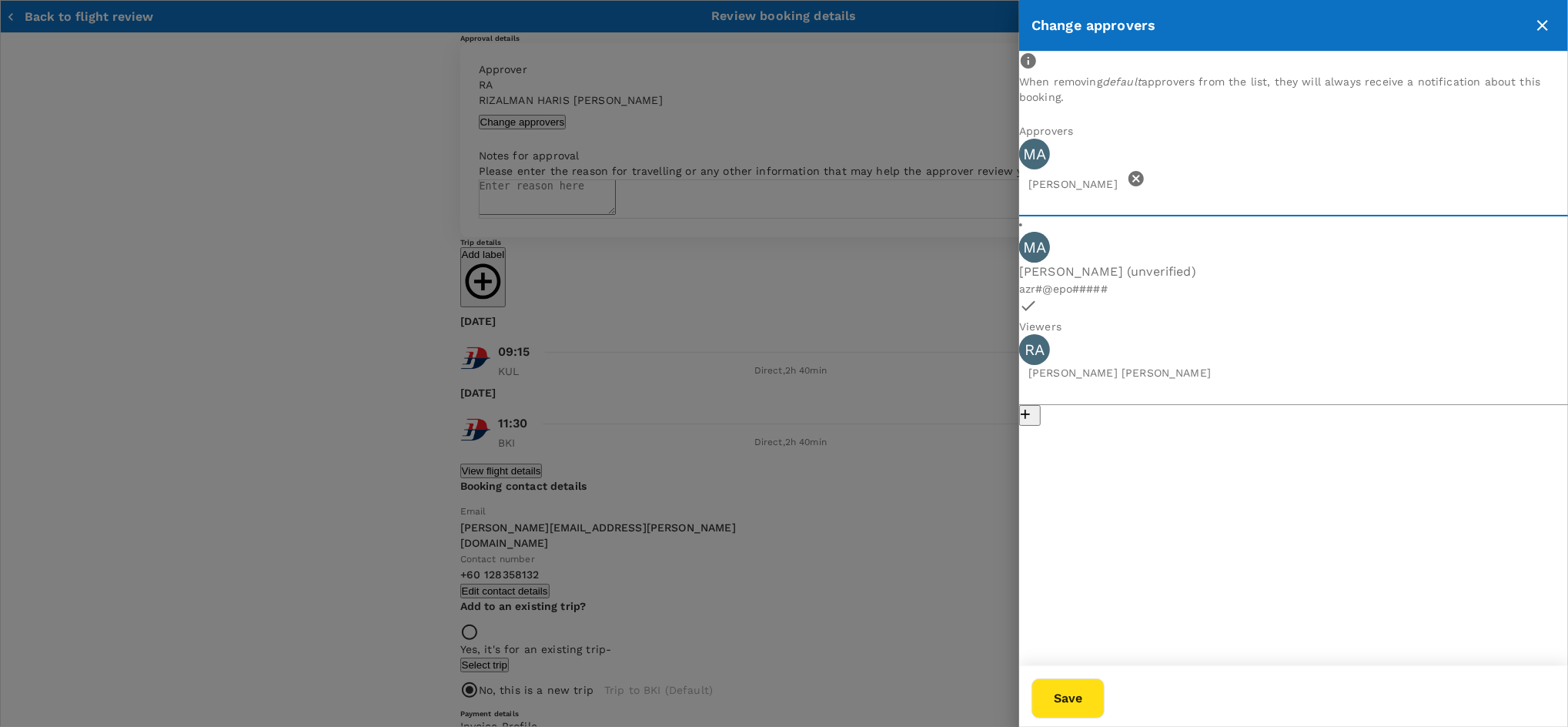
click at [1103, 528] on div "When removing default approvers from the list, they will always receive a notif…" at bounding box center [1294, 358] width 549 height 614
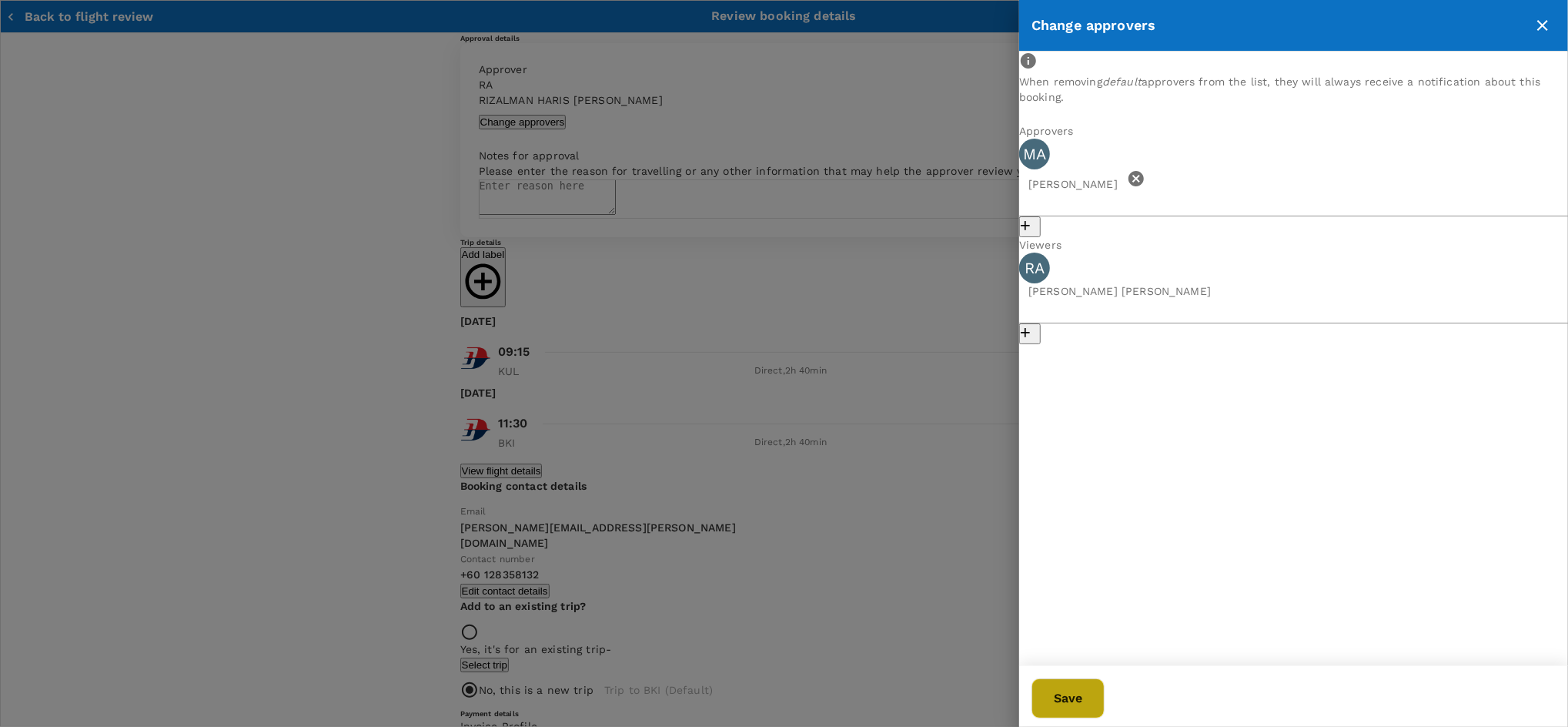
click at [1105, 690] on button "Save" at bounding box center [1068, 698] width 73 height 40
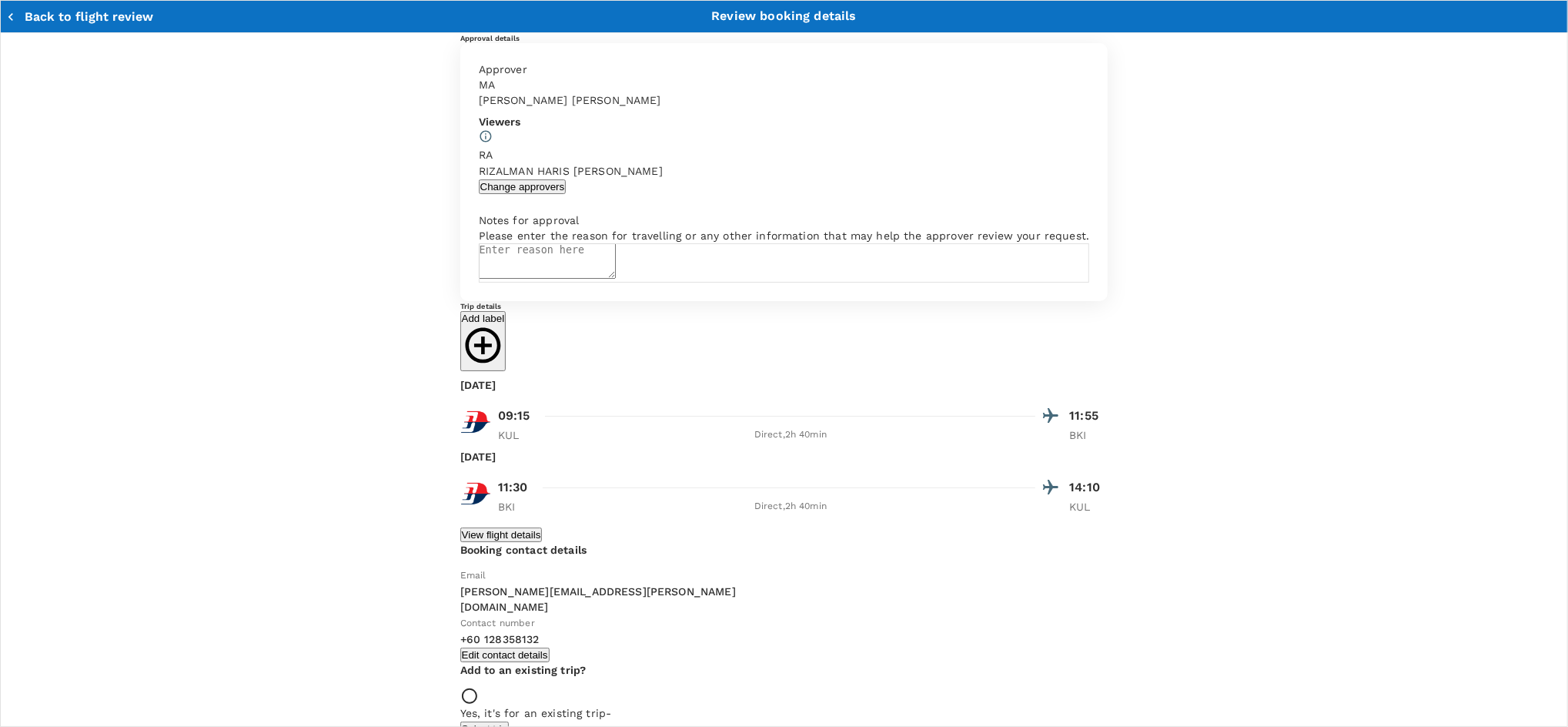
click at [533, 278] on textarea at bounding box center [547, 261] width 137 height 35
click at [512, 278] on textarea at bounding box center [547, 261] width 137 height 35
paste textarea "- Staff Engagement with team Sabah together with HR Group- [PERSON_NAME] - Meet…"
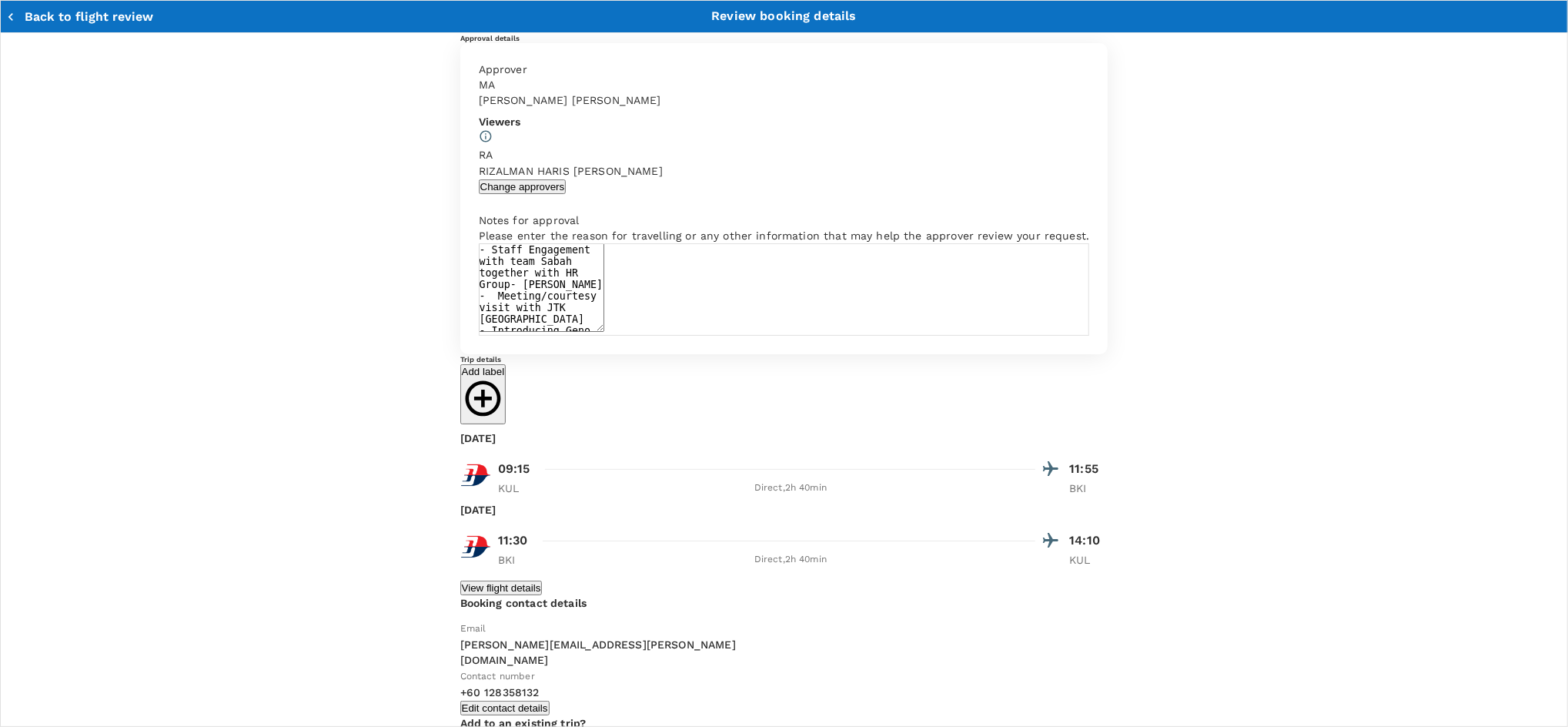
click at [479, 331] on textarea "- Staff Engagement with team Sabah together with HR Group- [PERSON_NAME] - Meet…" at bounding box center [541, 288] width 126 height 89
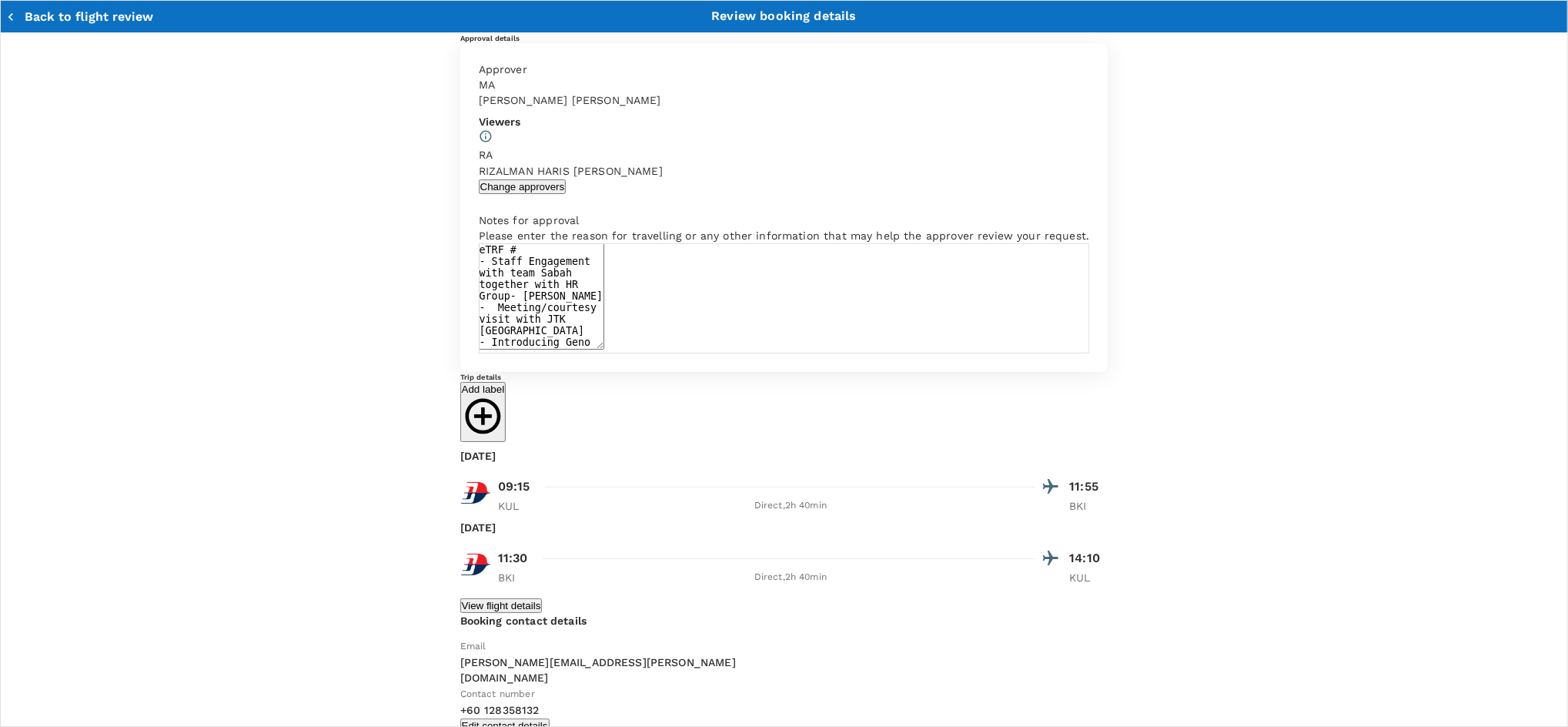
paste textarea "CRT000000018002"
type textarea "eTRF # CRT000000018002 - Staff Engagement with team Sabah together with HR Grou…"
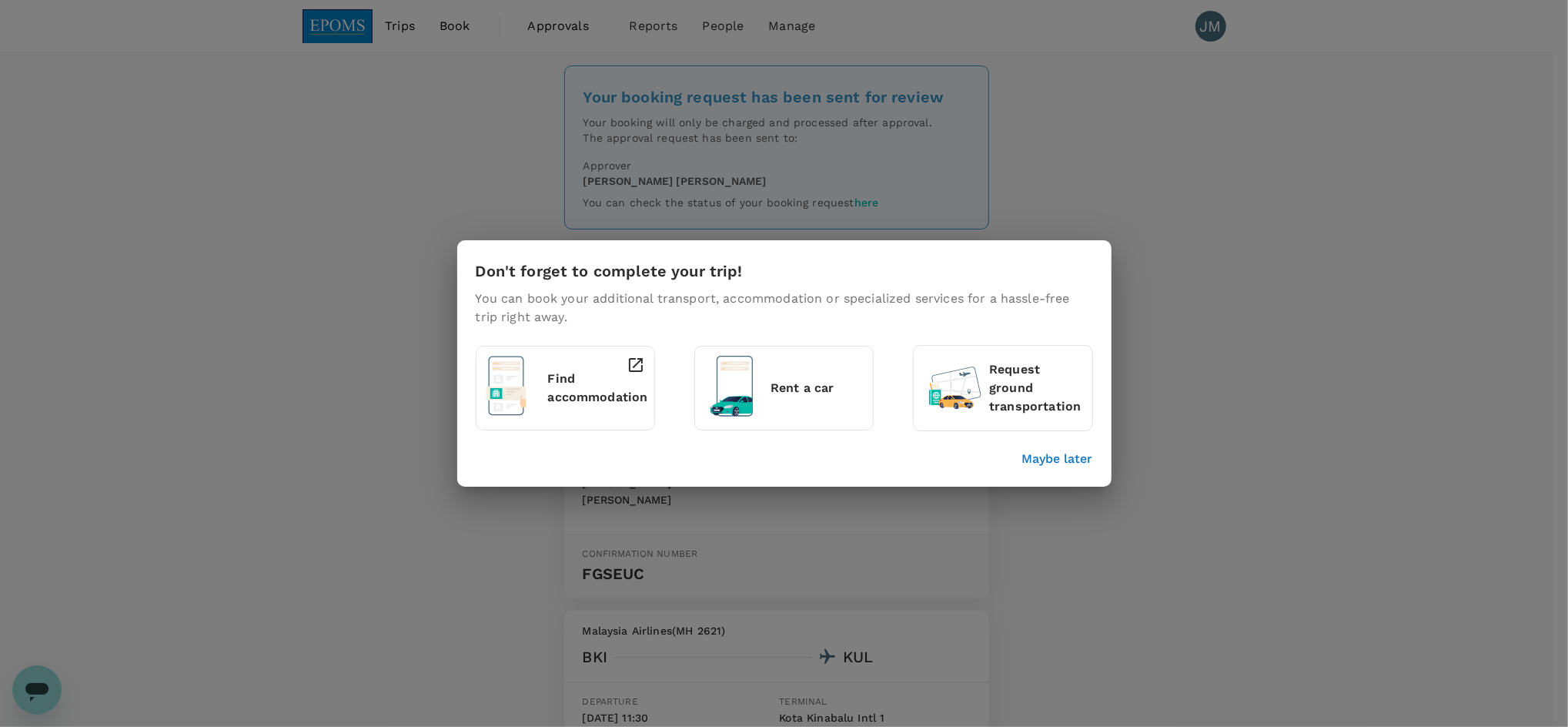
click at [1059, 458] on p "Maybe later" at bounding box center [1057, 459] width 71 height 19
